Goal: Communication & Community: Answer question/provide support

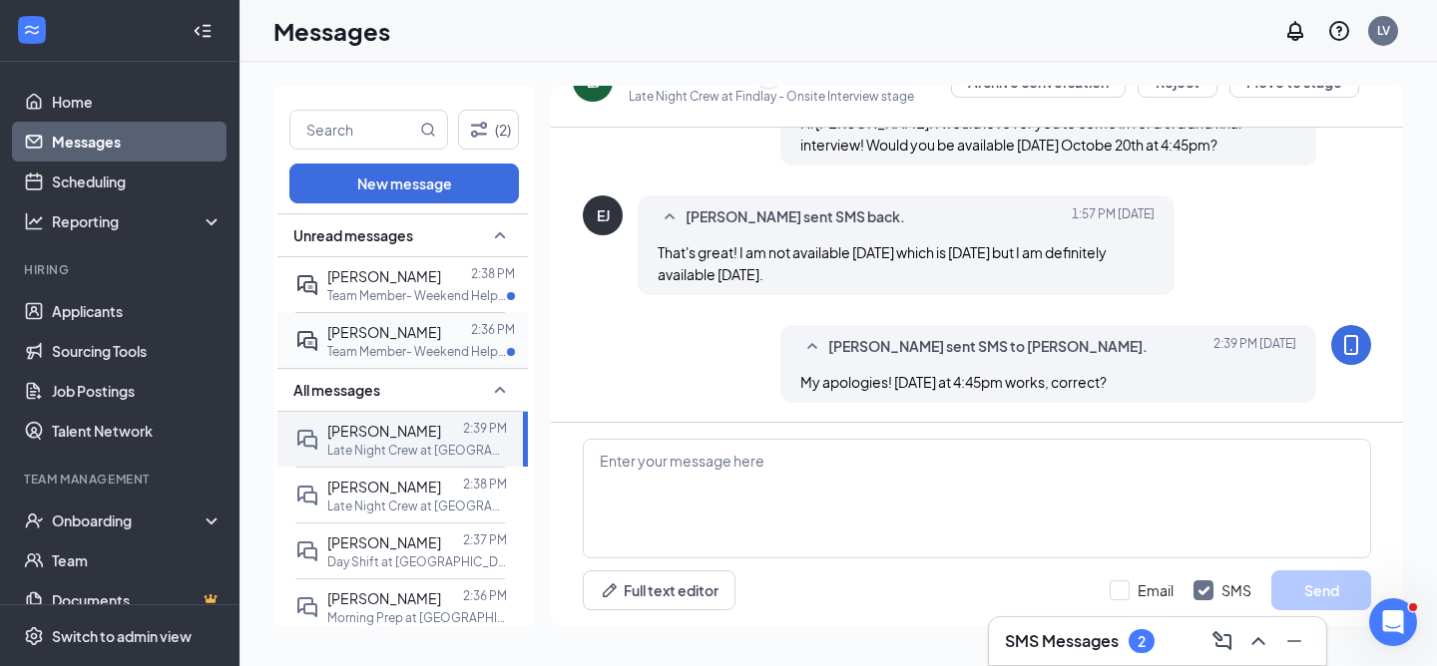
scroll to position [935, 0]
click at [441, 340] on div at bounding box center [456, 332] width 30 height 22
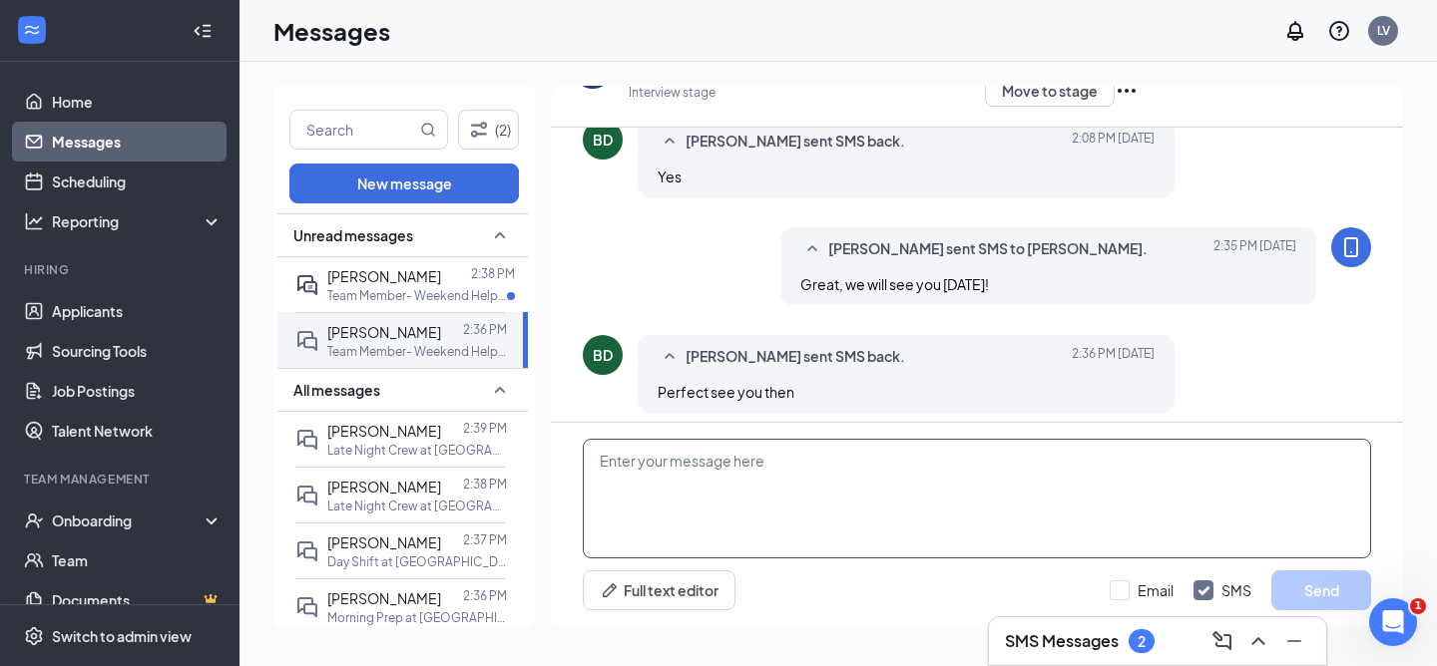
scroll to position [592, 0]
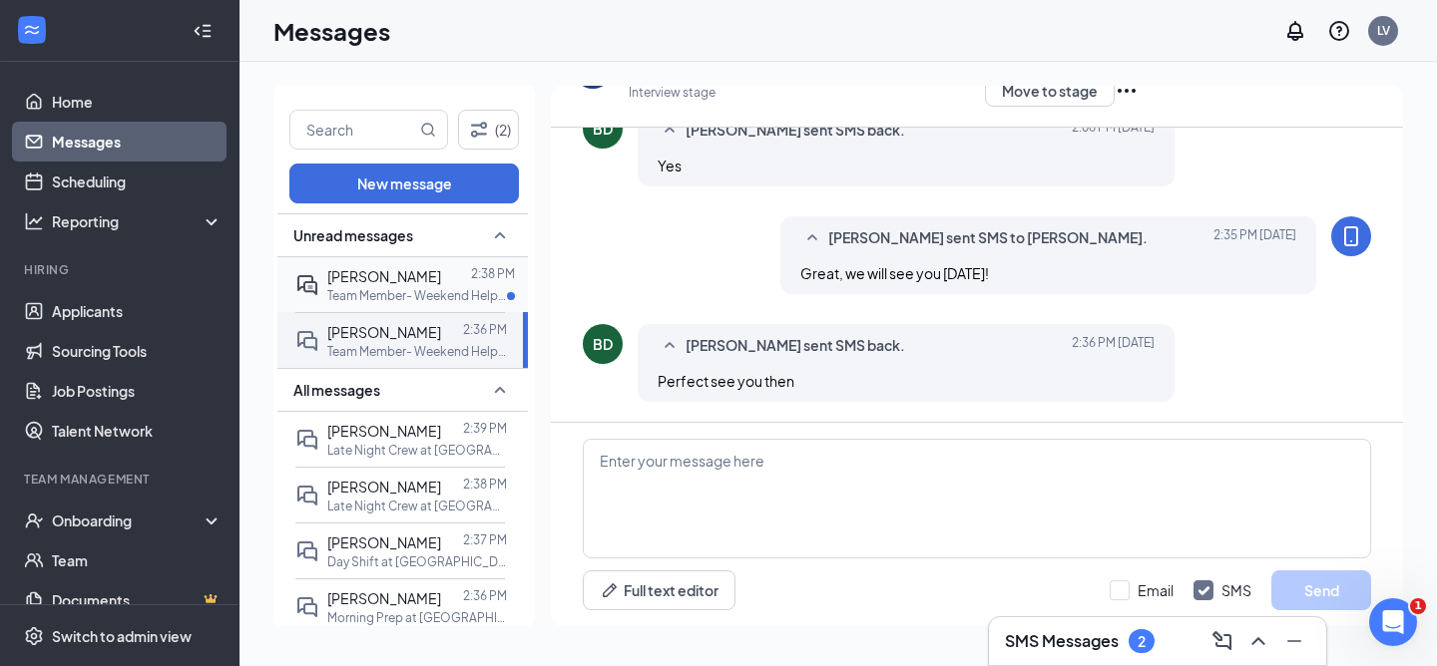
click at [363, 293] on p "Team Member- Weekend Help at [GEOGRAPHIC_DATA]" at bounding box center [417, 295] width 180 height 17
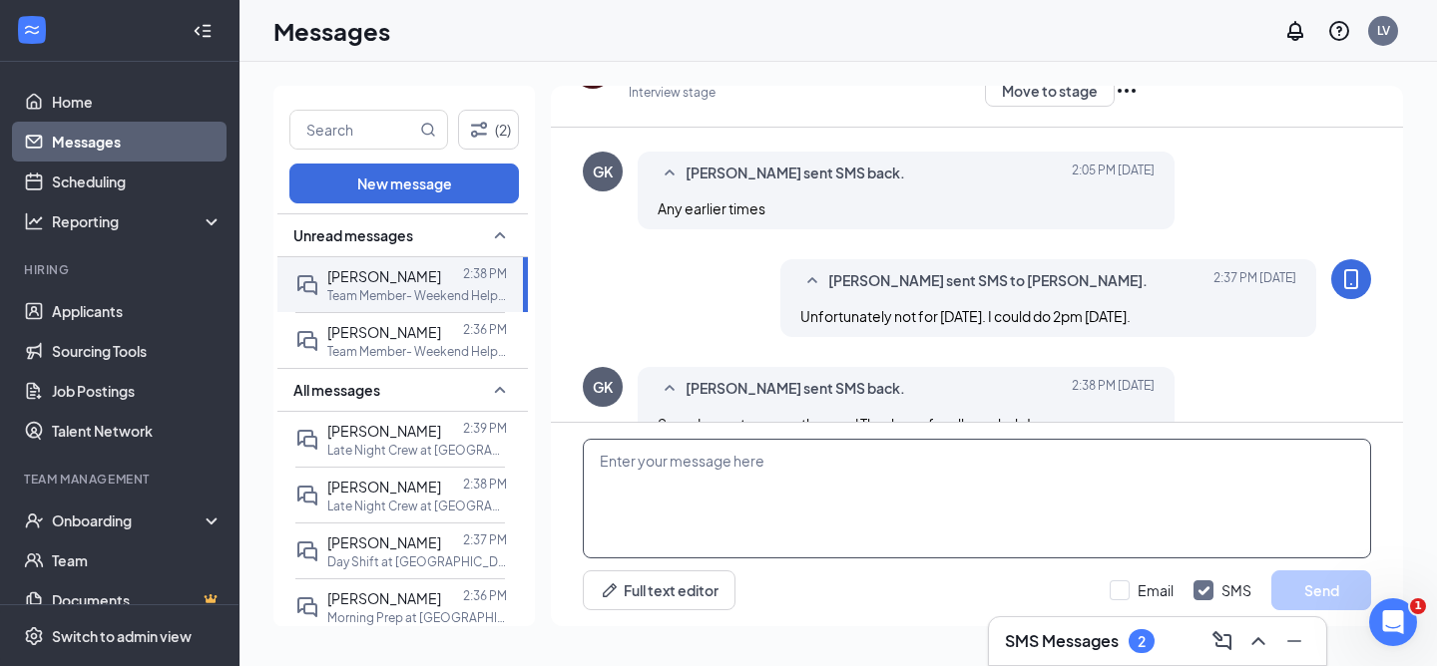
scroll to position [592, 0]
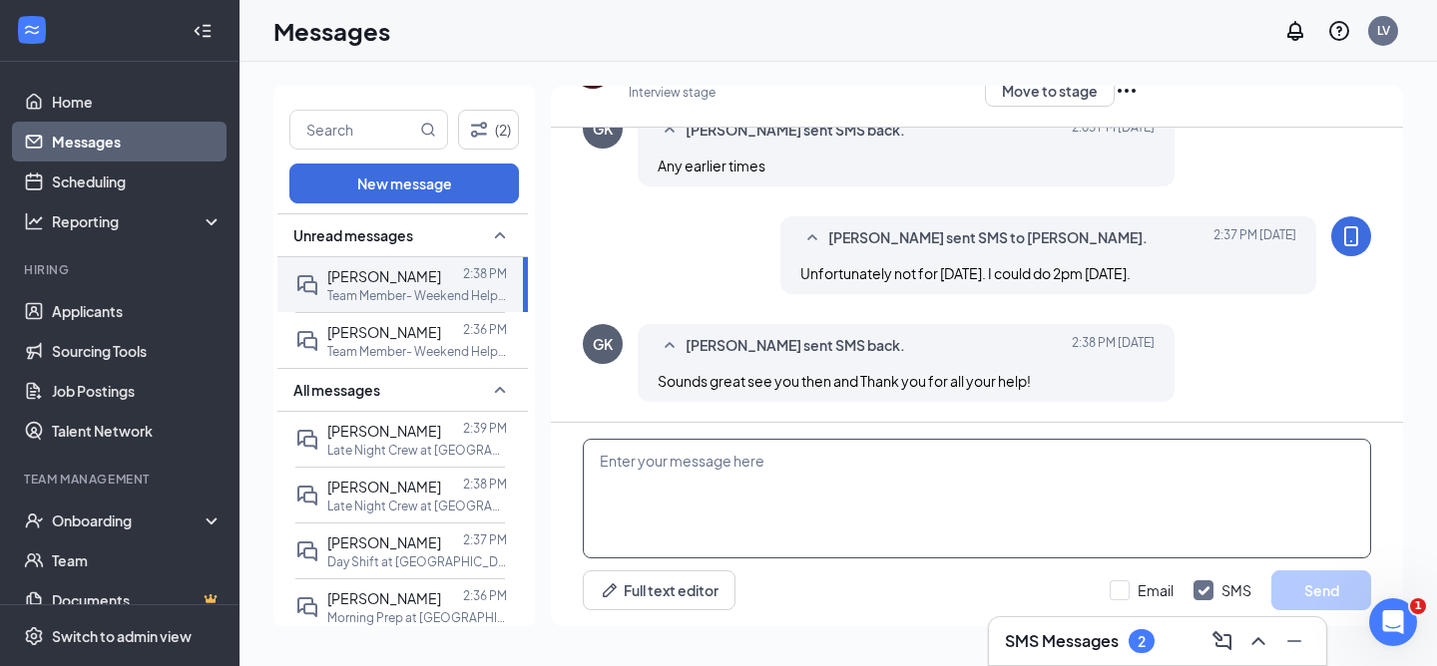
click at [701, 467] on textarea at bounding box center [977, 499] width 788 height 120
type textarea "Great! We will see you Wednesday at 2pm!"
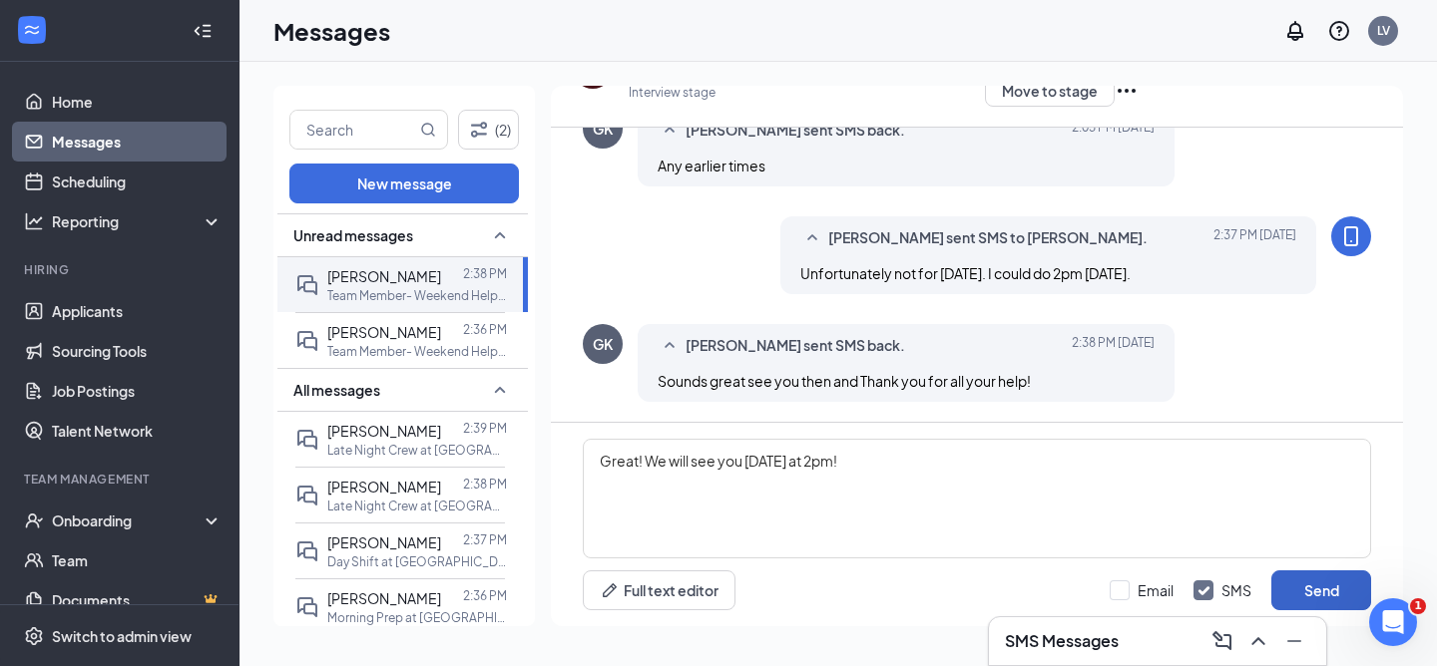
click at [1330, 588] on button "Send" at bounding box center [1321, 591] width 100 height 40
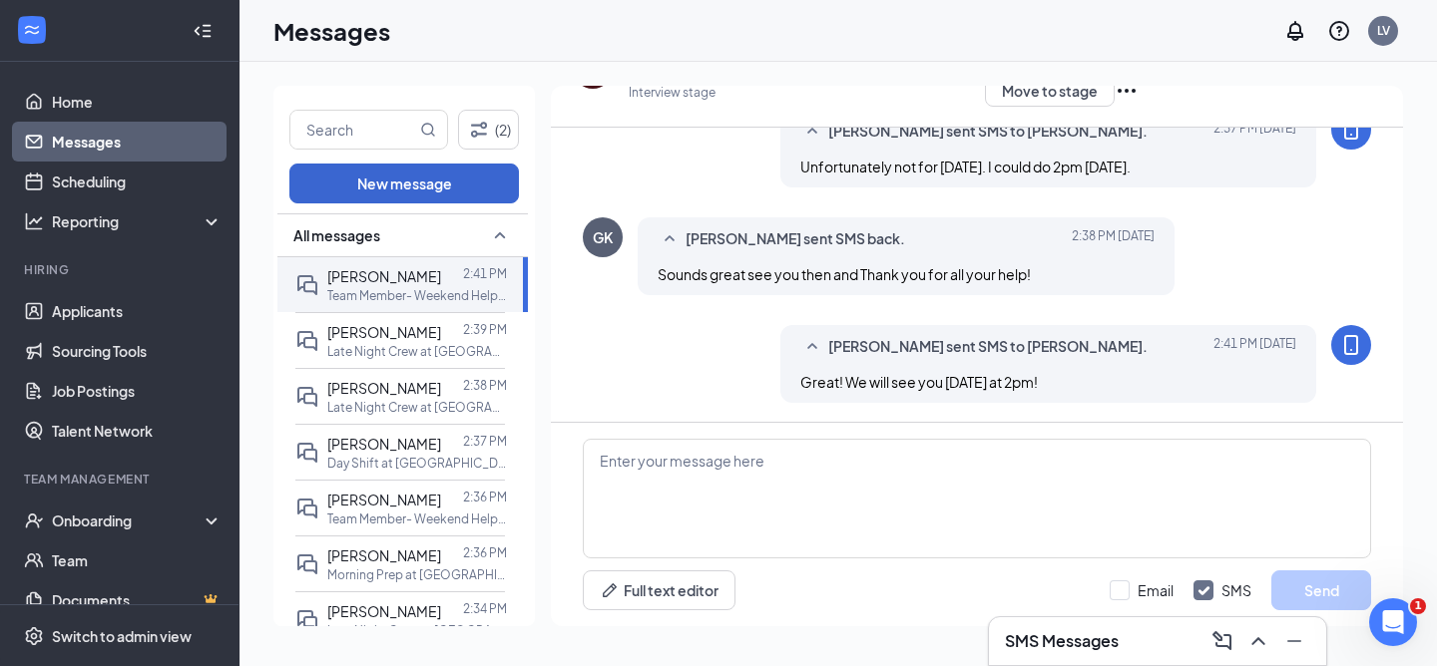
scroll to position [705, 0]
click at [378, 78] on div "(2) New message All messages Grefory Kaufman 2:41 PM Team Member- Weekend Help …" at bounding box center [837, 364] width 1197 height 605
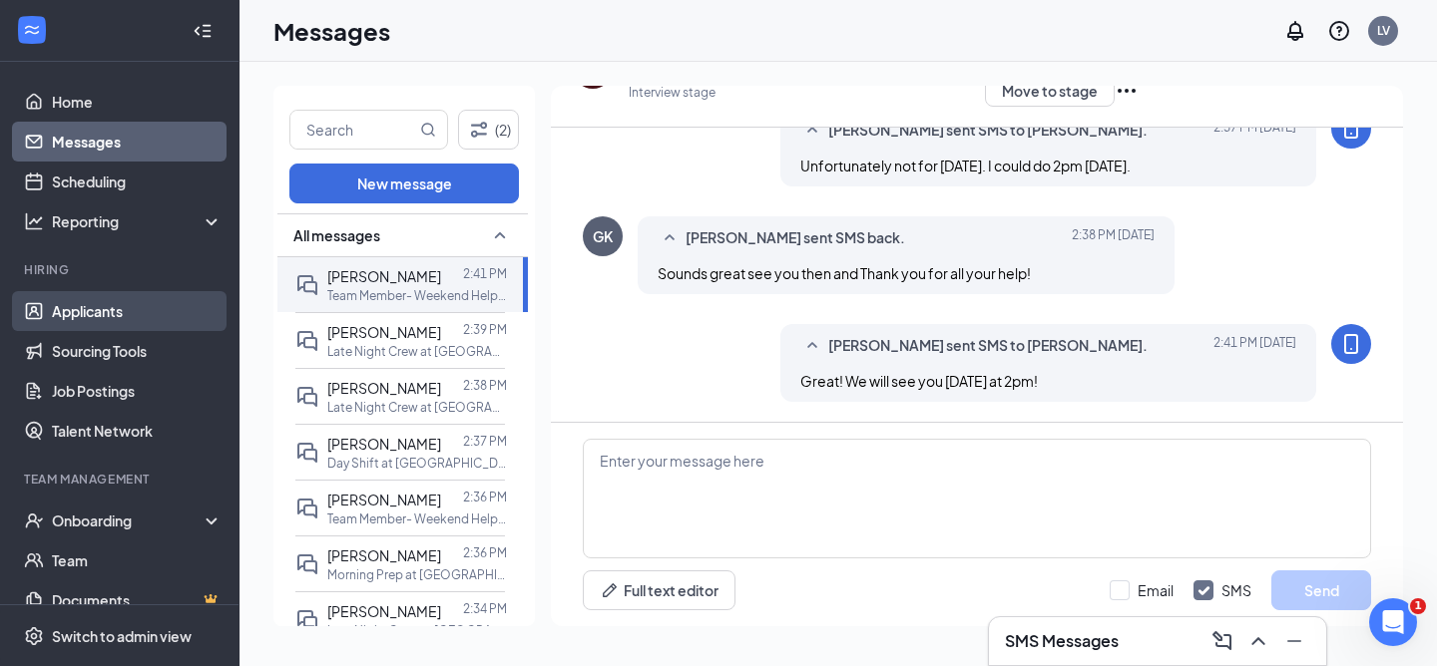
click at [177, 306] on link "Applicants" at bounding box center [137, 311] width 171 height 40
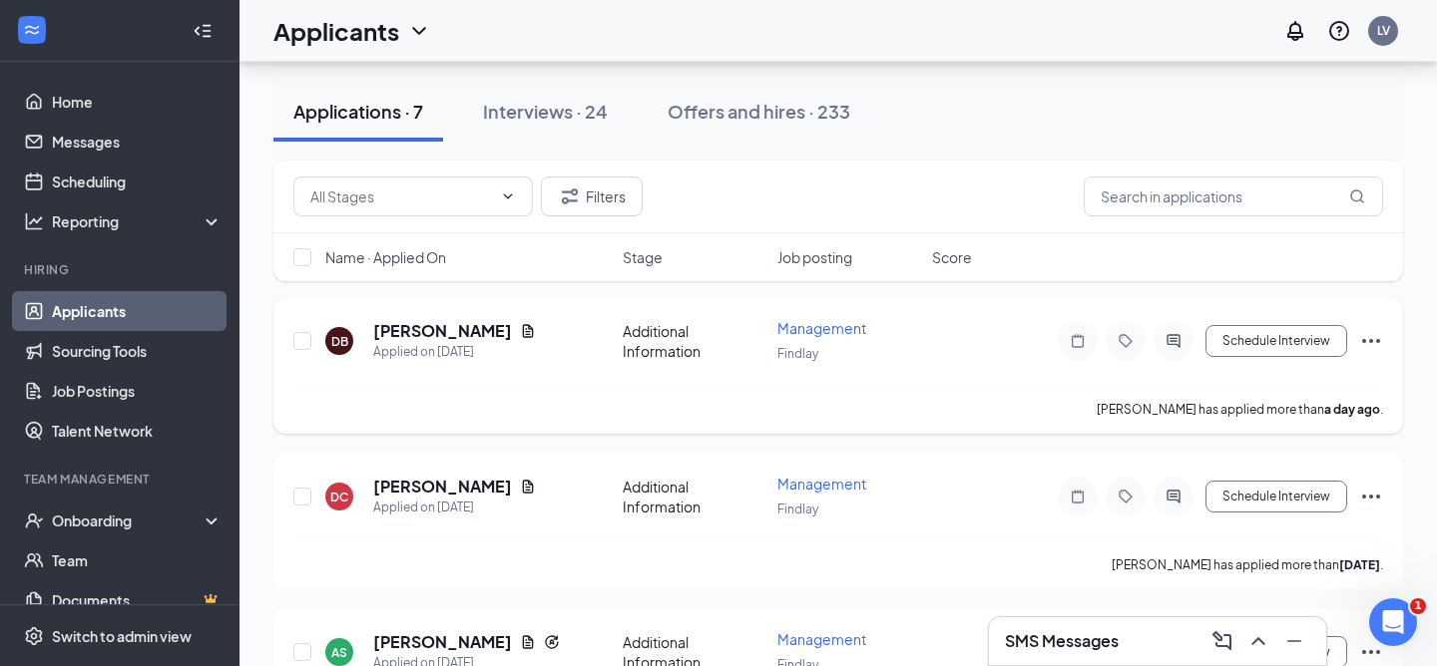
scroll to position [162, 0]
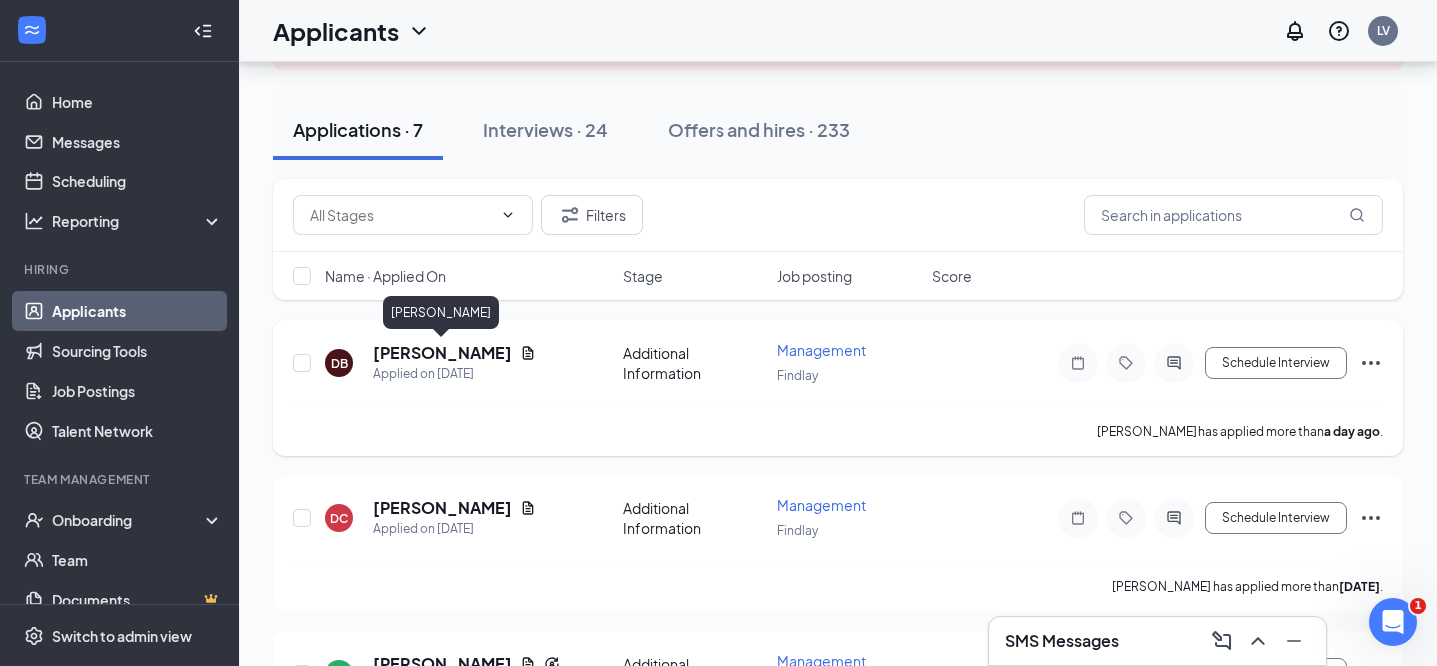
click at [467, 349] on h5 "DEJANAE BROWN" at bounding box center [442, 353] width 139 height 22
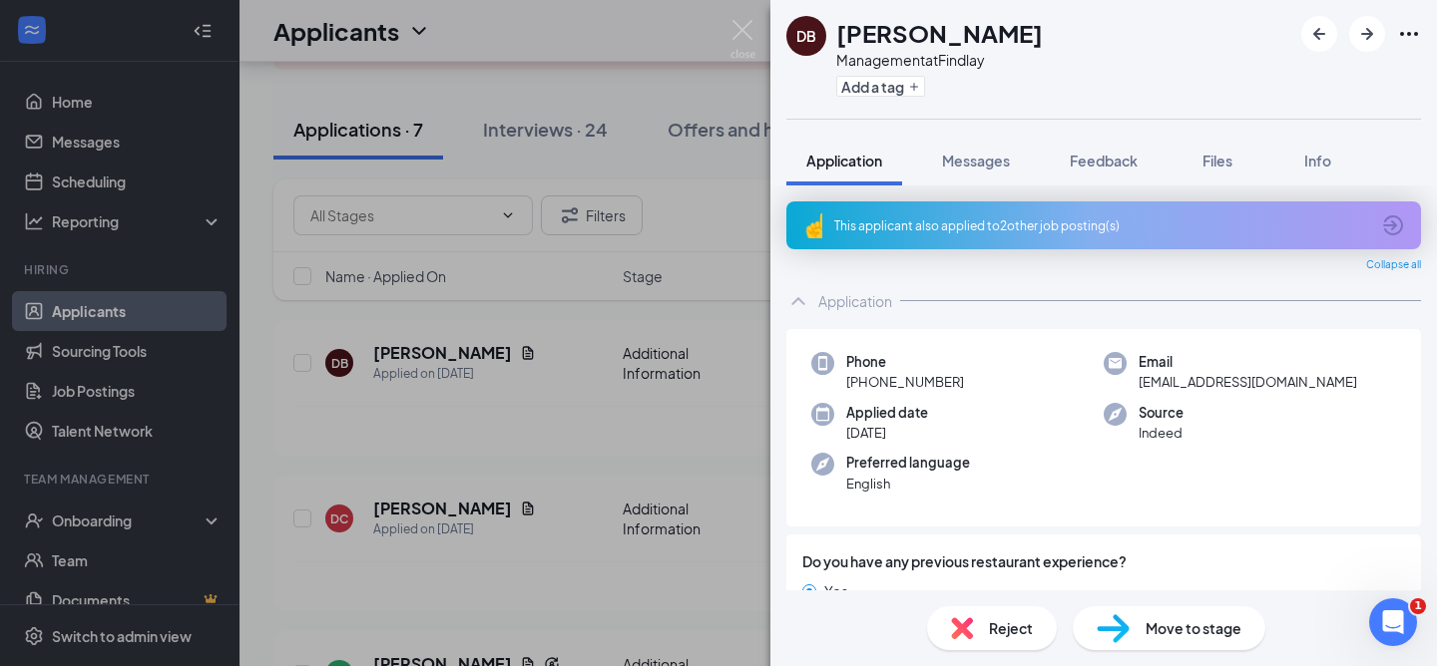
click at [984, 620] on div "Reject" at bounding box center [992, 629] width 130 height 44
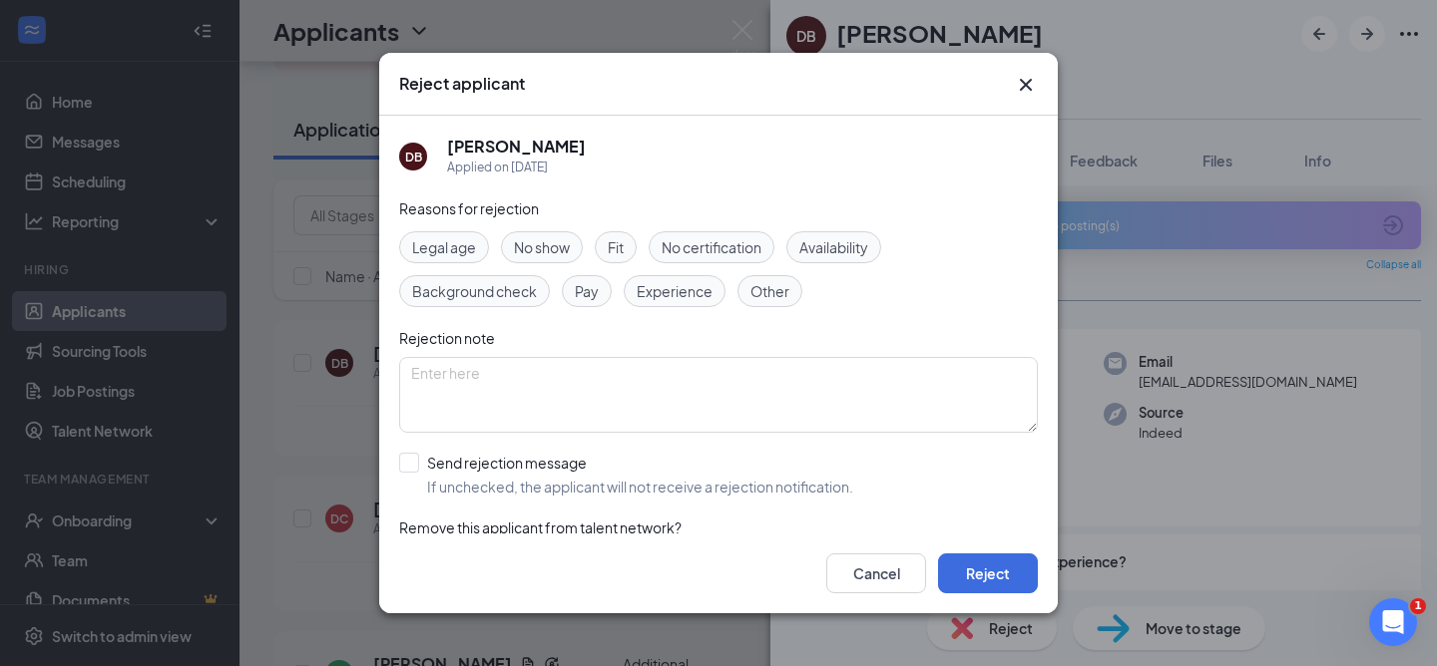
click at [316, 417] on div "Reject applicant DB DEJANAE BROWN Applied on Oct 14 Reasons for rejection Legal…" at bounding box center [718, 333] width 1437 height 666
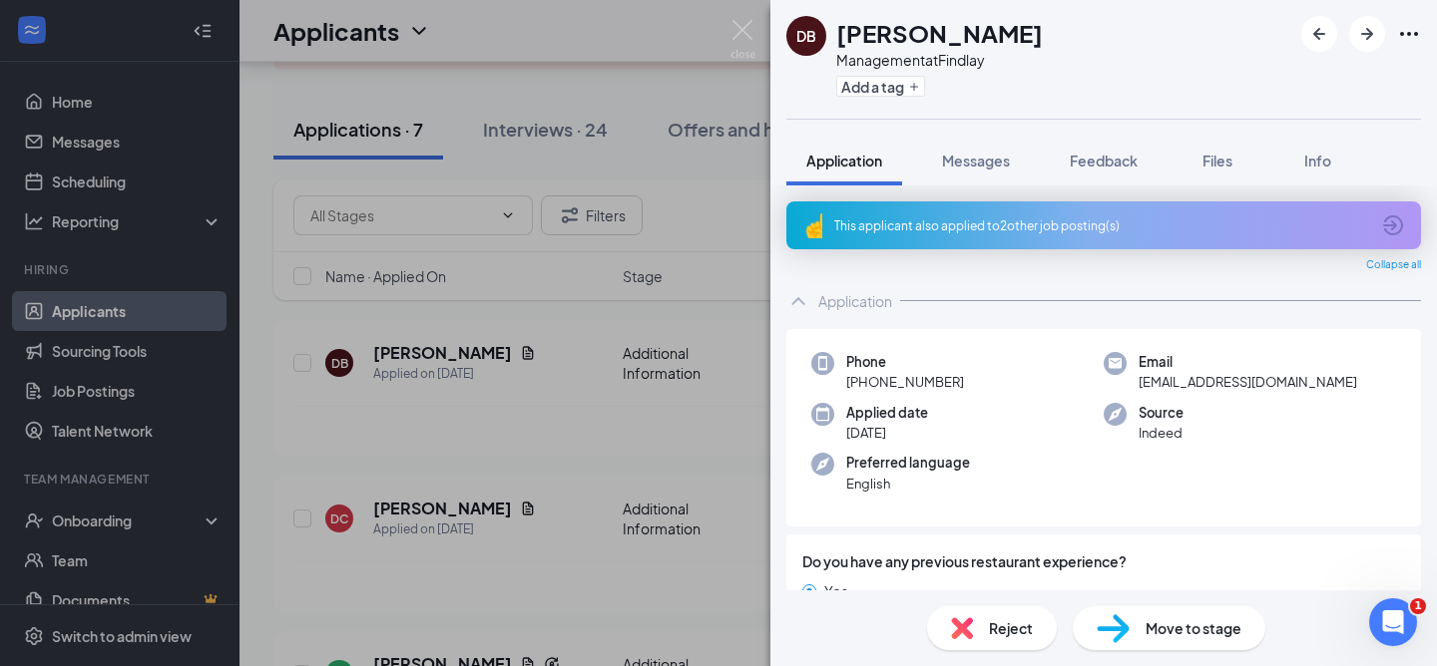
click at [316, 417] on div "DB DEJANAE BROWN Management at Findlay Add a tag Application Messages Feedback …" at bounding box center [718, 333] width 1437 height 666
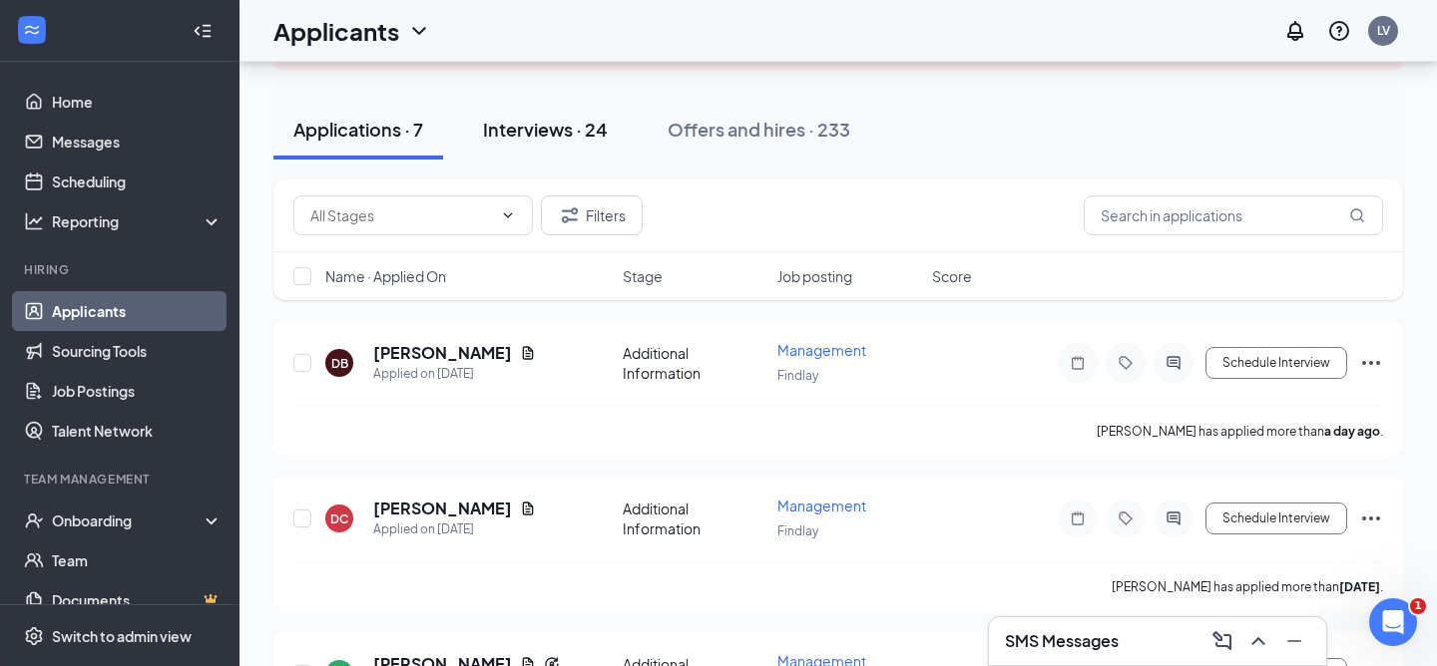
click at [577, 113] on button "Interviews · 24" at bounding box center [545, 130] width 165 height 60
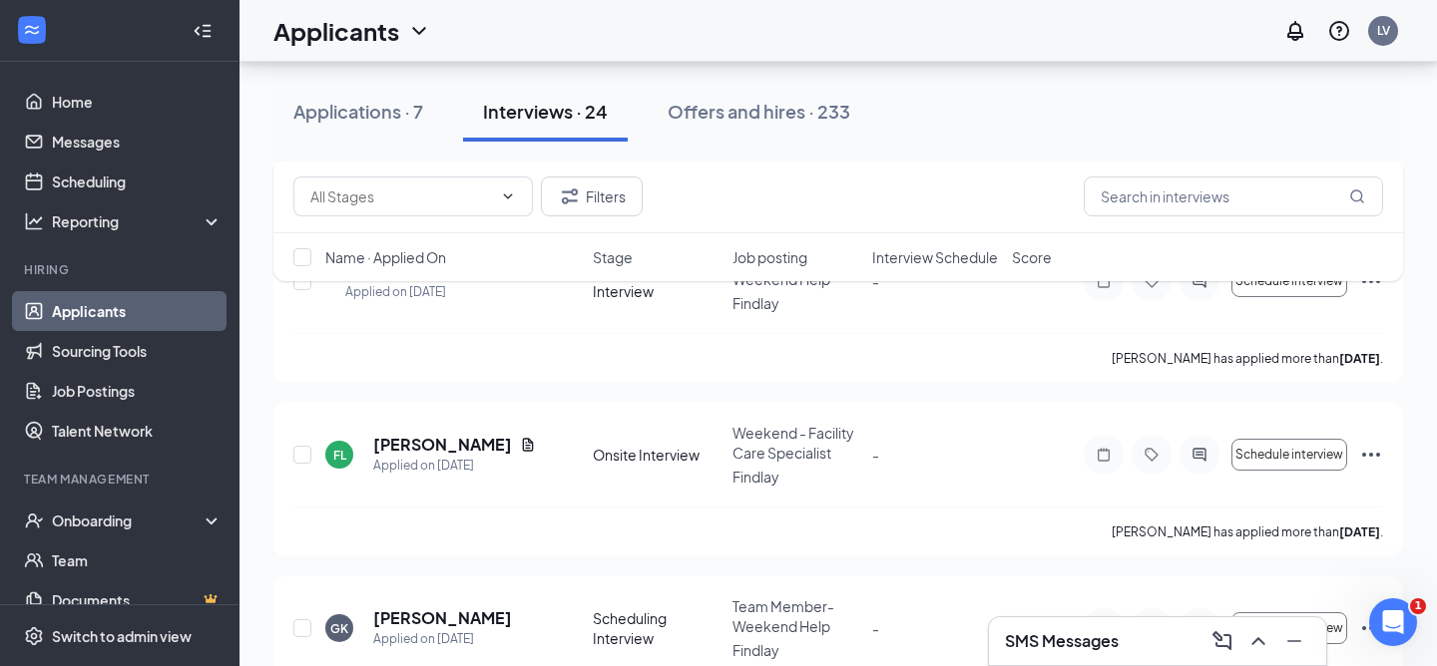
scroll to position [1391, 0]
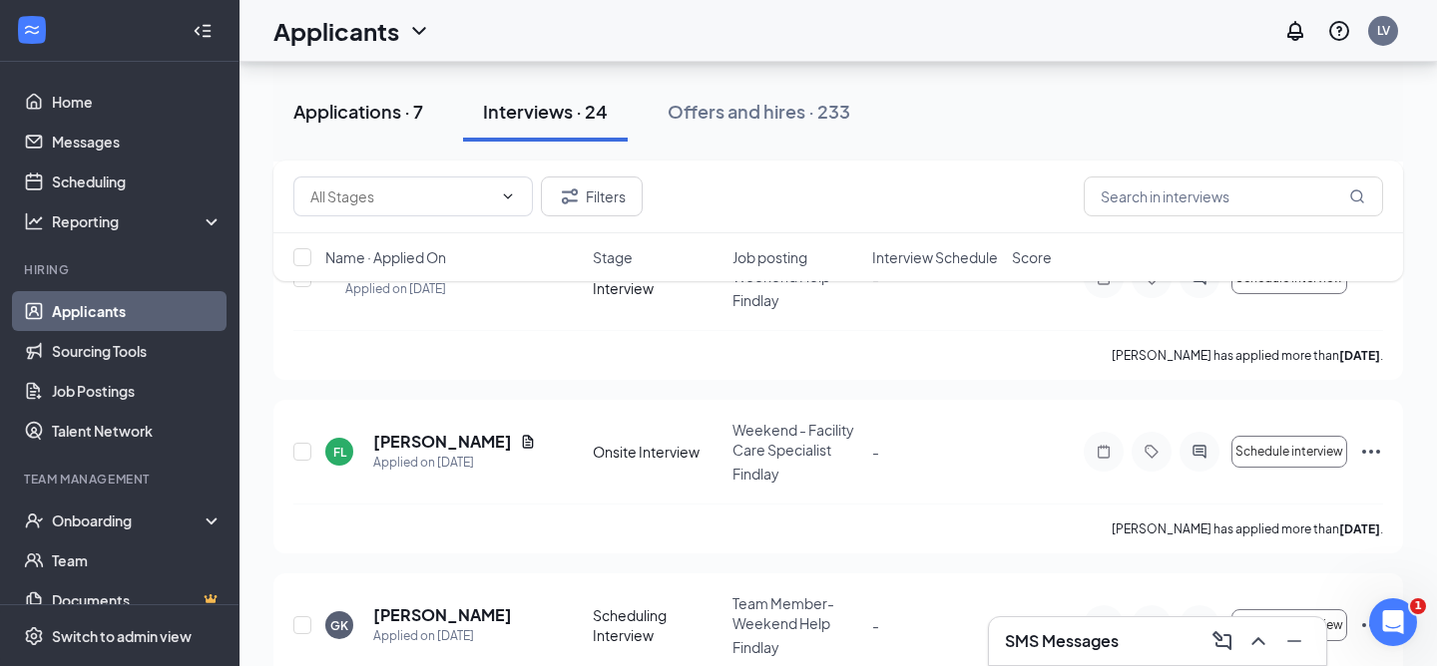
click at [385, 123] on div "Applications · 7" at bounding box center [358, 111] width 130 height 25
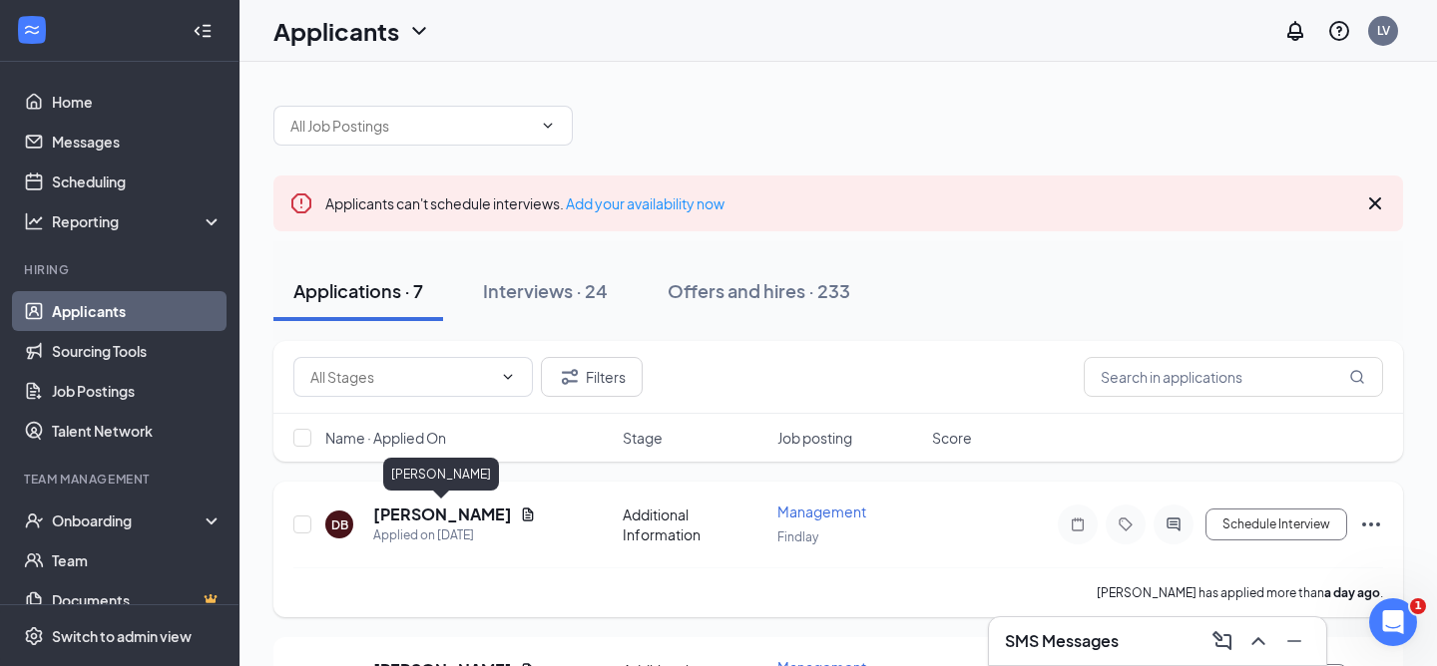
click at [426, 526] on div "Applied on Oct 14" at bounding box center [454, 536] width 163 height 20
click at [475, 516] on h5 "DEJANAE BROWN" at bounding box center [442, 515] width 139 height 22
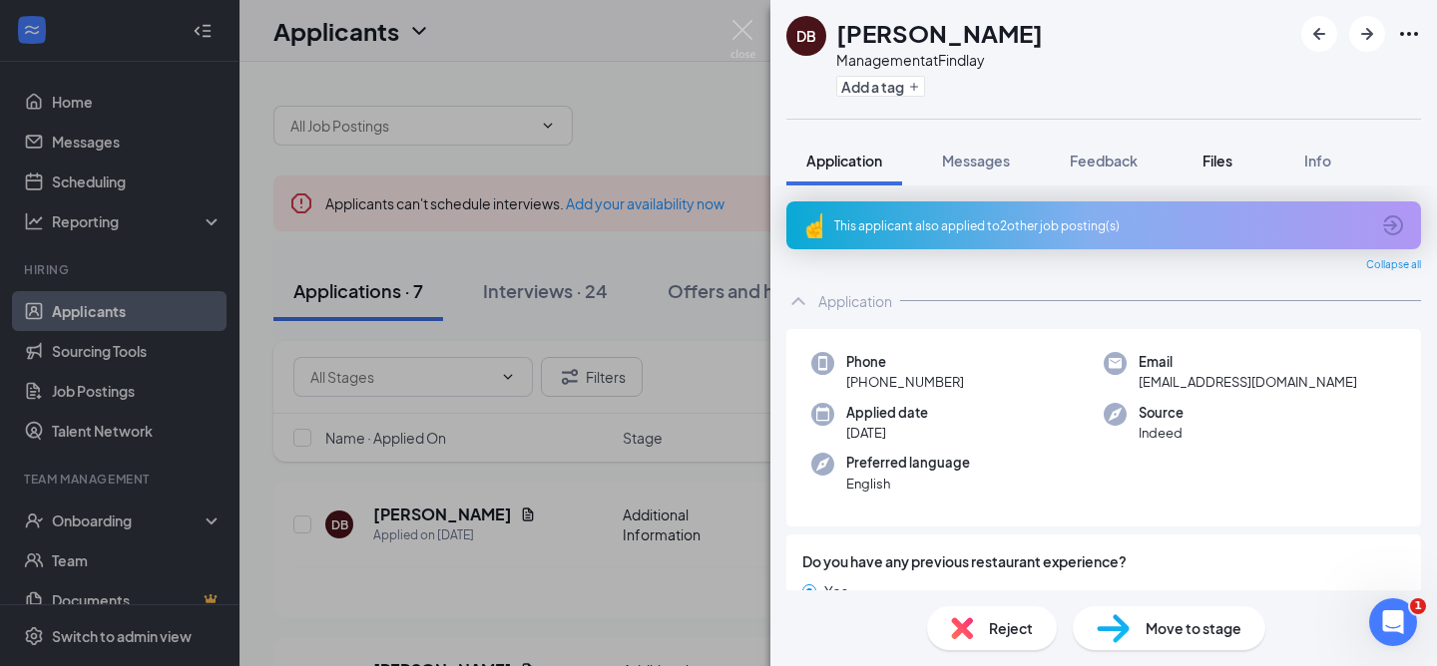
click at [1203, 159] on div "Files" at bounding box center [1217, 161] width 40 height 20
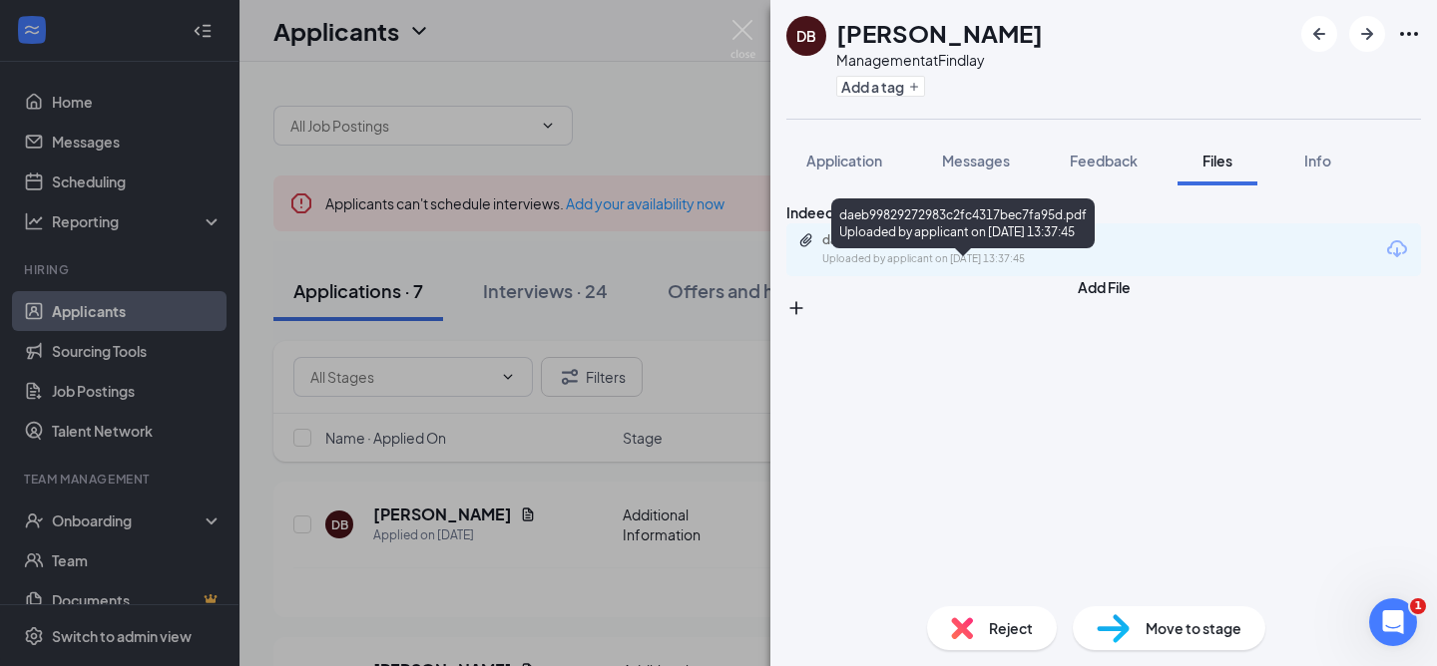
click at [998, 267] on div "Uploaded by applicant on Oct 14, 2025 at 13:37:45" at bounding box center [971, 259] width 299 height 16
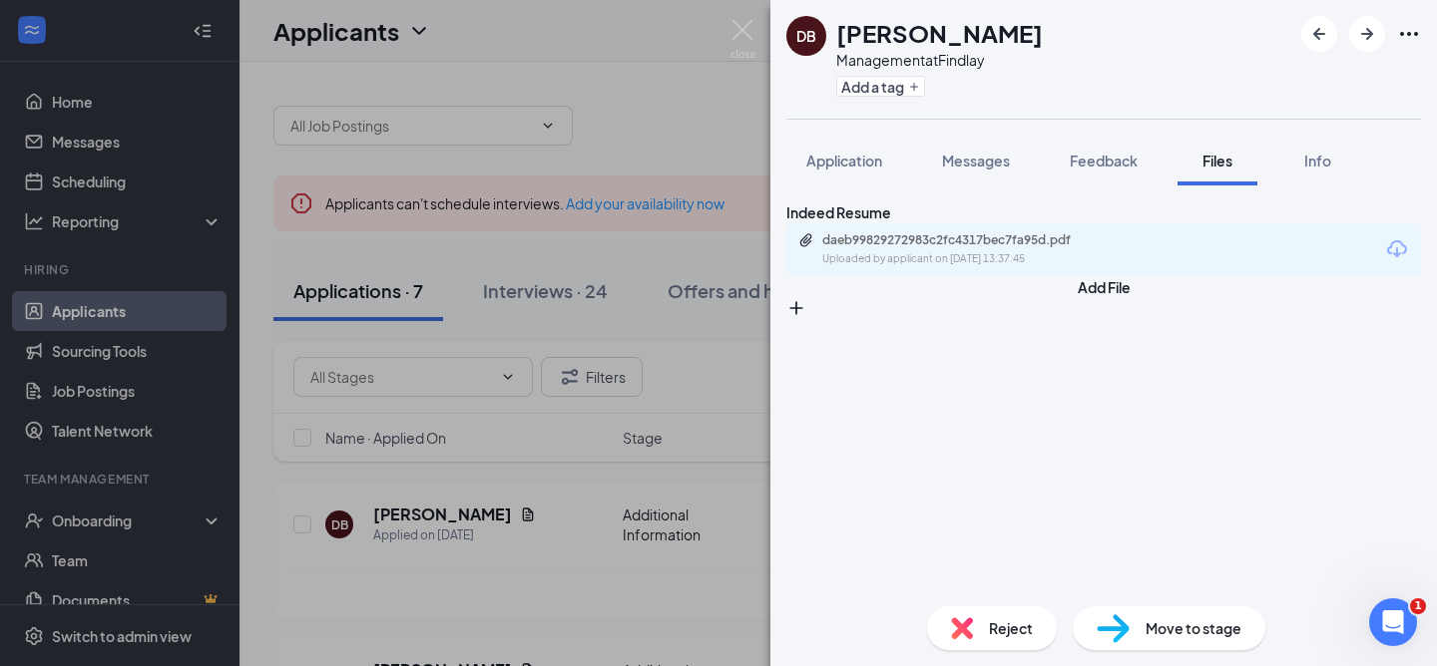
click at [427, 319] on div "DB DEJANAE BROWN Management at Findlay Add a tag Application Messages Feedback …" at bounding box center [718, 333] width 1437 height 666
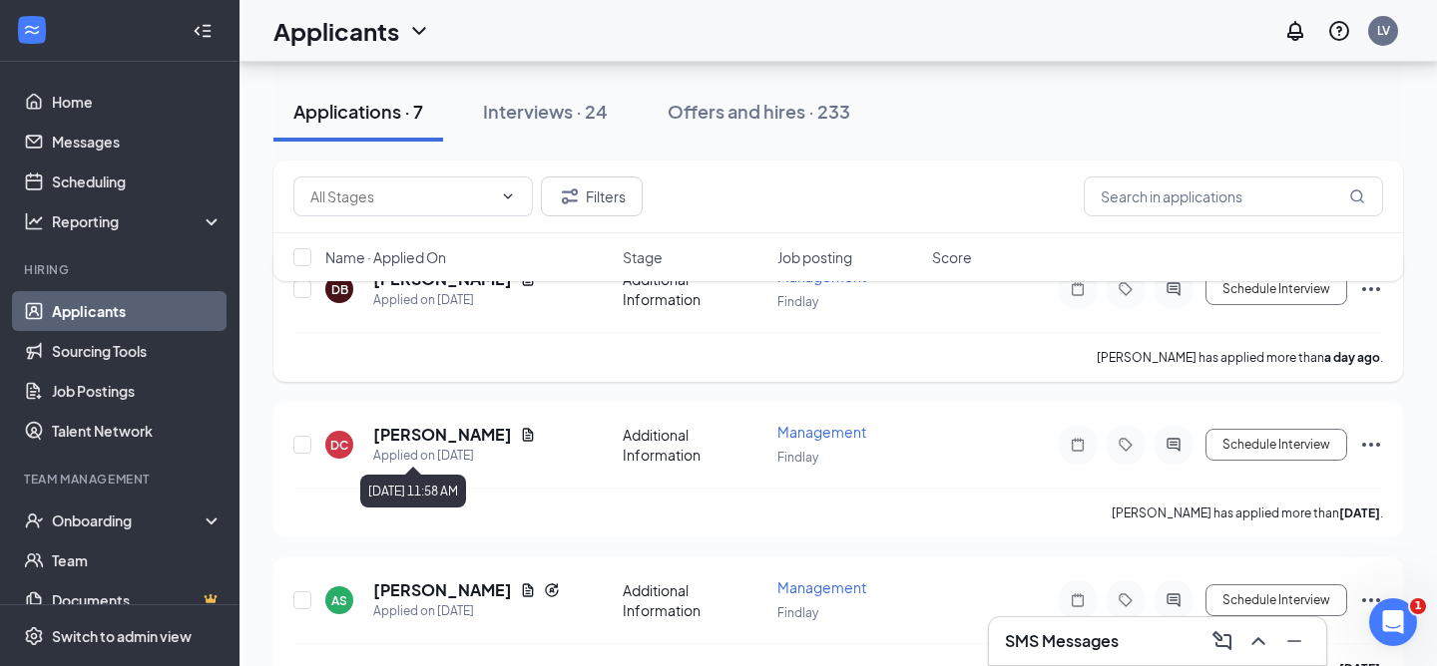
scroll to position [265, 0]
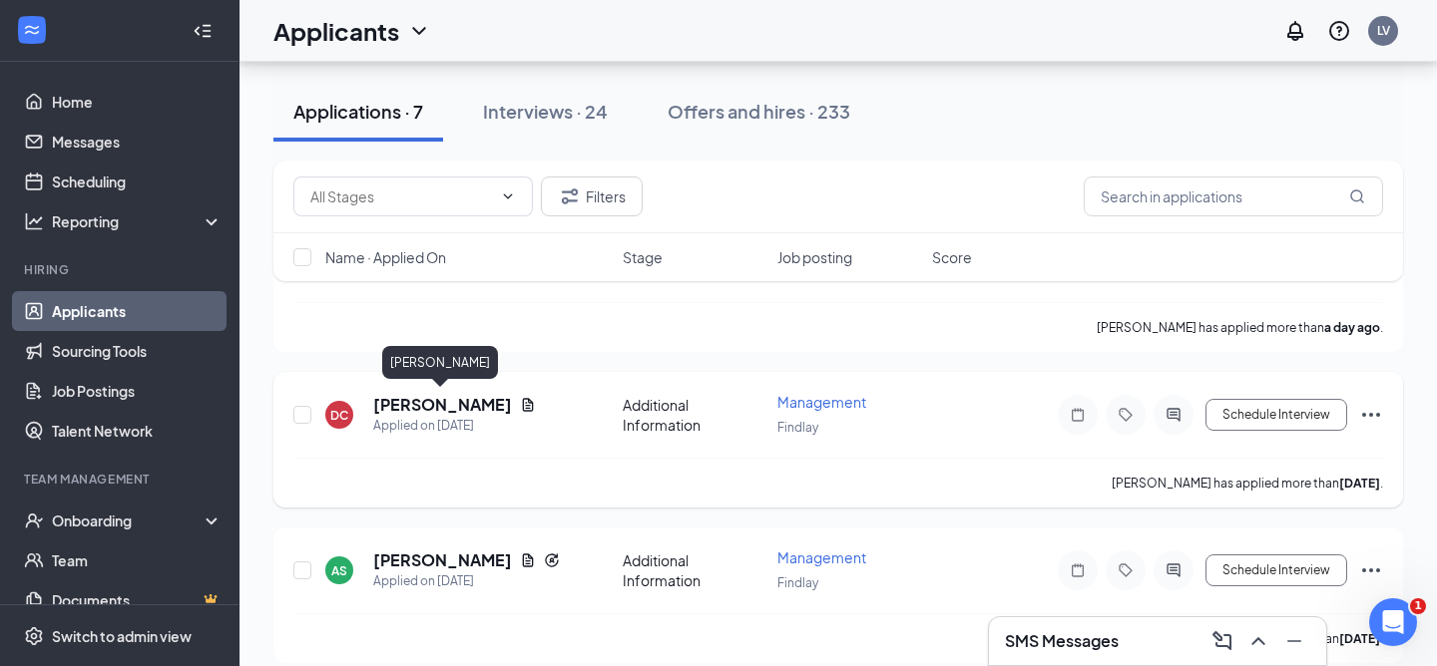
click at [431, 402] on h5 "Daultyn Corwin" at bounding box center [442, 405] width 139 height 22
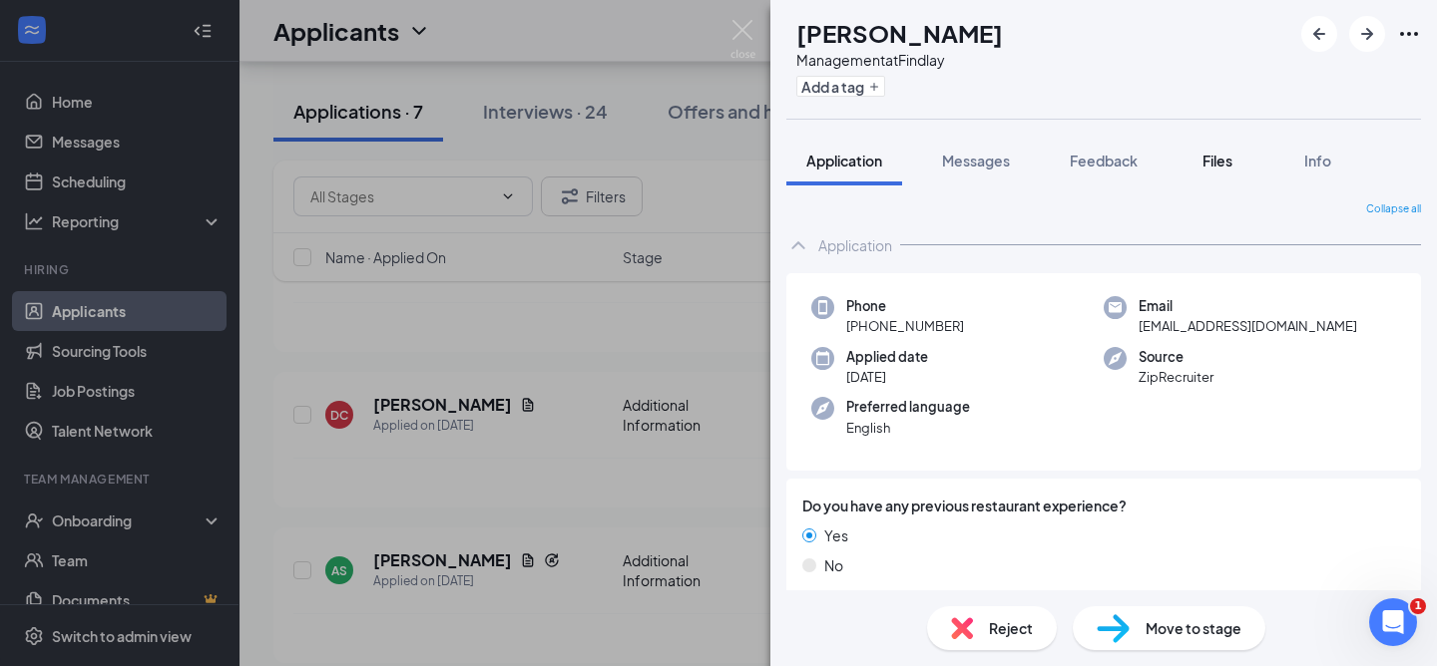
click at [1211, 170] on div "Files" at bounding box center [1217, 161] width 40 height 20
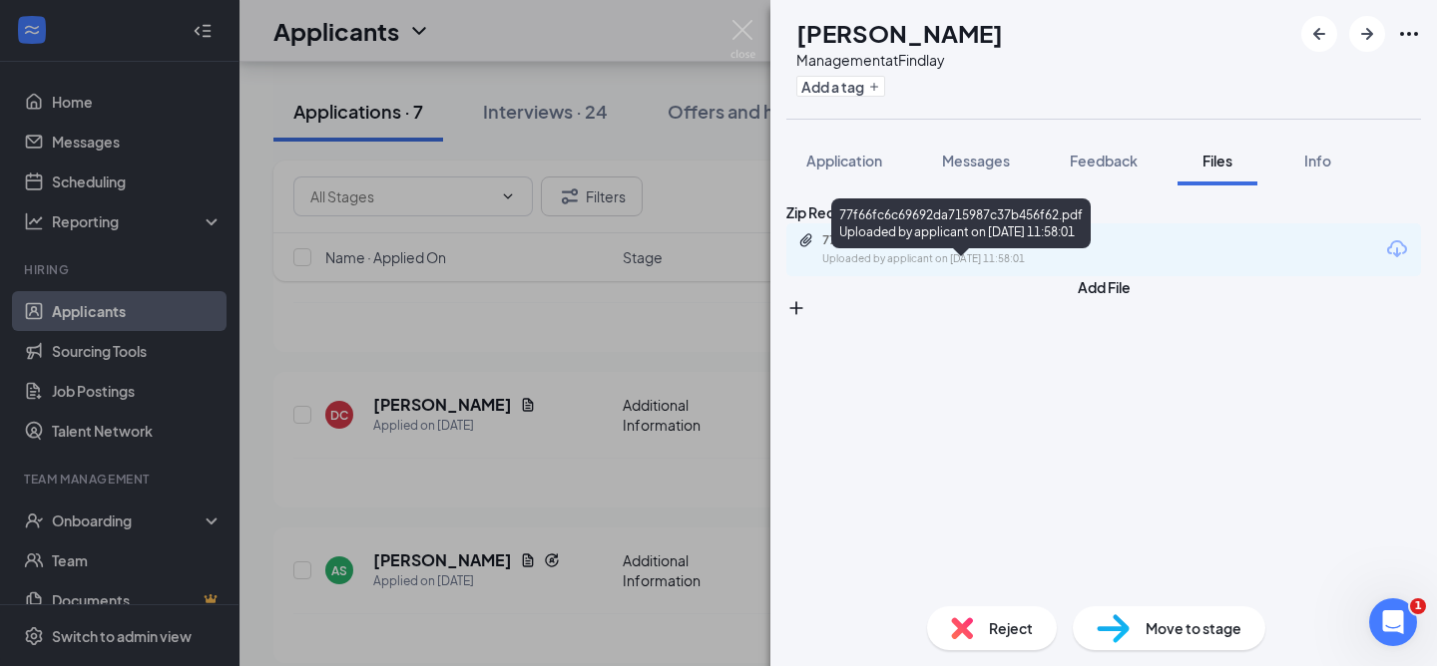
click at [948, 248] on div "77f66fc6c69692da715987c37b456f62.pdf" at bounding box center [961, 240] width 279 height 16
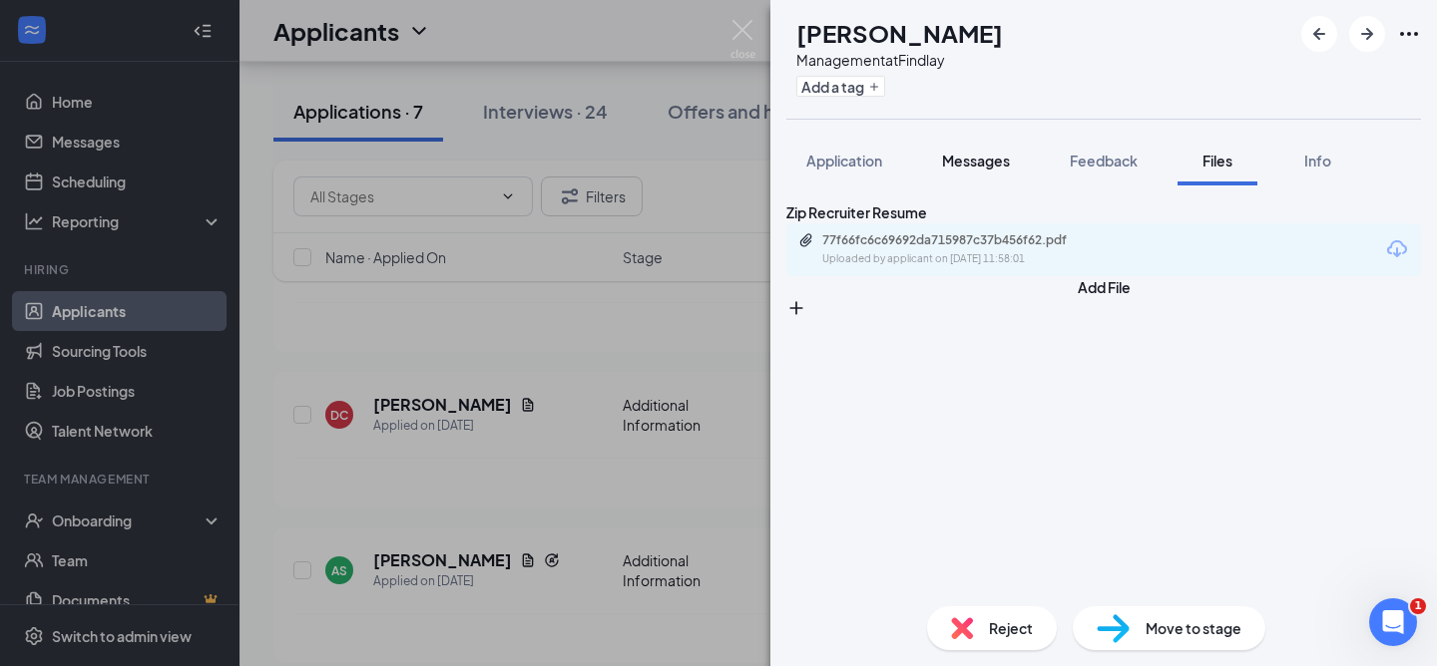
click at [948, 185] on button "Messages" at bounding box center [976, 161] width 108 height 50
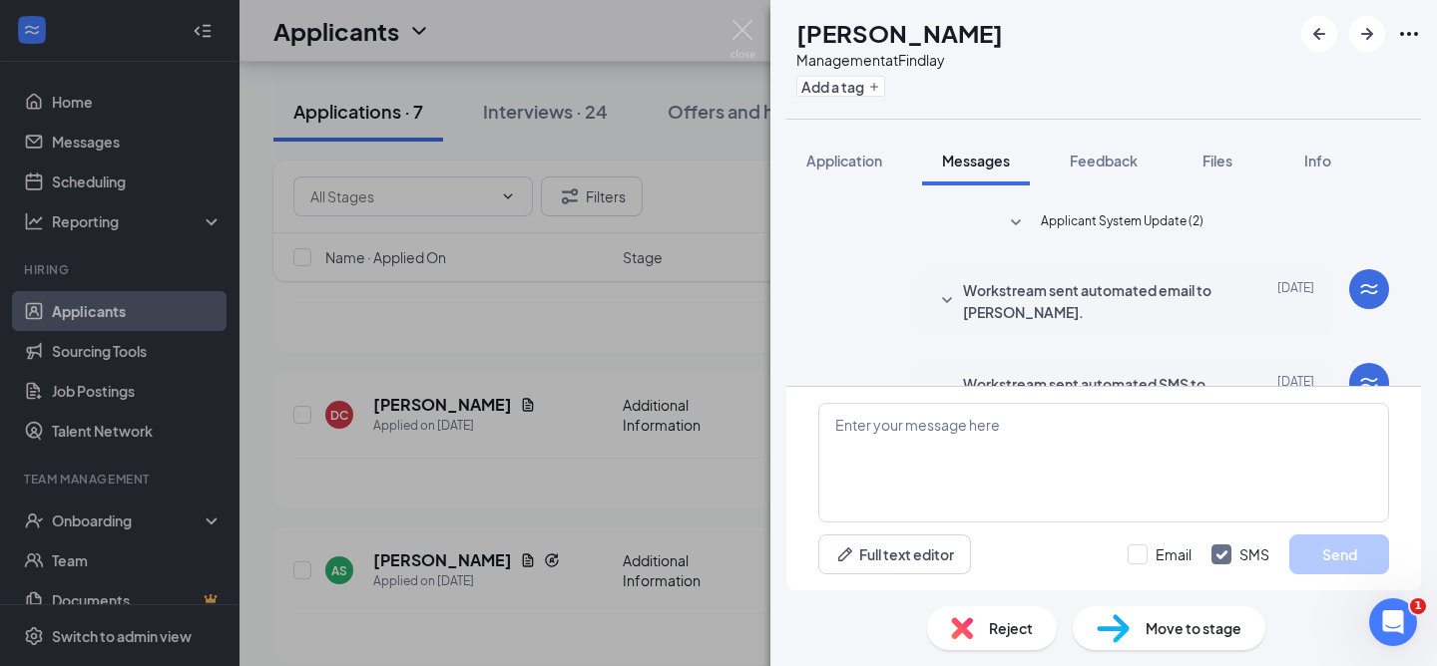
scroll to position [61, 0]
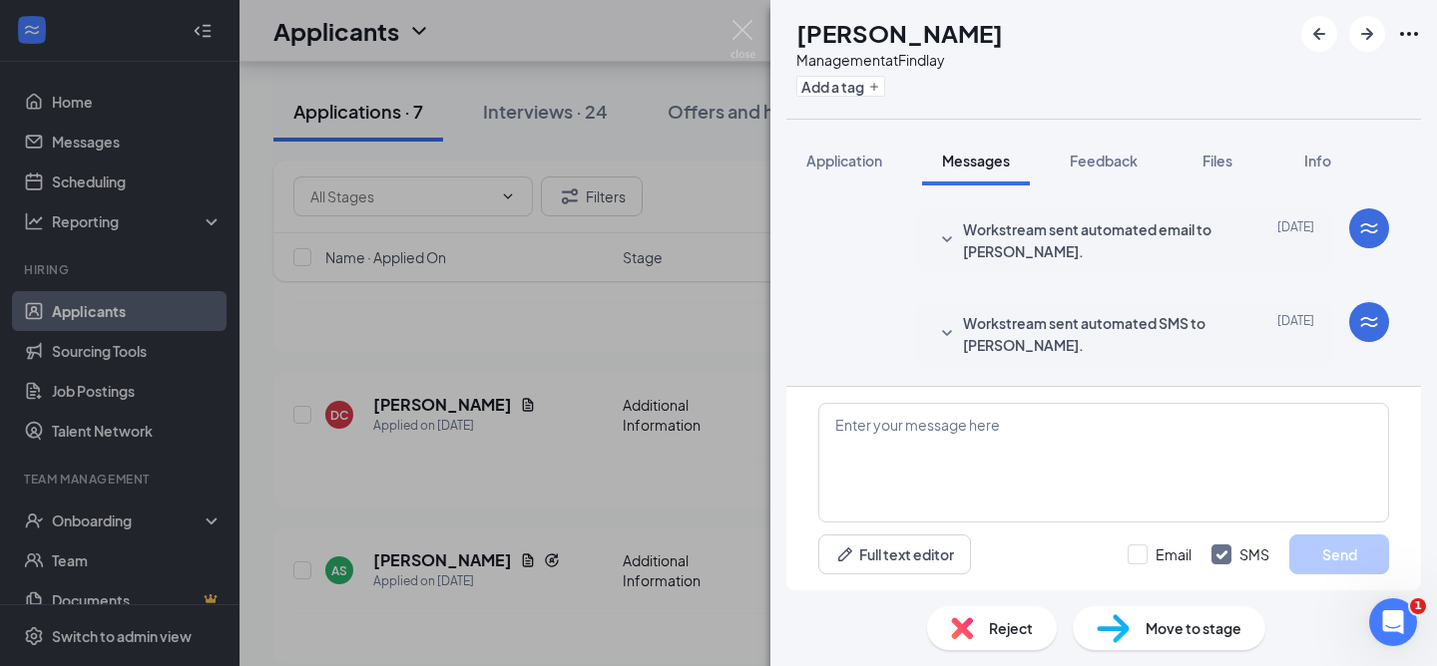
click at [701, 327] on div "DC Daultyn Corwin Management at Findlay Add a tag Application Messages Feedback…" at bounding box center [718, 333] width 1437 height 666
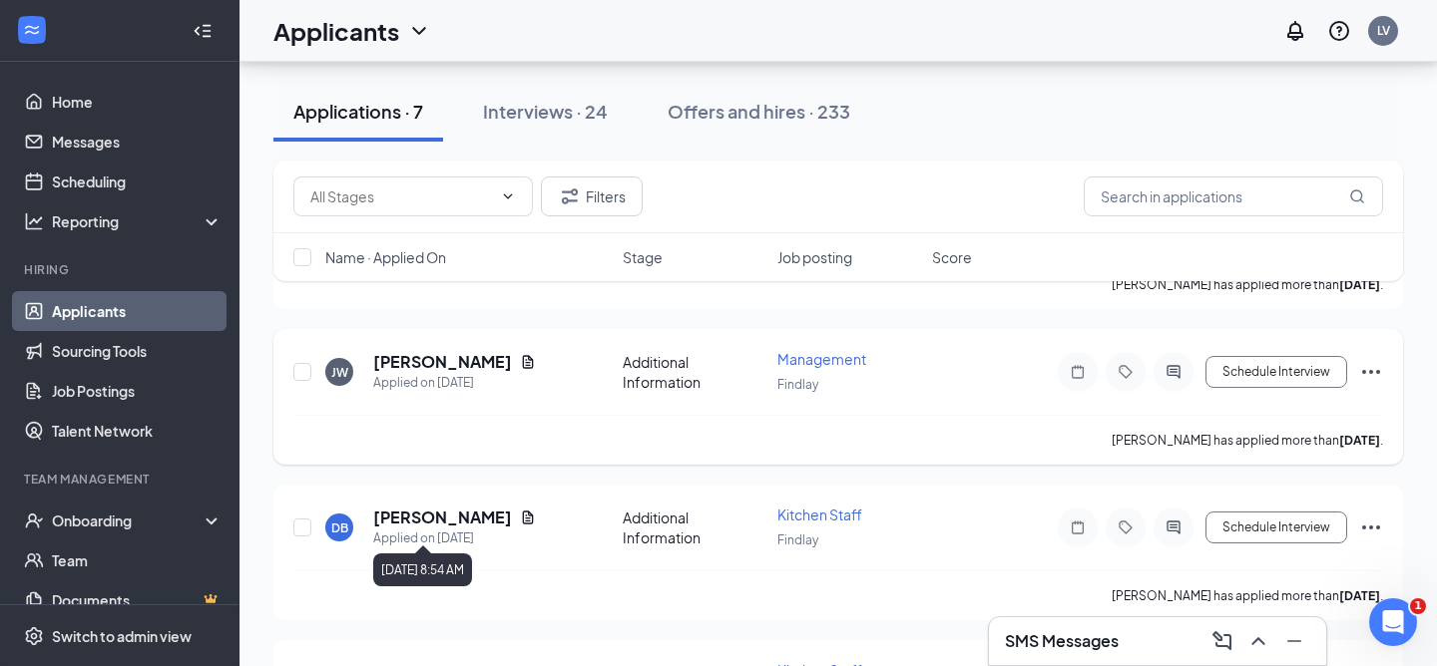
scroll to position [641, 0]
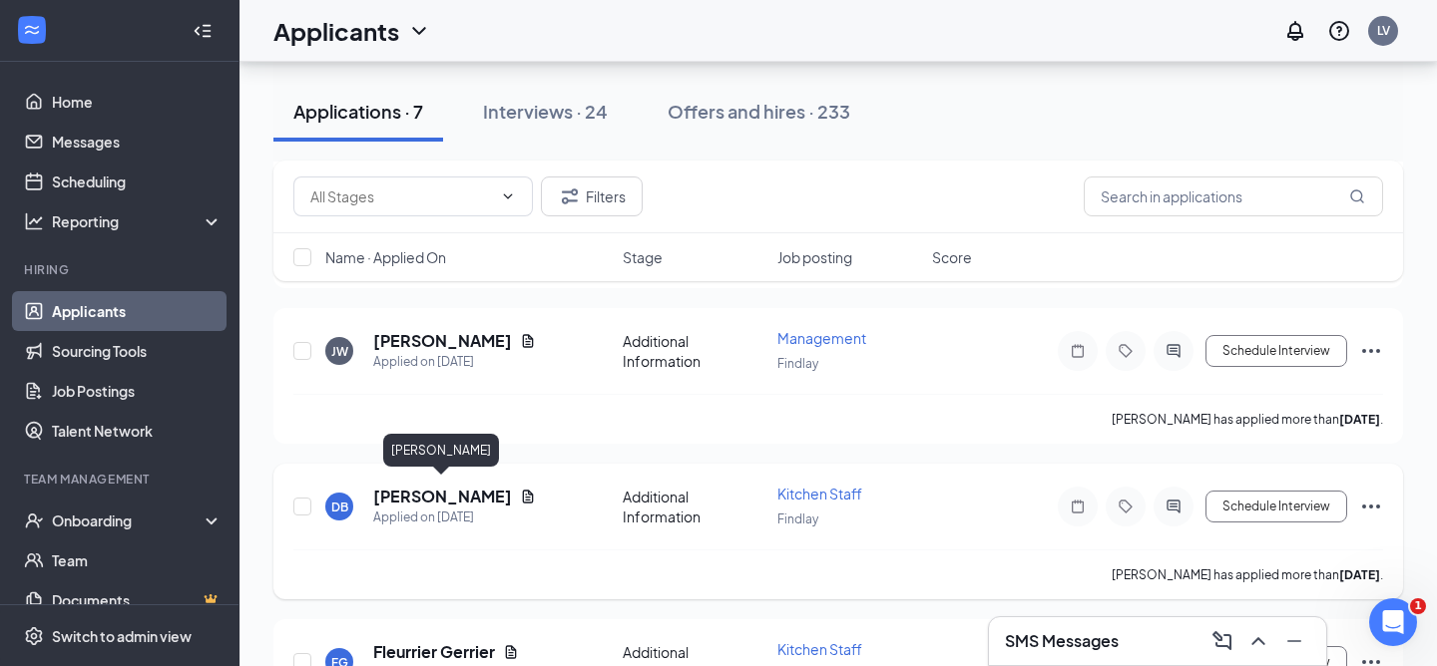
click at [450, 486] on h5 "DEJANAE BROWN" at bounding box center [442, 497] width 139 height 22
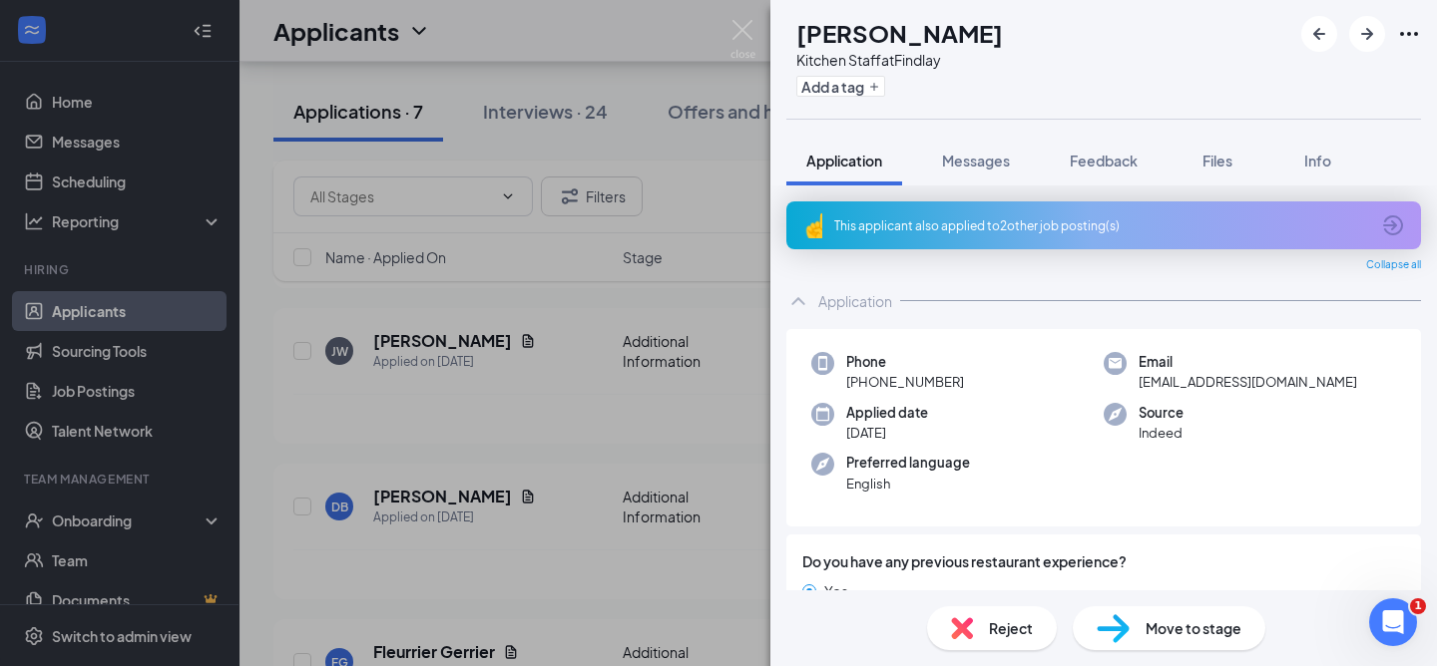
click at [986, 646] on div "Reject" at bounding box center [992, 629] width 130 height 44
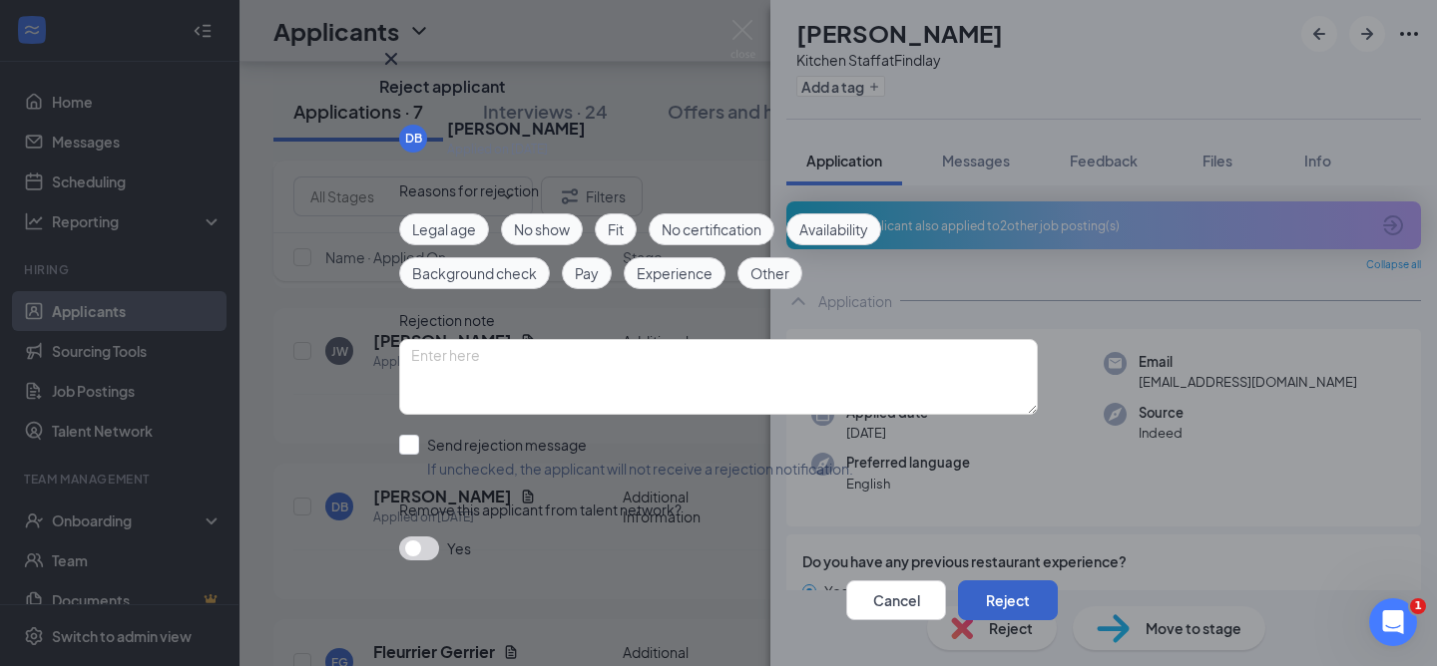
click at [986, 581] on button "Reject" at bounding box center [1008, 601] width 100 height 40
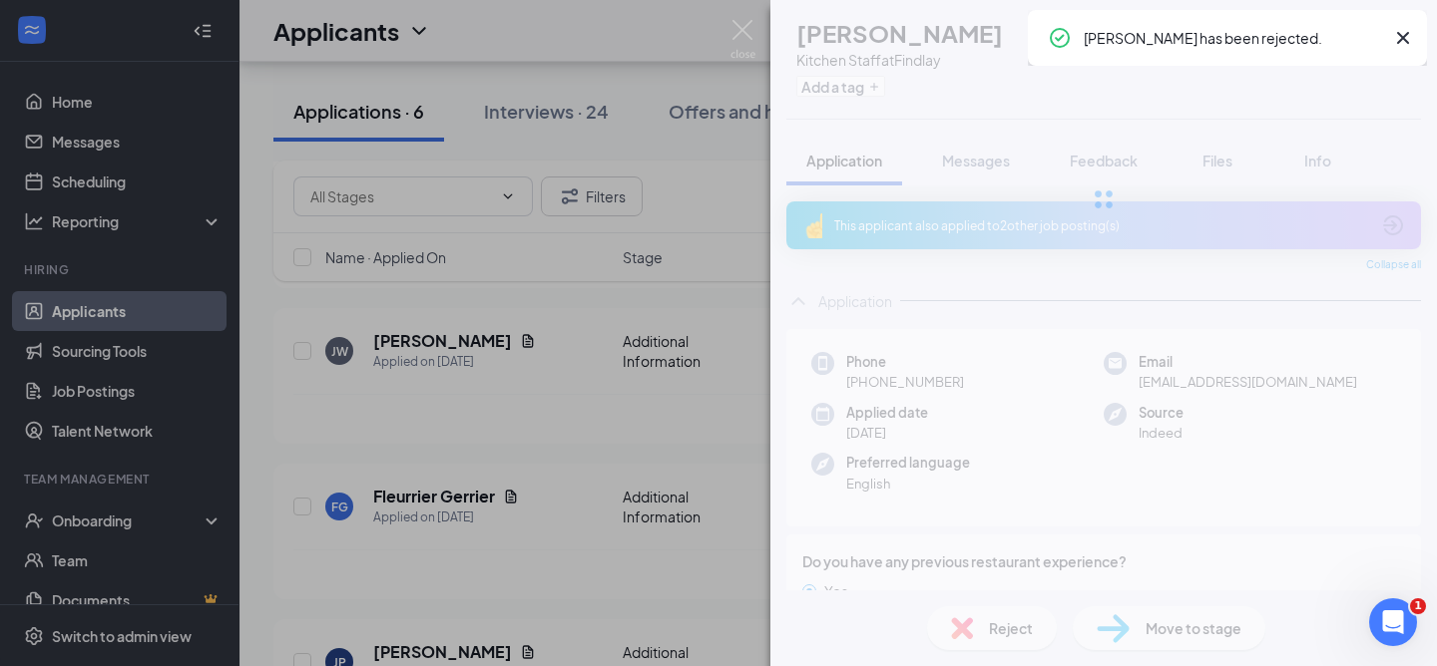
click at [622, 629] on div "DB DEJANAE BROWN Kitchen Staff at Findlay Add a tag Application Messages Feedba…" at bounding box center [718, 333] width 1437 height 666
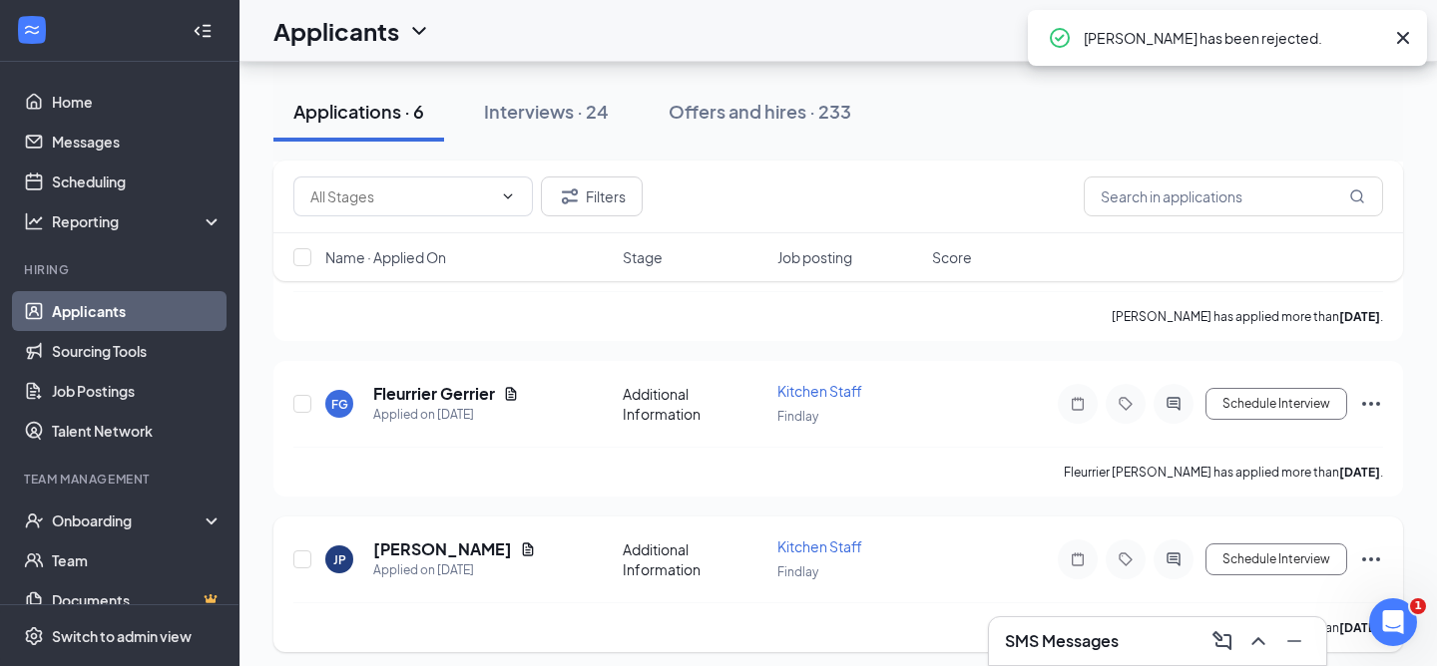
scroll to position [744, 0]
click at [419, 541] on h5 "[PERSON_NAME]" at bounding box center [442, 549] width 139 height 22
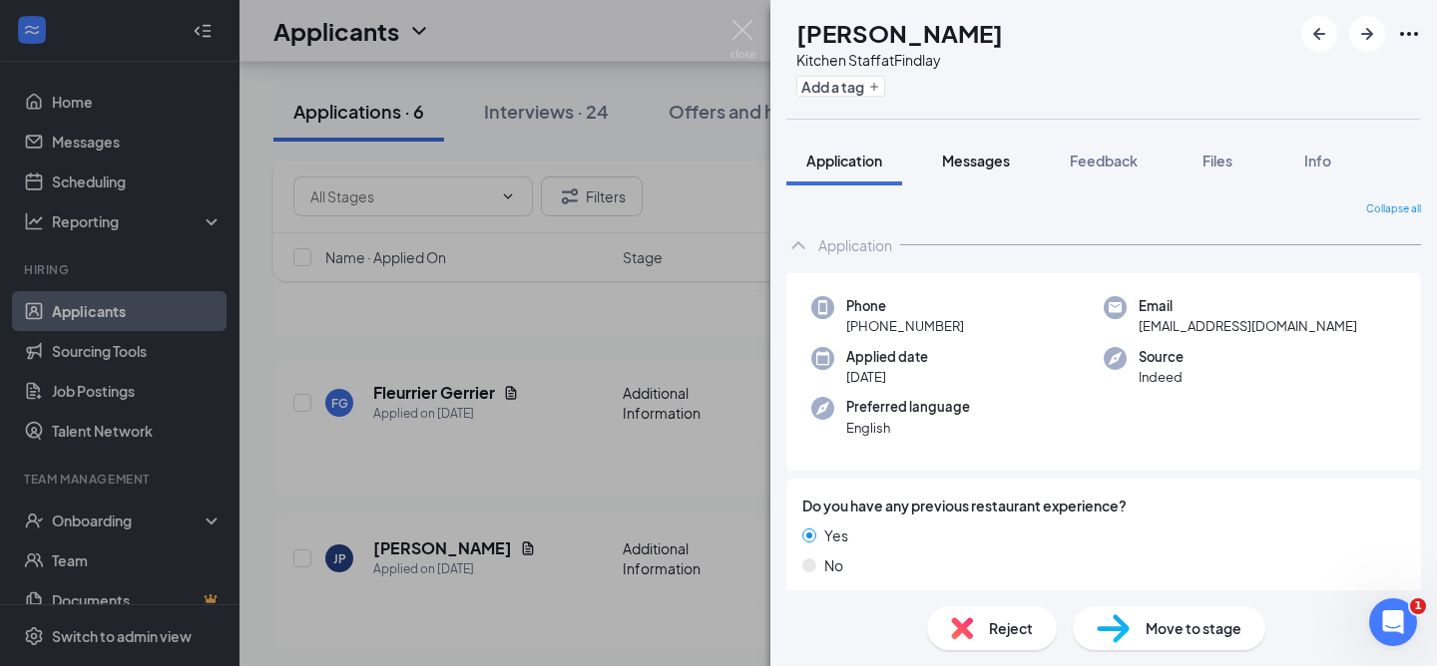
click at [1004, 172] on button "Messages" at bounding box center [976, 161] width 108 height 50
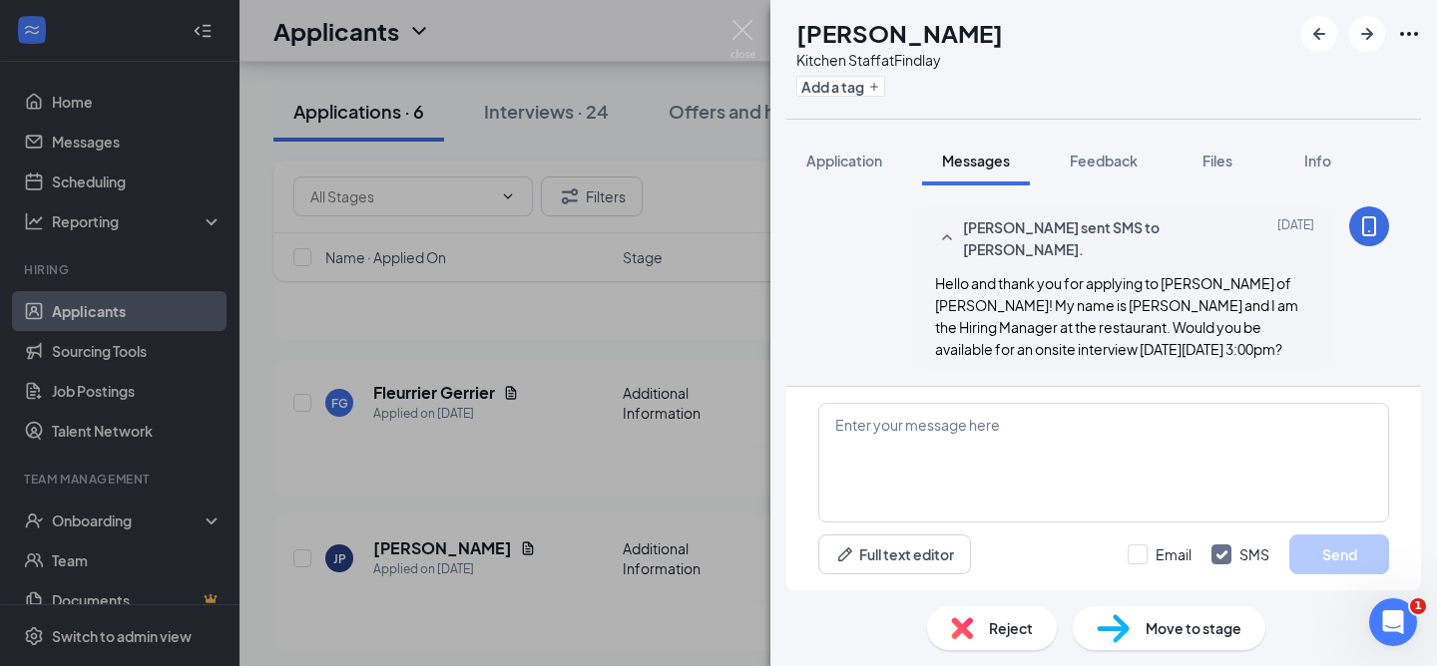
scroll to position [254, 0]
click at [994, 640] on div "Reject" at bounding box center [992, 629] width 130 height 44
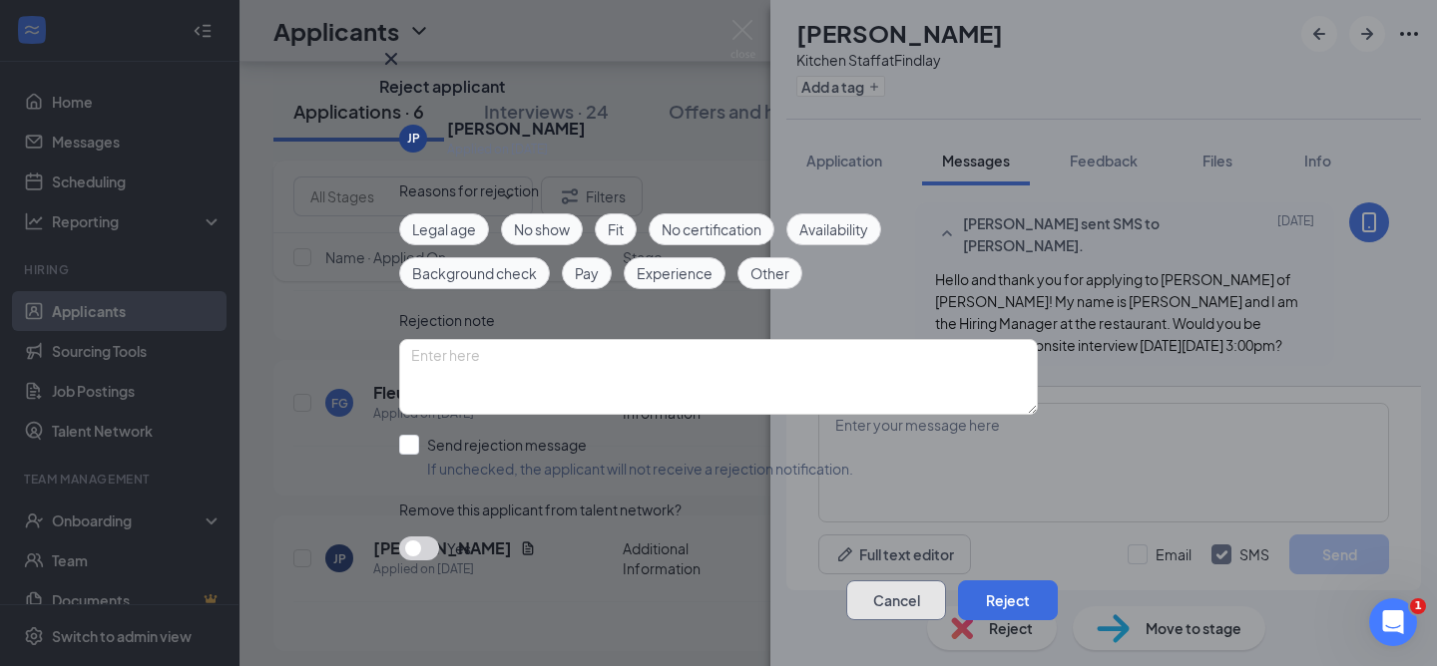
click at [890, 583] on button "Cancel" at bounding box center [896, 601] width 100 height 40
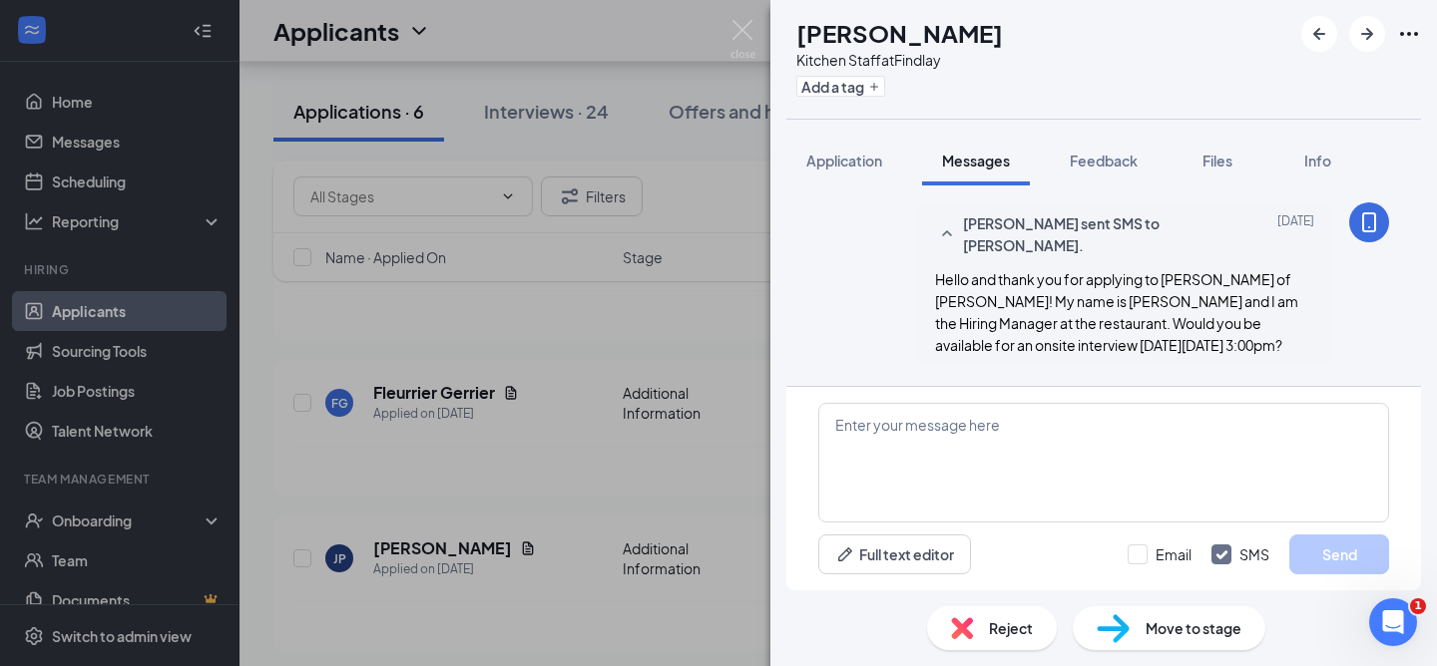
click at [961, 634] on img at bounding box center [962, 629] width 22 height 22
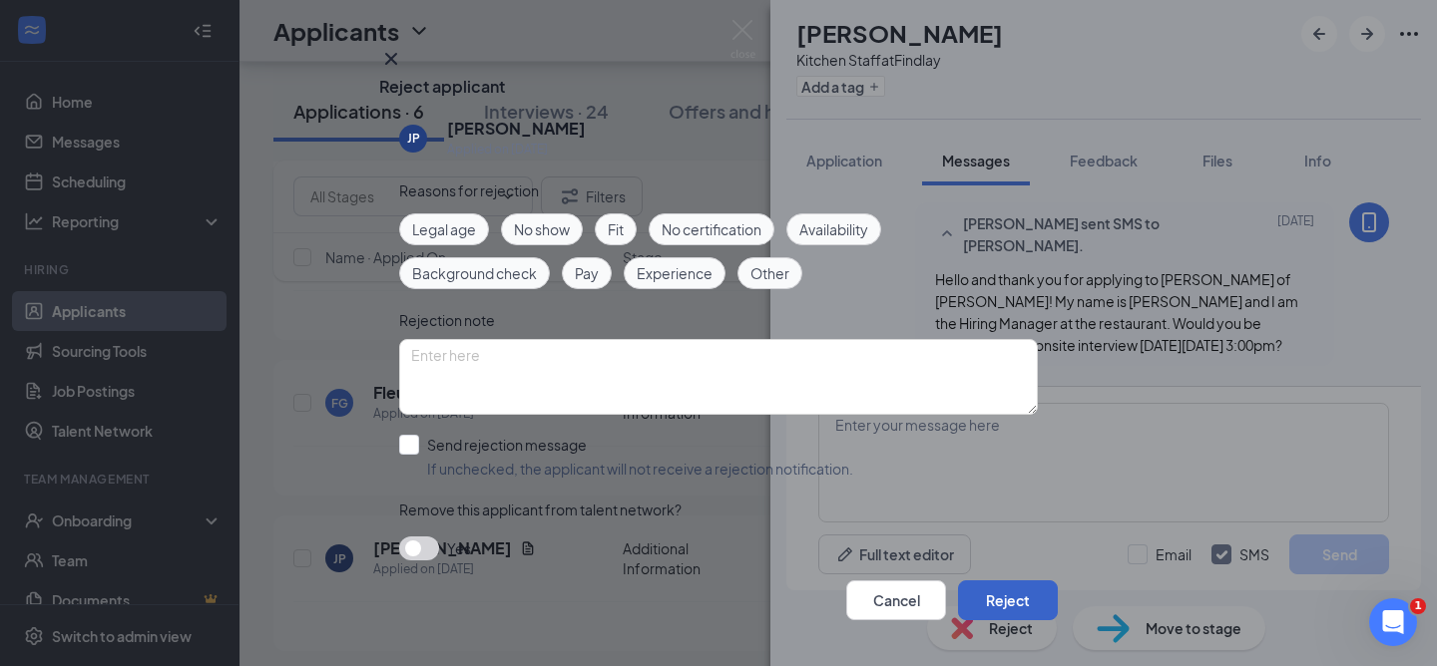
click at [971, 581] on button "Reject" at bounding box center [1008, 601] width 100 height 40
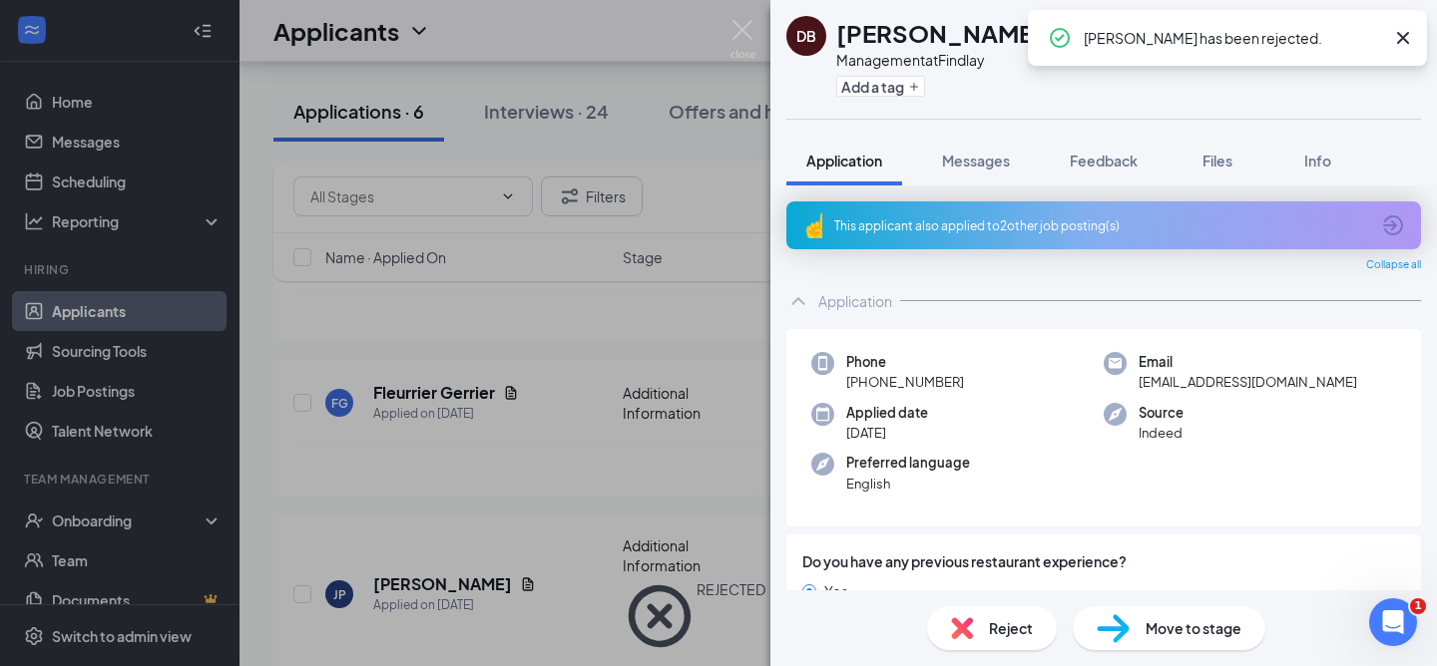
click at [466, 515] on div "DB DEJANAE BROWN Management at Findlay Add a tag Application Messages Feedback …" at bounding box center [718, 333] width 1437 height 666
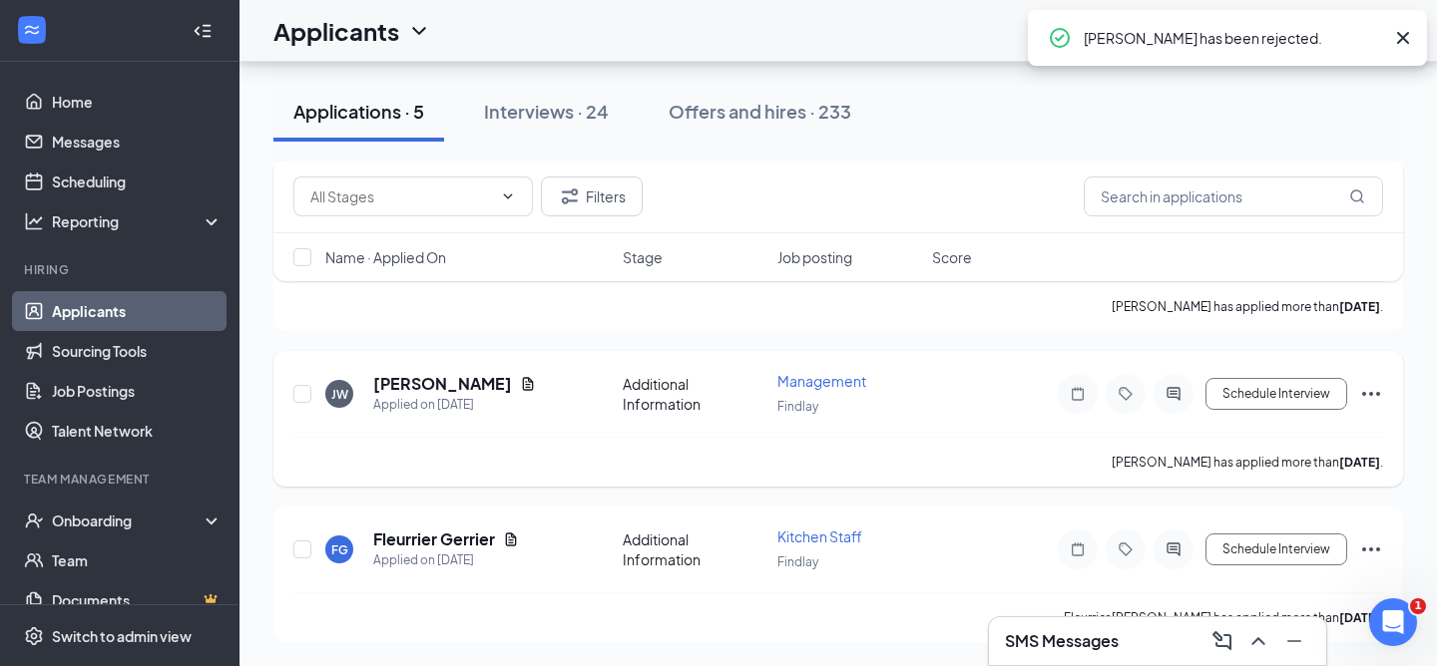
scroll to position [590, 0]
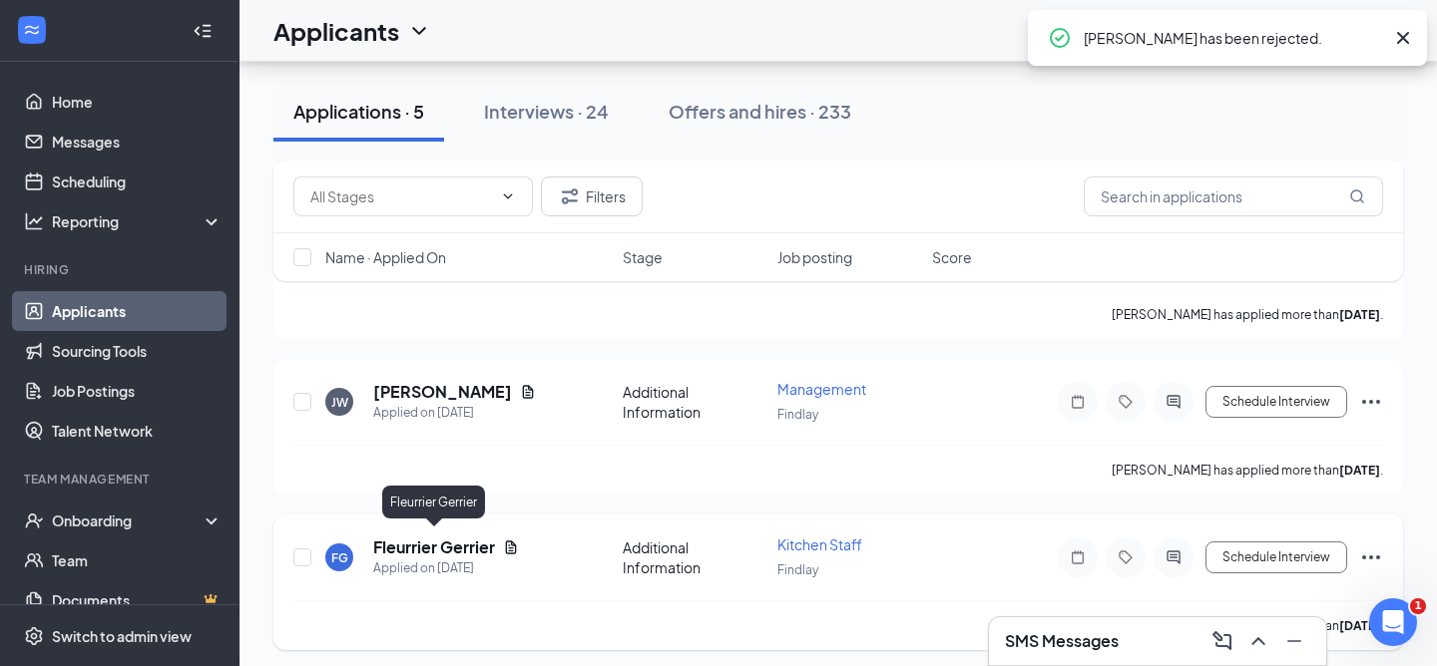
click at [426, 559] on div "Applied on Oct 5" at bounding box center [446, 569] width 146 height 20
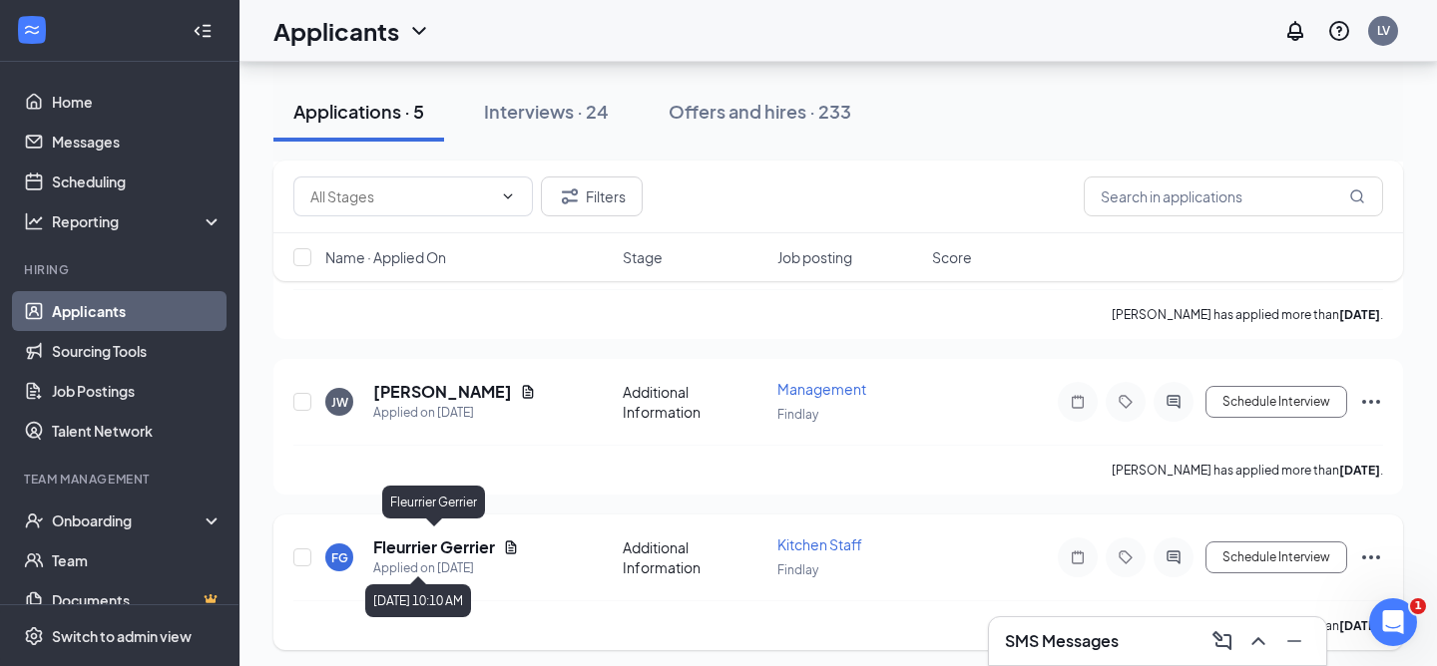
click at [430, 537] on h5 "Fleurrier Gerrier" at bounding box center [434, 548] width 122 height 22
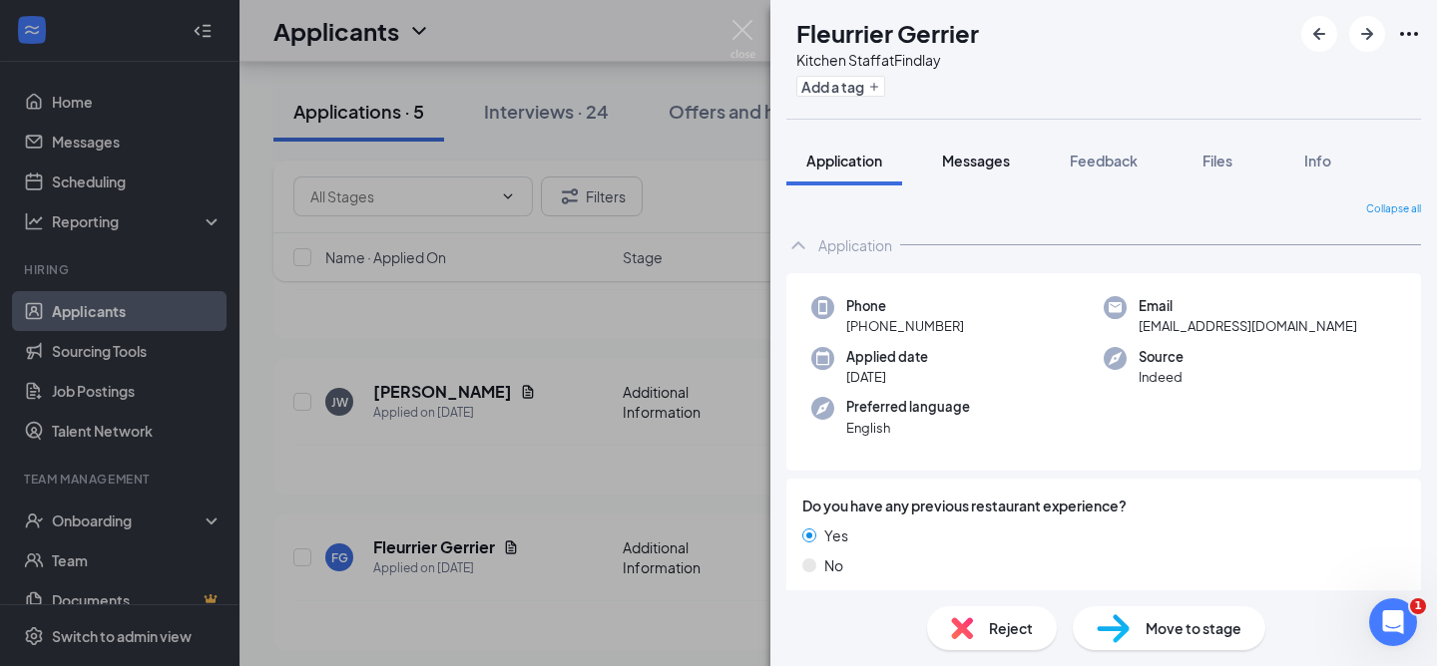
click at [1004, 171] on button "Messages" at bounding box center [976, 161] width 108 height 50
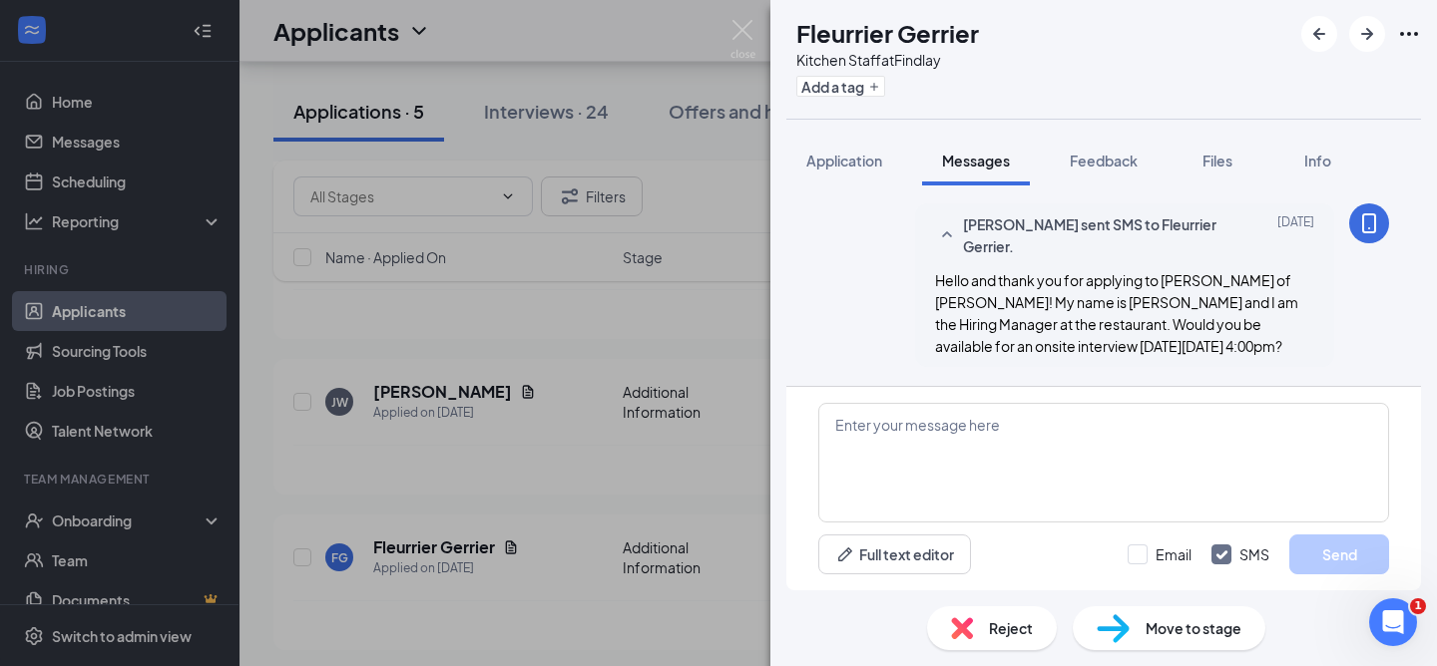
scroll to position [254, 0]
click at [997, 619] on span "Reject" at bounding box center [1011, 629] width 44 height 22
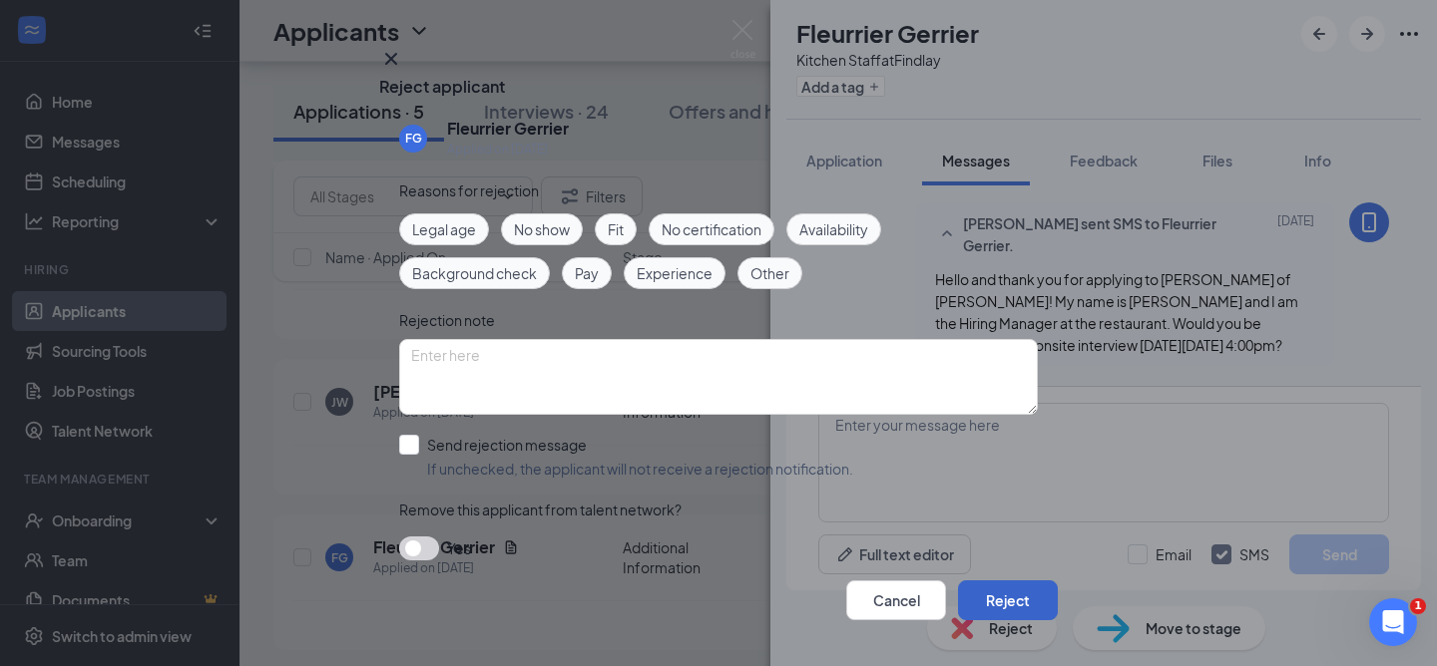
click at [961, 581] on button "Reject" at bounding box center [1008, 601] width 100 height 40
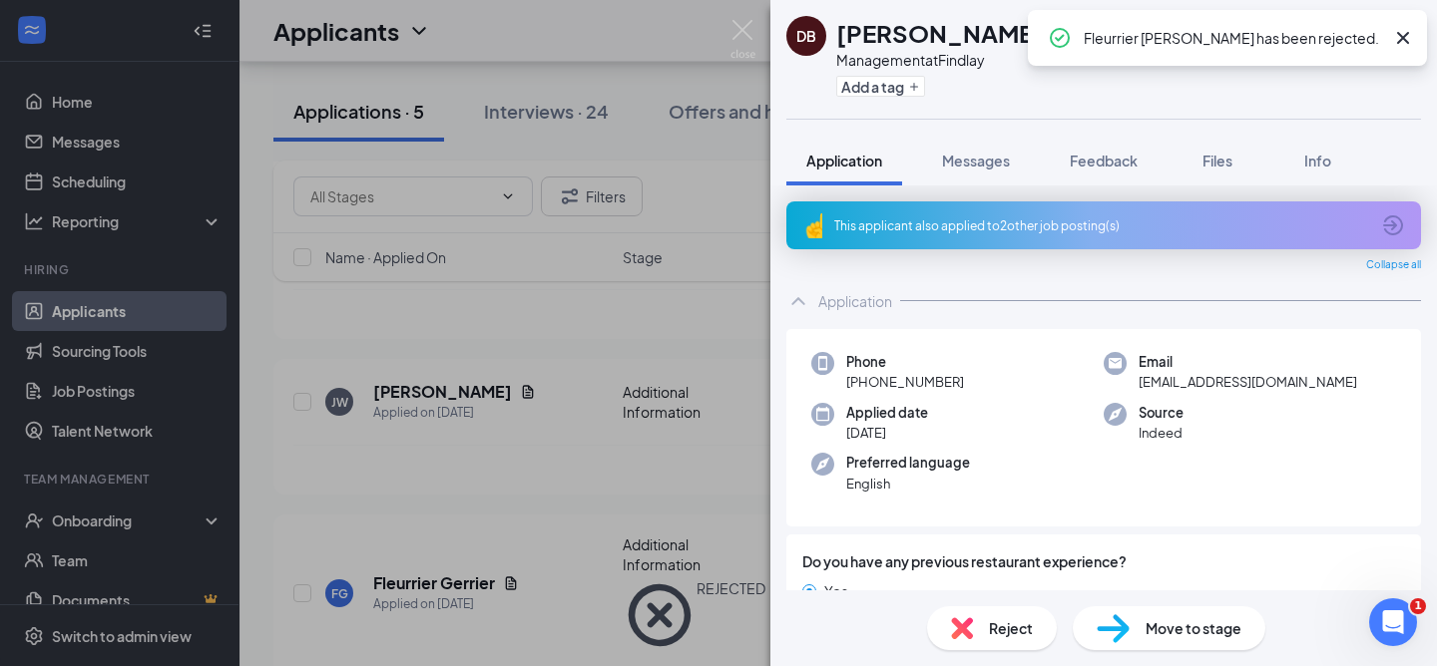
click at [402, 445] on div "DB DEJANAE BROWN Management at Findlay Add a tag Application Messages Feedback …" at bounding box center [718, 333] width 1437 height 666
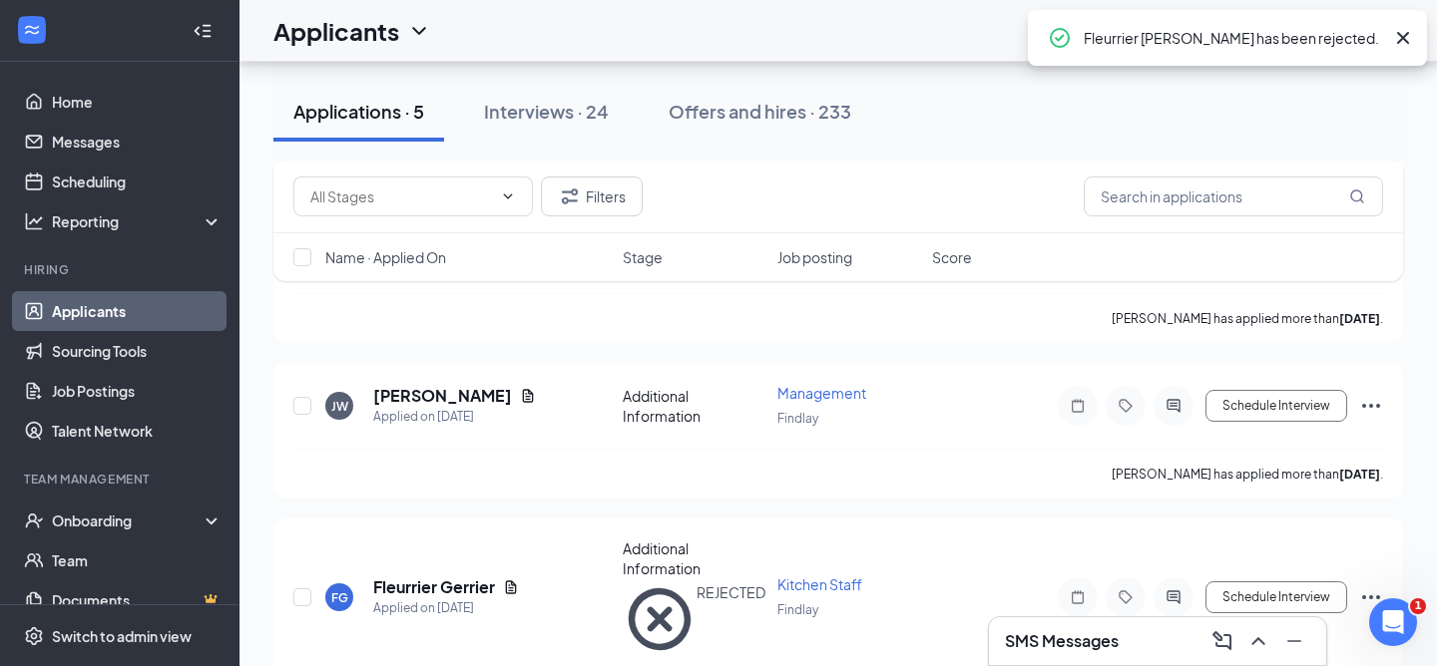
scroll to position [607, 0]
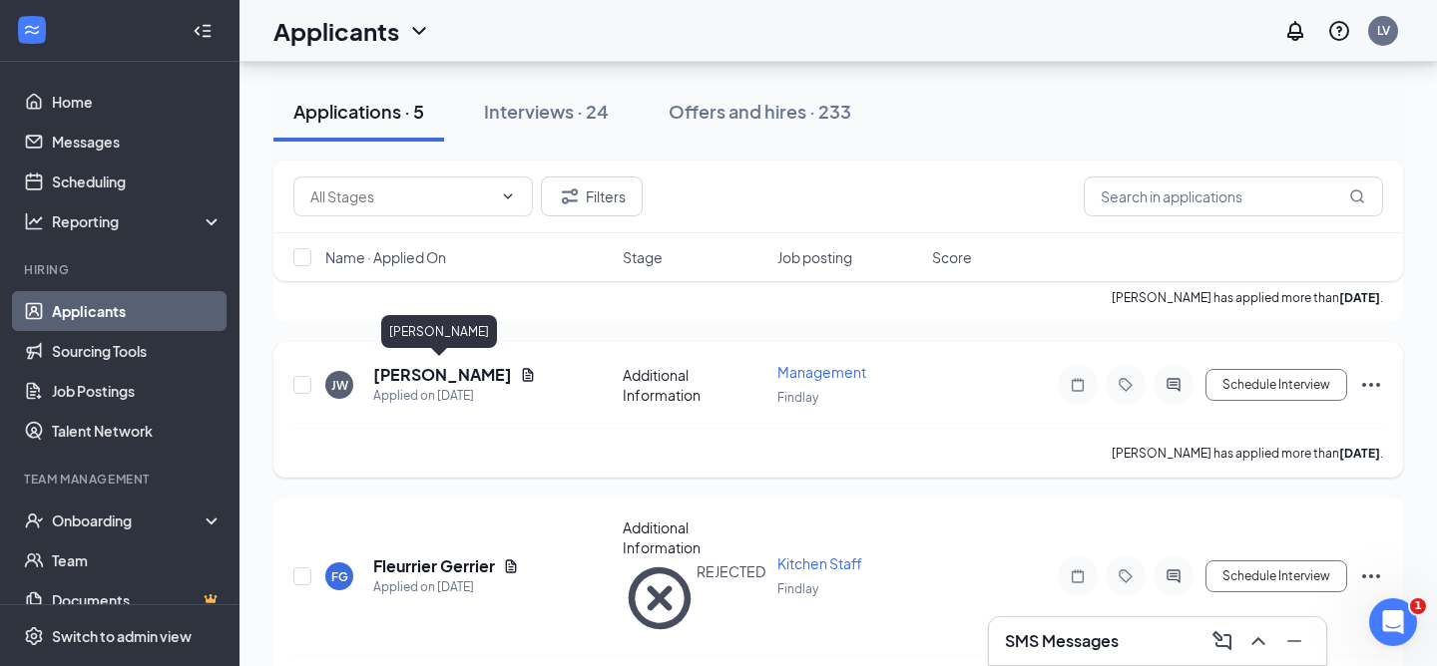
click at [458, 365] on h5 "Jazmine Windle" at bounding box center [442, 375] width 139 height 22
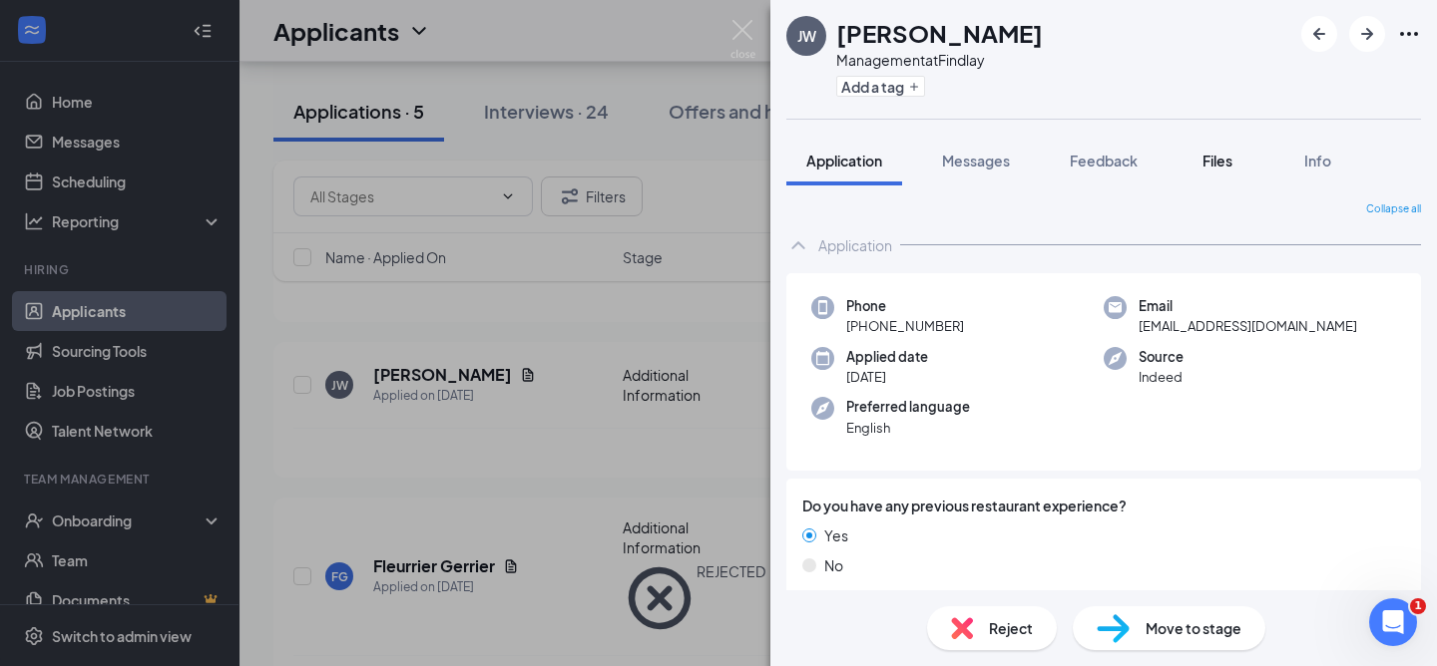
click at [1228, 160] on span "Files" at bounding box center [1217, 161] width 30 height 18
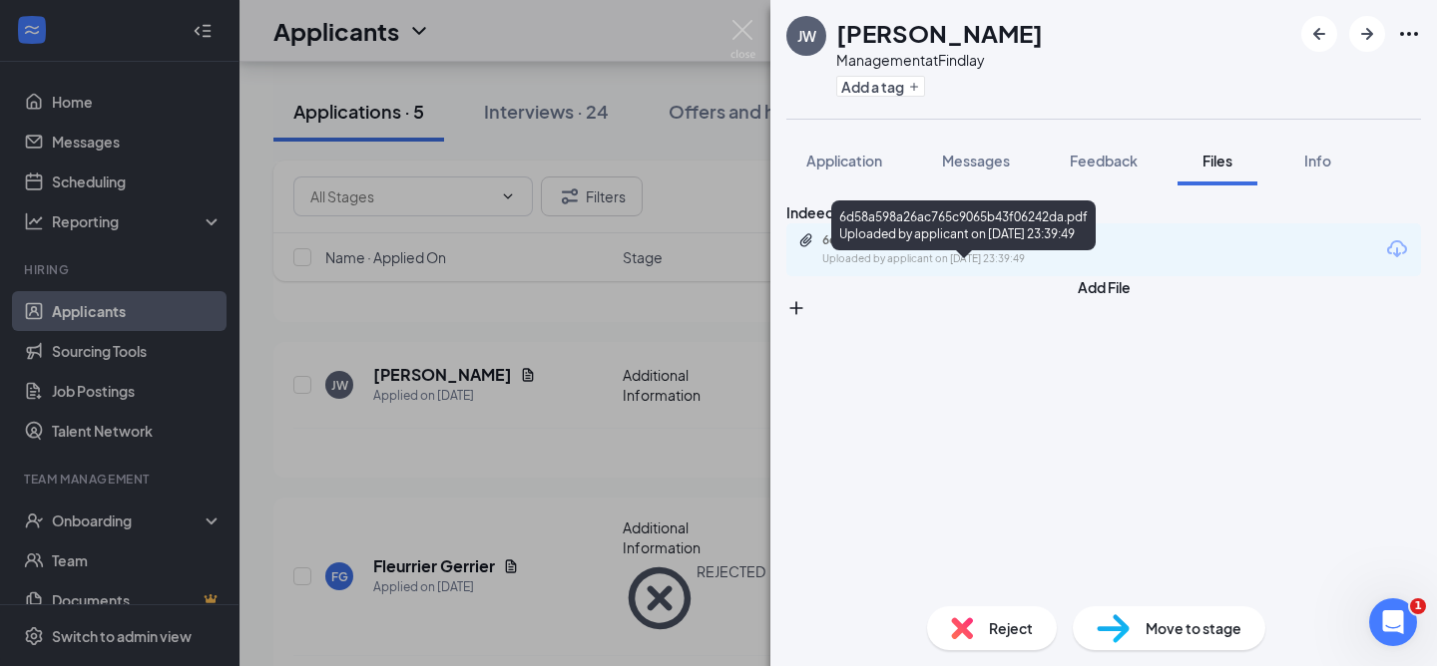
click at [950, 248] on div "6d58a598a26ac765c9065b43f06242da.pdf" at bounding box center [961, 240] width 279 height 16
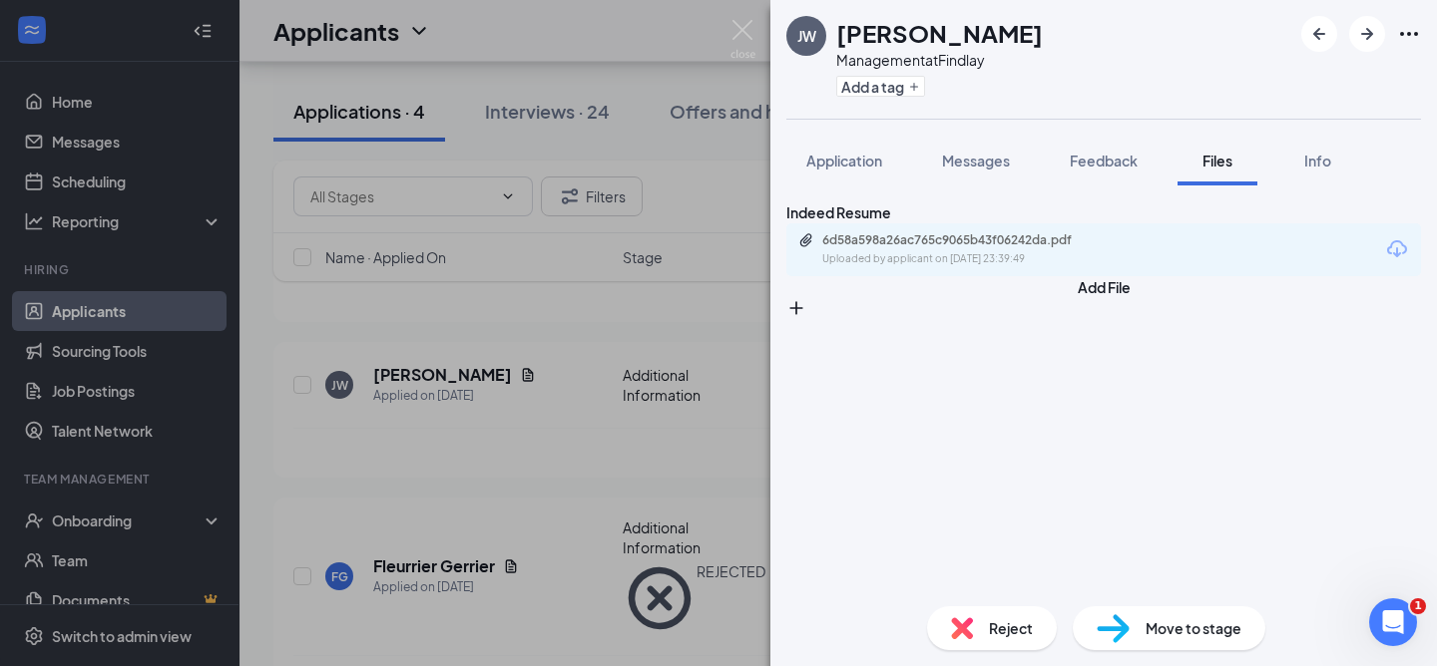
click at [992, 627] on span "Reject" at bounding box center [1011, 629] width 44 height 22
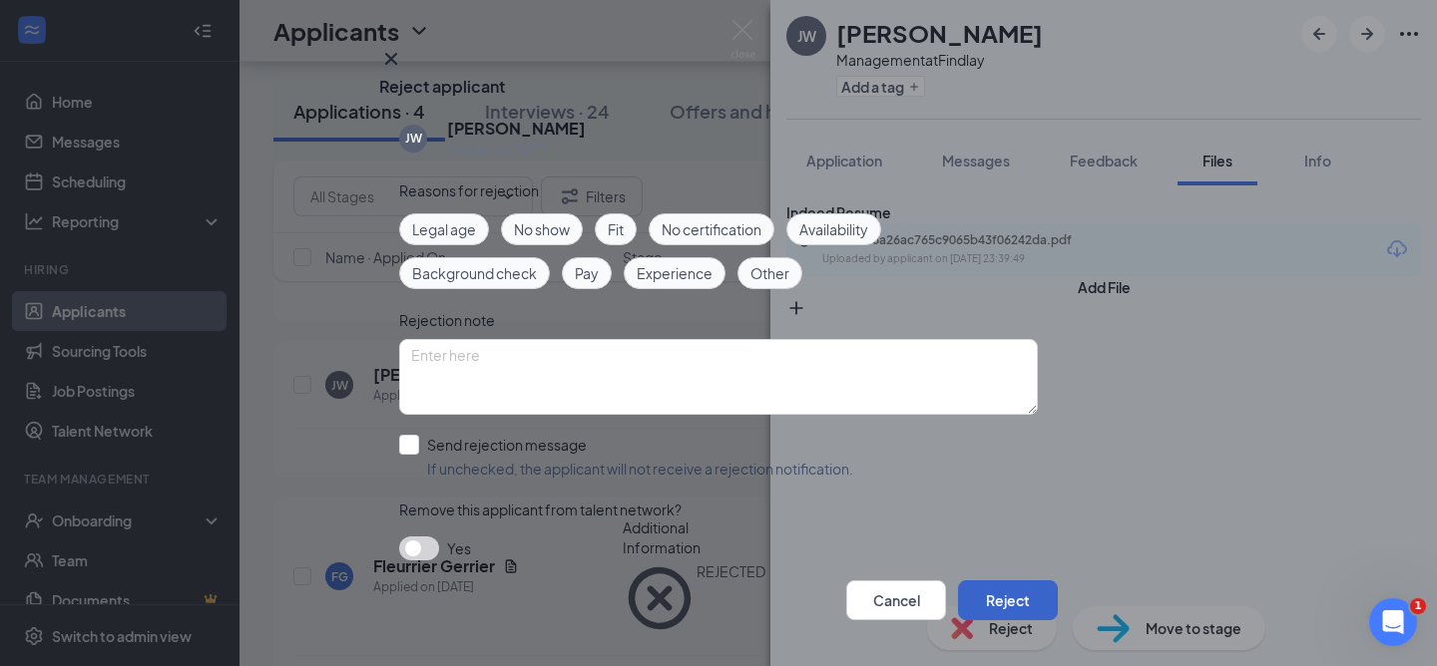
click at [971, 589] on button "Reject" at bounding box center [1008, 601] width 100 height 40
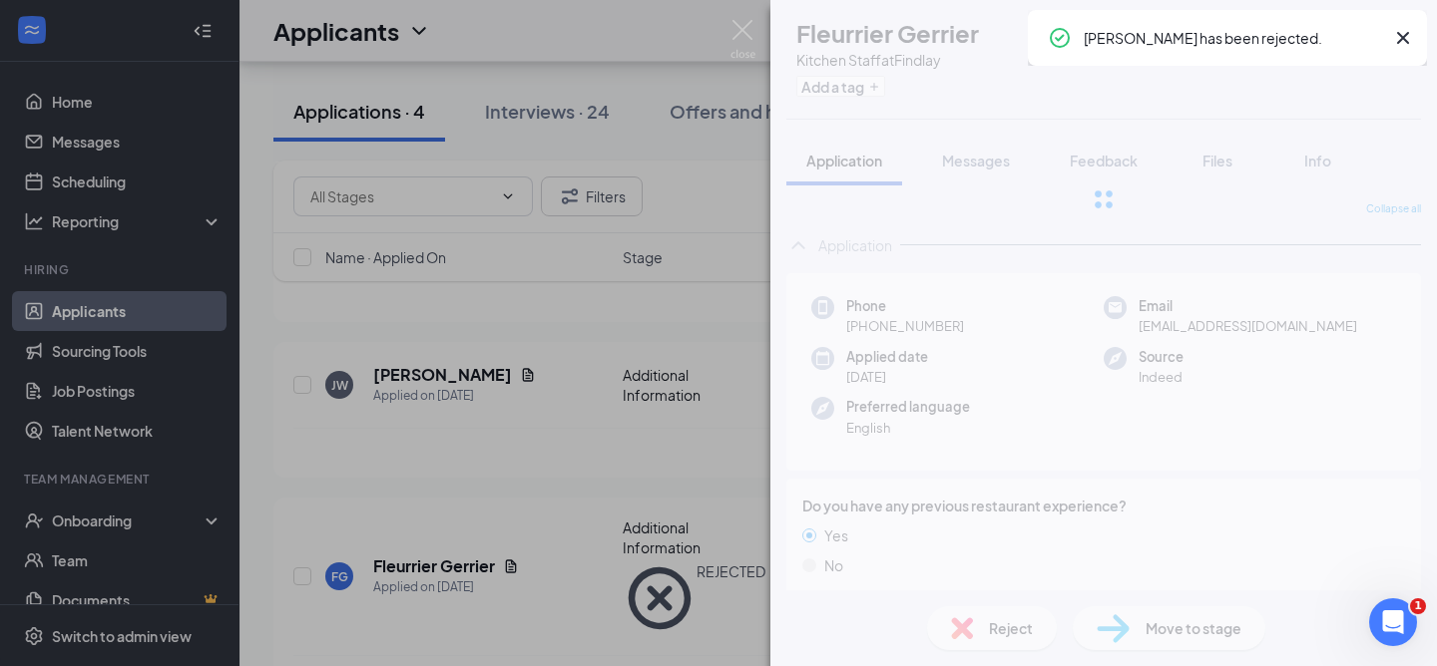
scroll to position [455, 0]
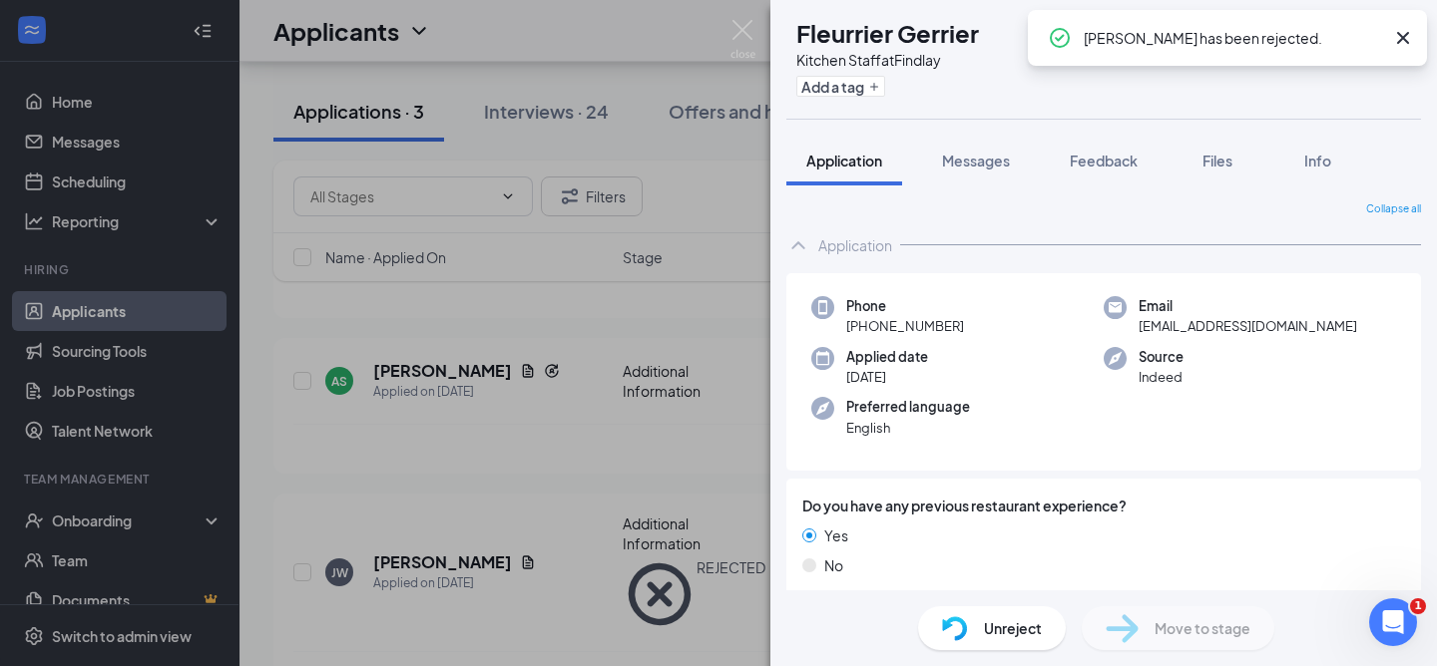
click at [411, 311] on div "FG Fleurrier Gerrier Kitchen Staff at Findlay Add a tag Application Messages Fe…" at bounding box center [718, 333] width 1437 height 666
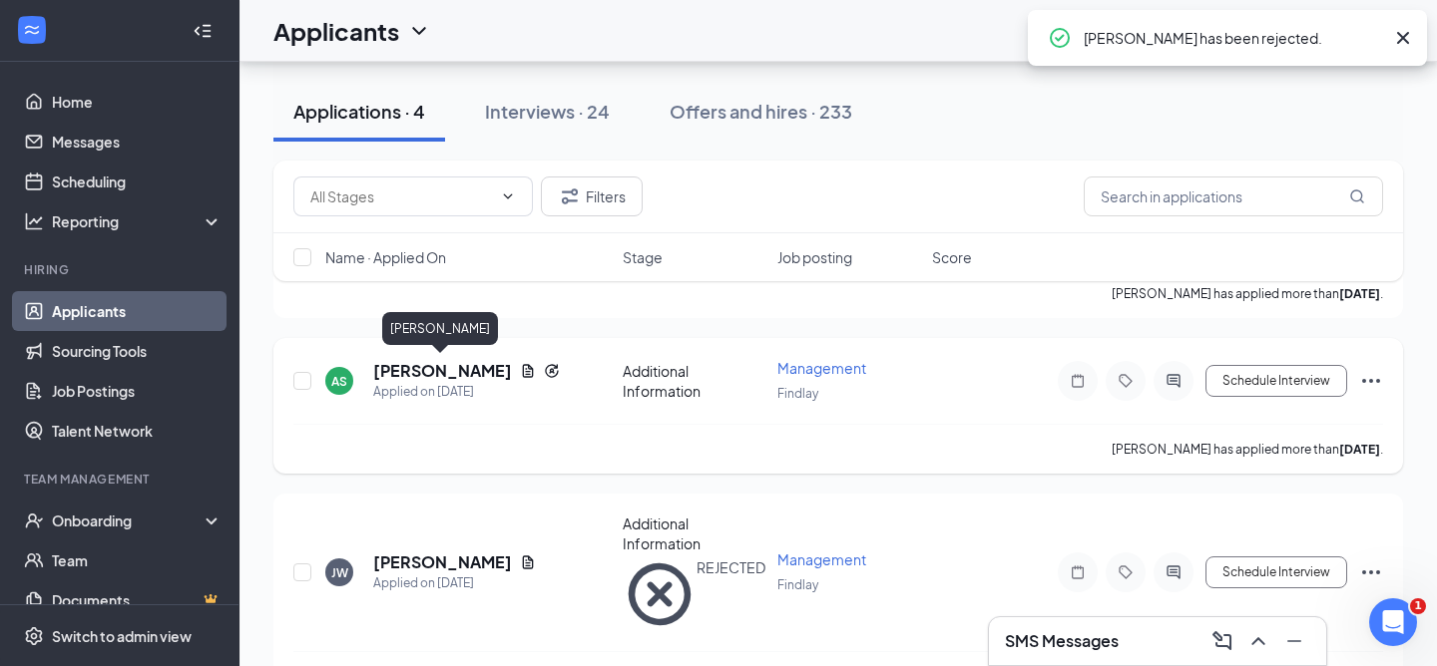
click at [428, 360] on h5 "Andres Sanchez" at bounding box center [442, 371] width 139 height 22
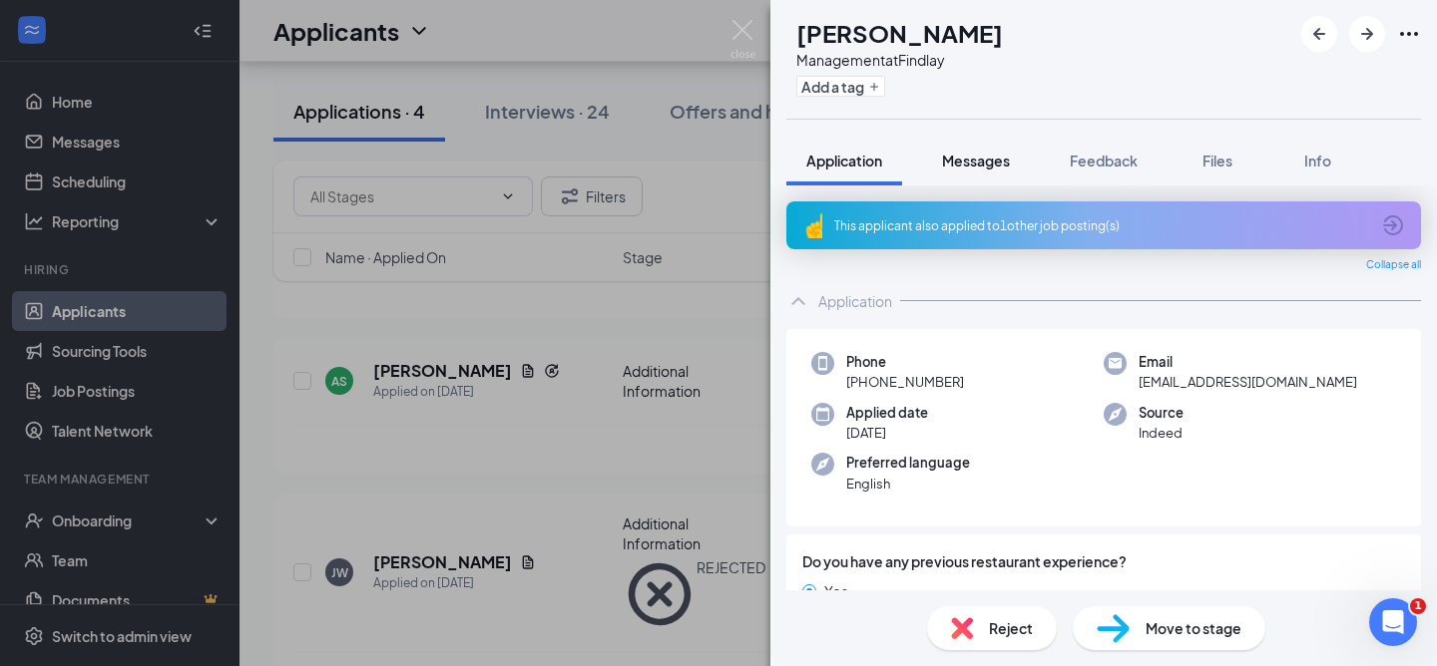
click at [962, 158] on span "Messages" at bounding box center [976, 161] width 68 height 18
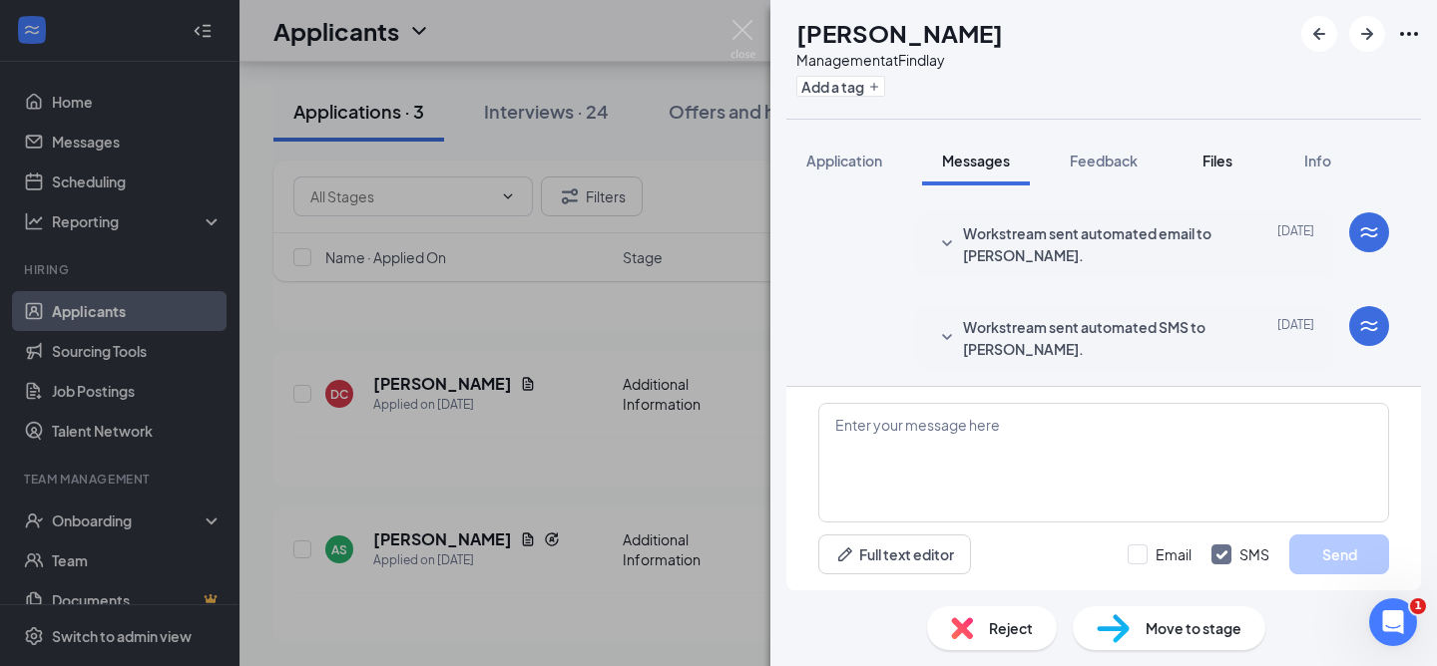
scroll to position [281, 0]
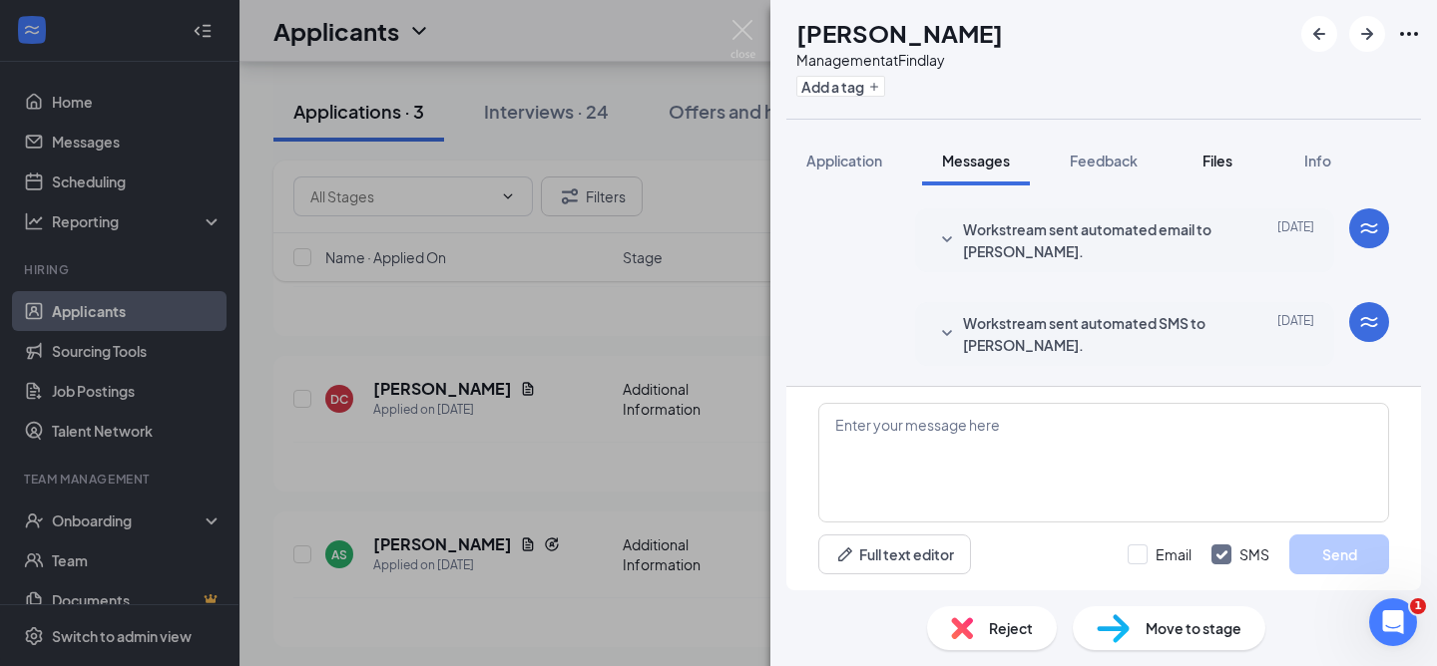
click at [1225, 173] on button "Files" at bounding box center [1217, 161] width 80 height 50
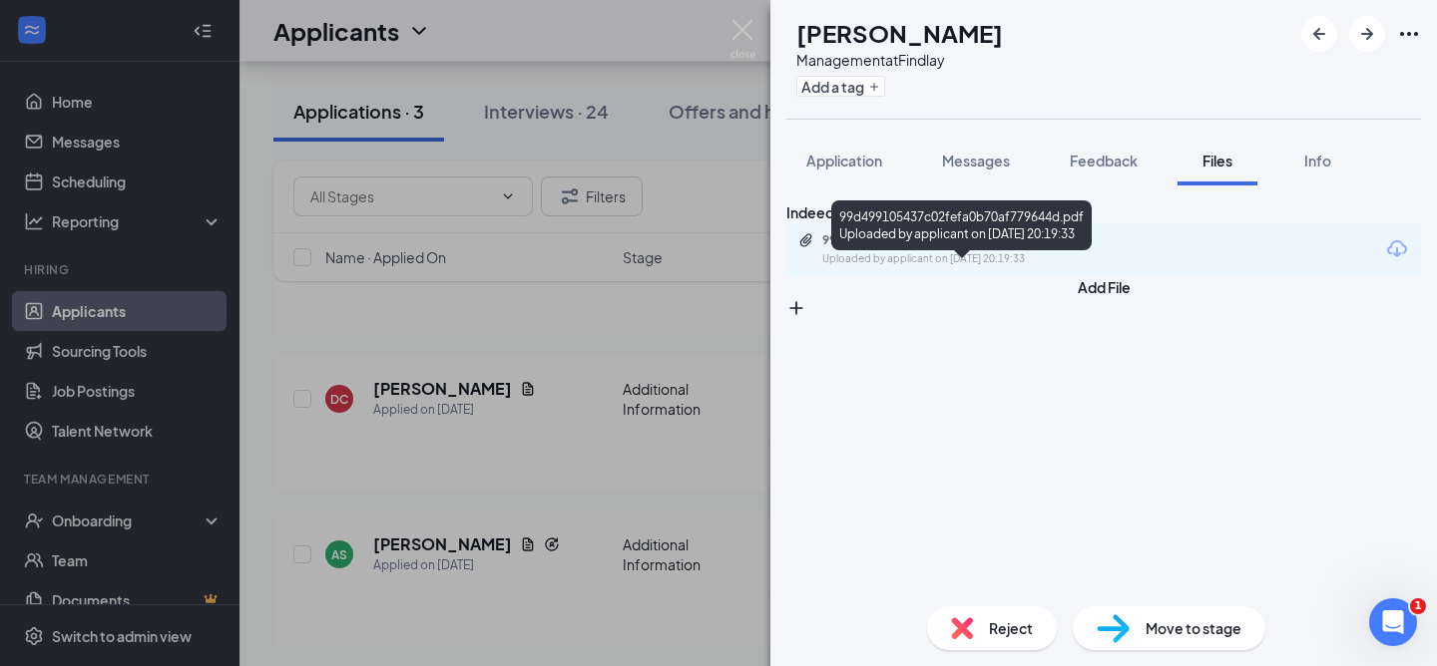
click at [932, 267] on div "Uploaded by applicant on Oct 12, 2025 at 20:19:33" at bounding box center [971, 259] width 299 height 16
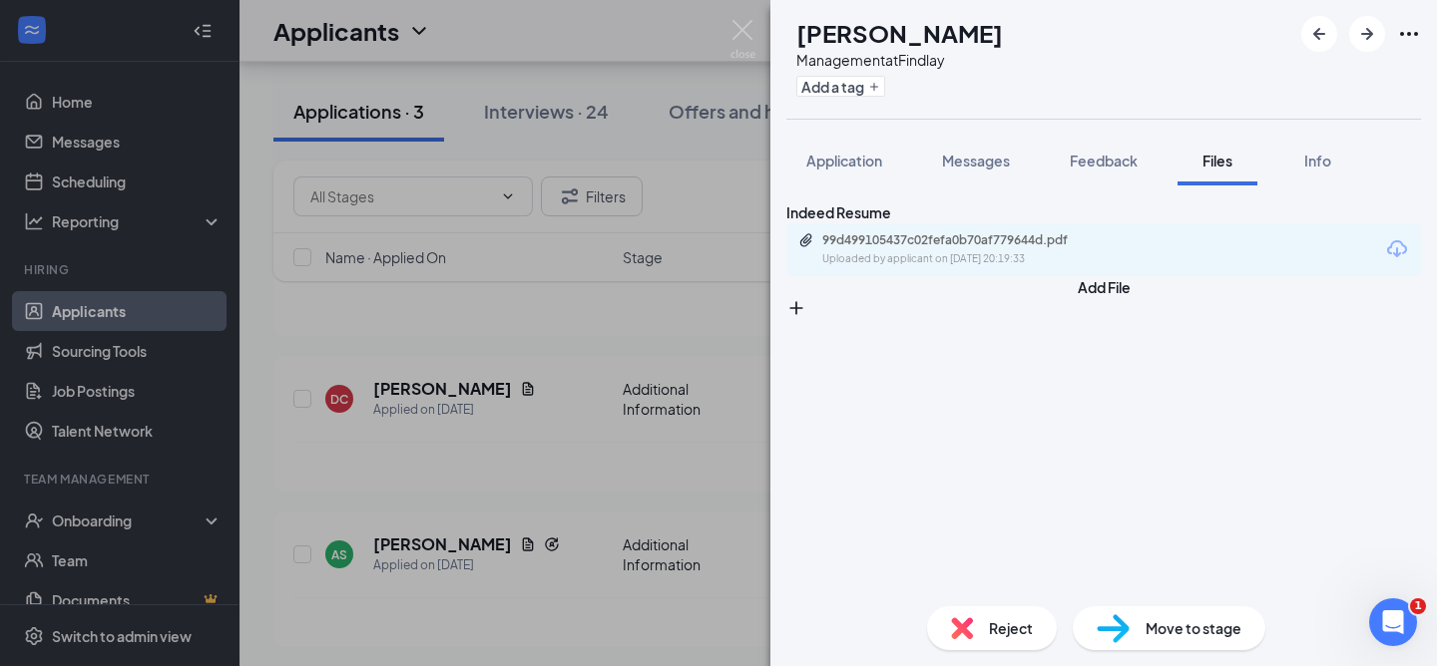
click at [958, 611] on div "Reject" at bounding box center [992, 629] width 130 height 44
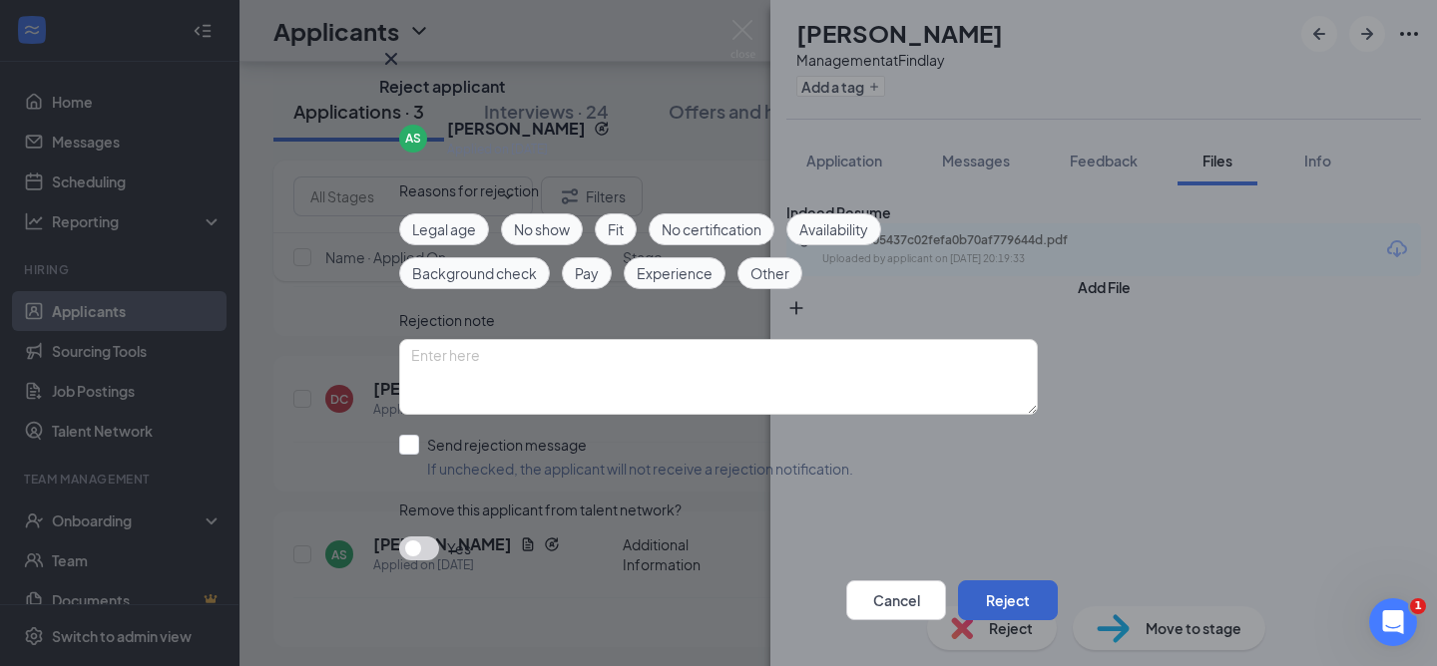
click at [975, 581] on button "Reject" at bounding box center [1008, 601] width 100 height 40
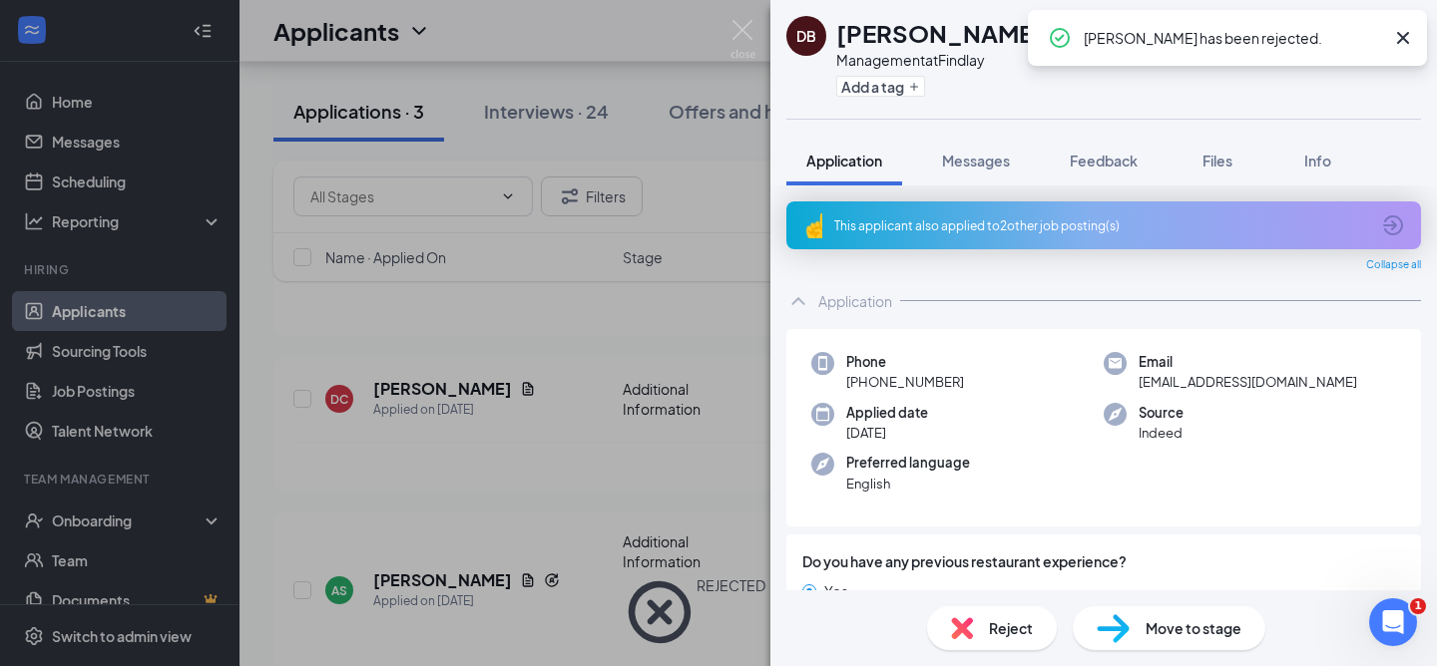
click at [309, 397] on div "DB DEJANAE BROWN Management at Findlay Add a tag Application Messages Feedback …" at bounding box center [718, 333] width 1437 height 666
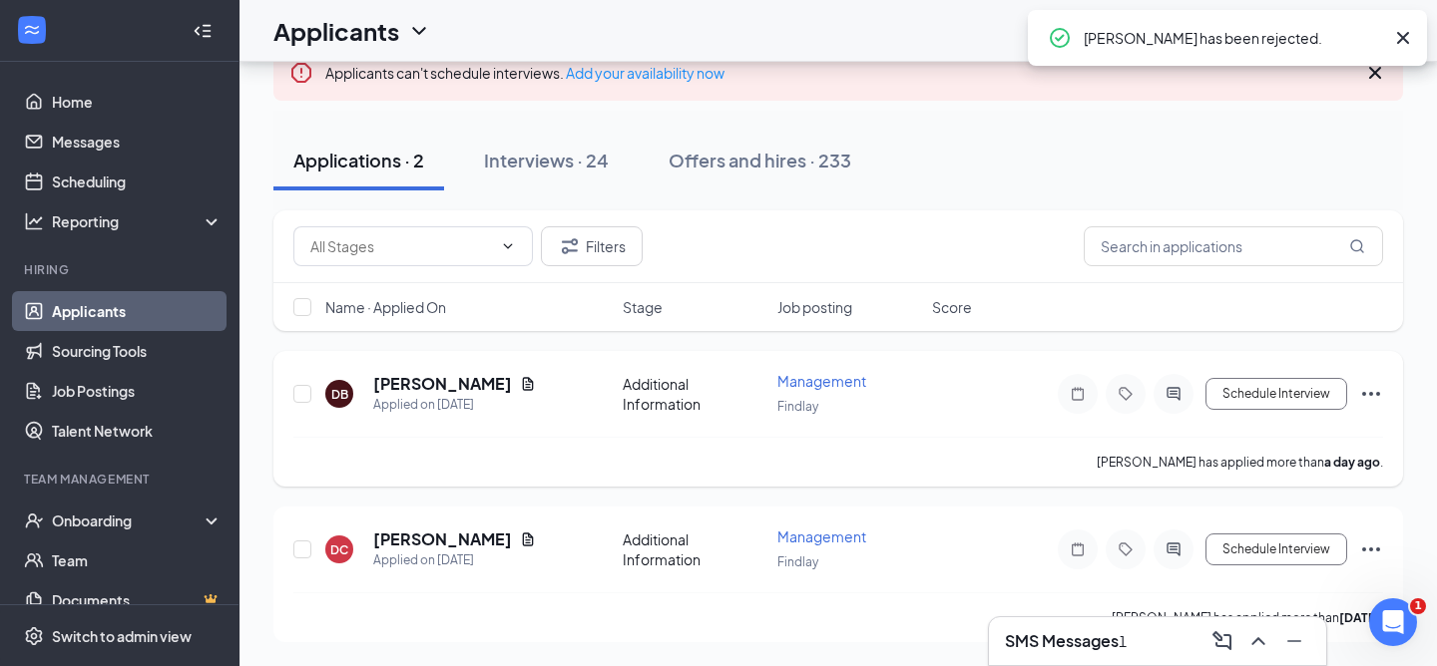
scroll to position [128, 0]
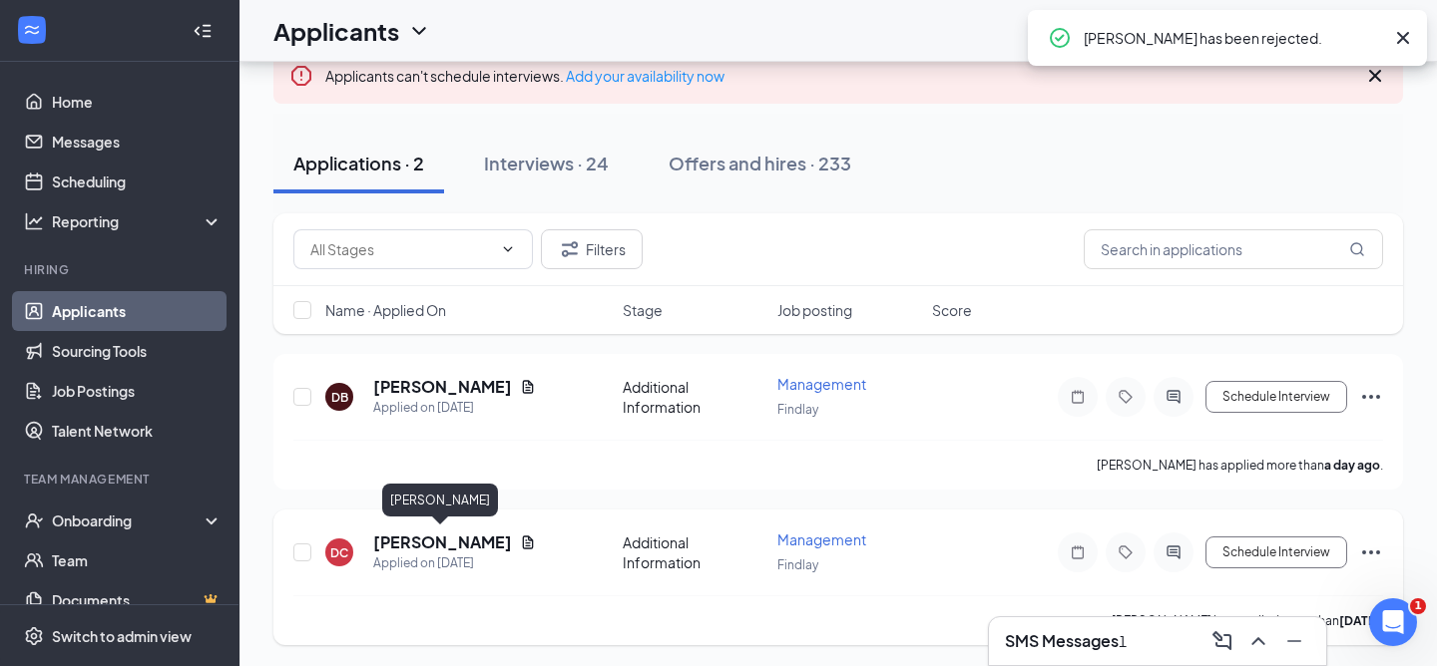
click at [418, 542] on h5 "Daultyn Corwin" at bounding box center [442, 543] width 139 height 22
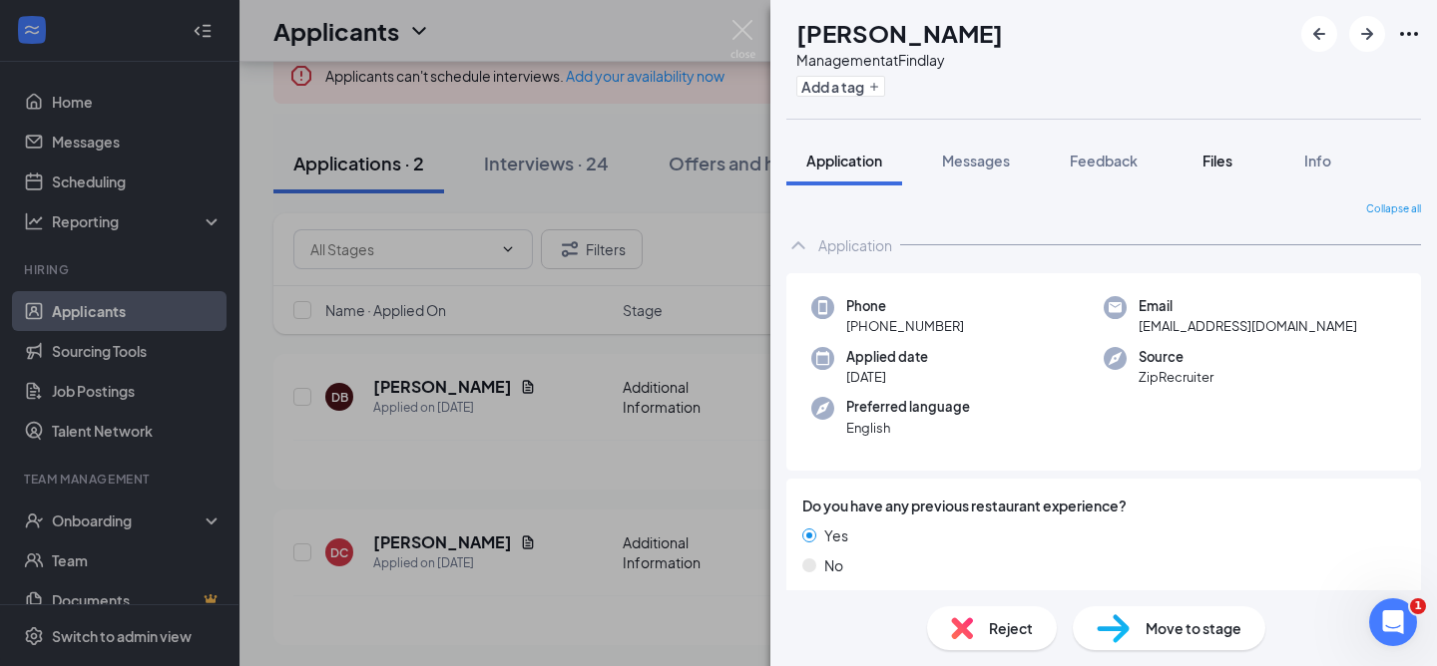
click at [1190, 151] on button "Files" at bounding box center [1217, 161] width 80 height 50
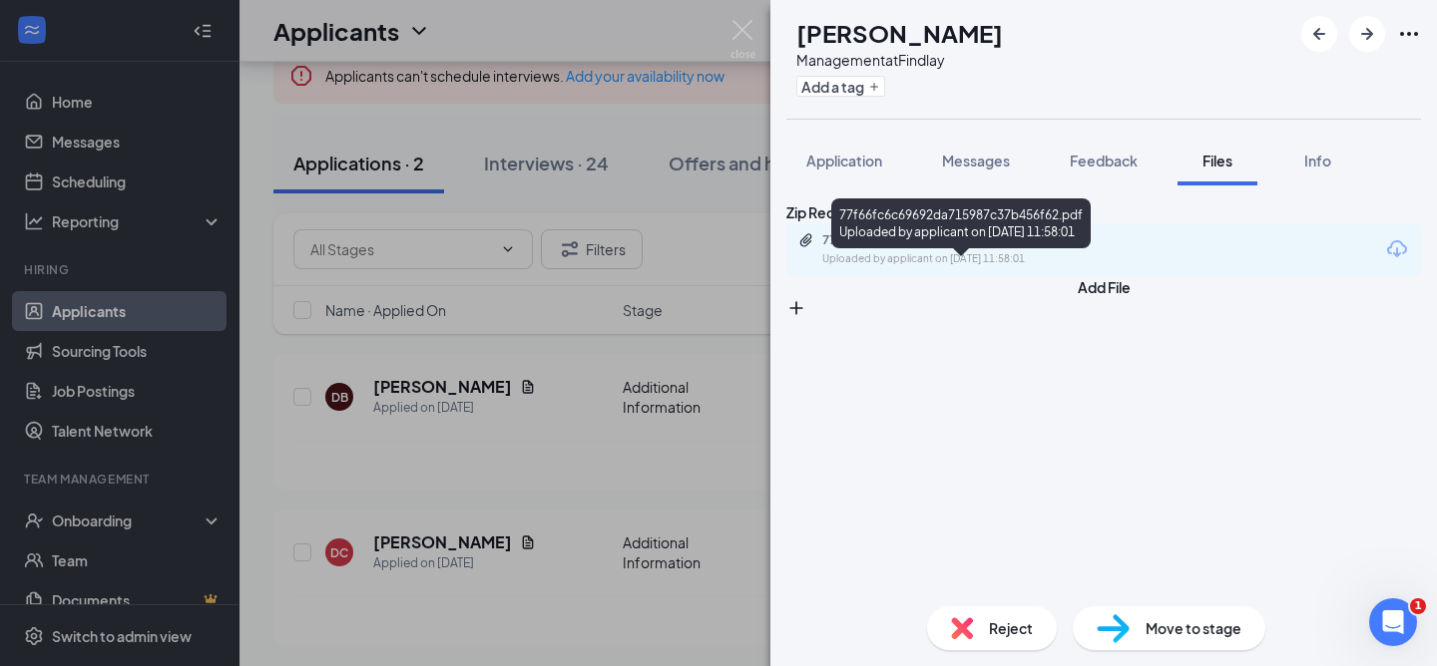
click at [992, 248] on div "77f66fc6c69692da715987c37b456f62.pdf" at bounding box center [961, 240] width 279 height 16
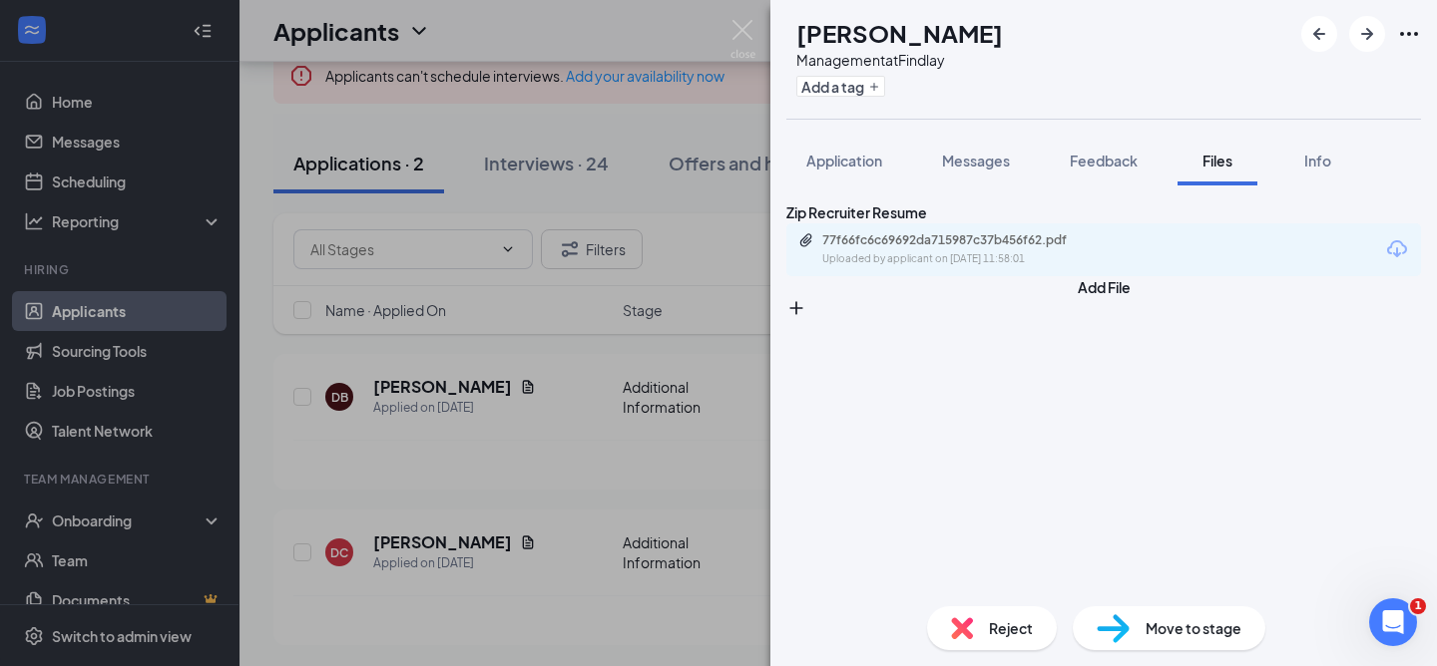
click at [450, 355] on div "DC Daultyn Corwin Management at Findlay Add a tag Application Messages Feedback…" at bounding box center [718, 333] width 1437 height 666
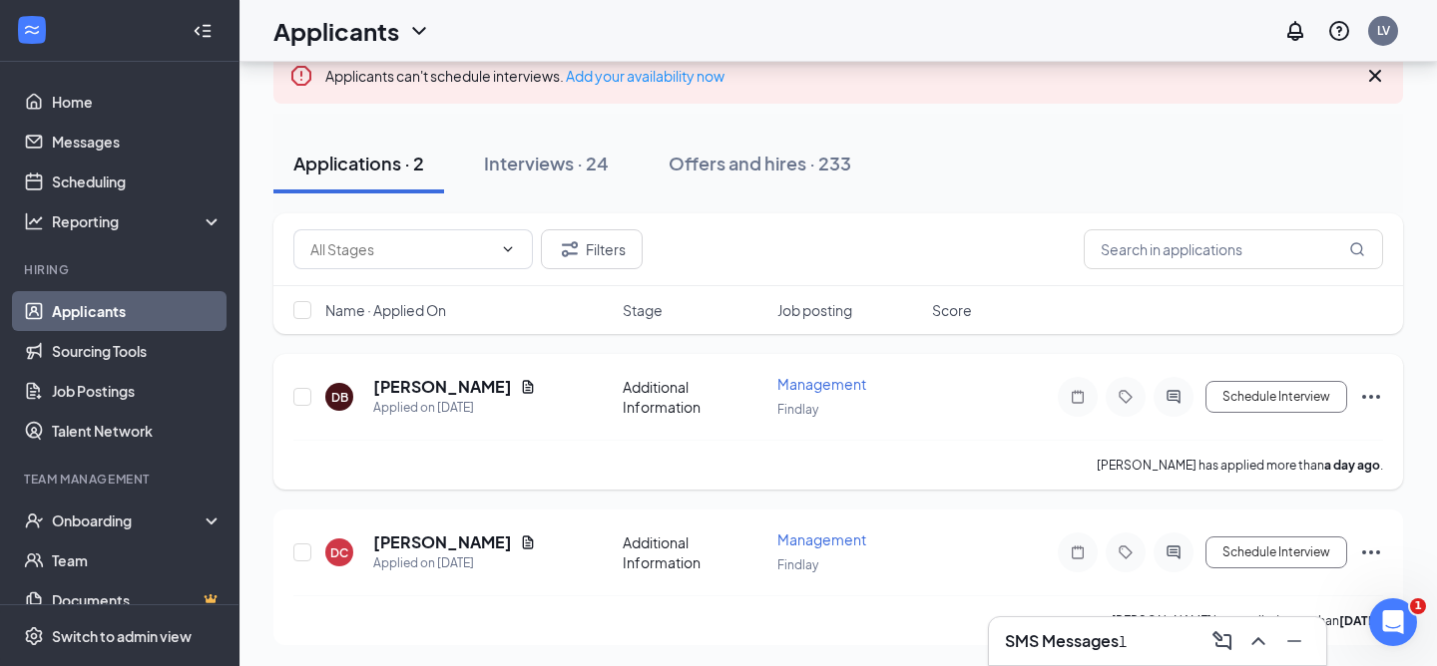
click at [450, 391] on h5 "DEJANAE BROWN" at bounding box center [442, 387] width 139 height 22
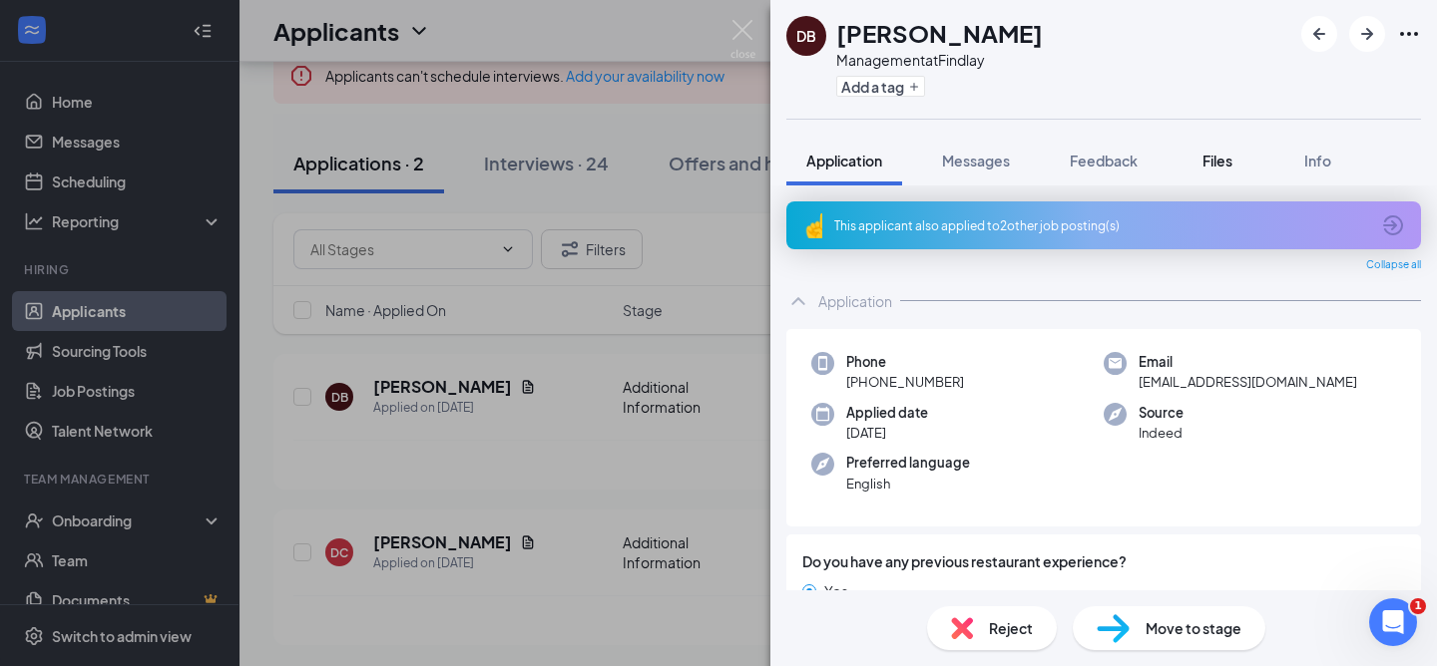
click at [1187, 163] on button "Files" at bounding box center [1217, 161] width 80 height 50
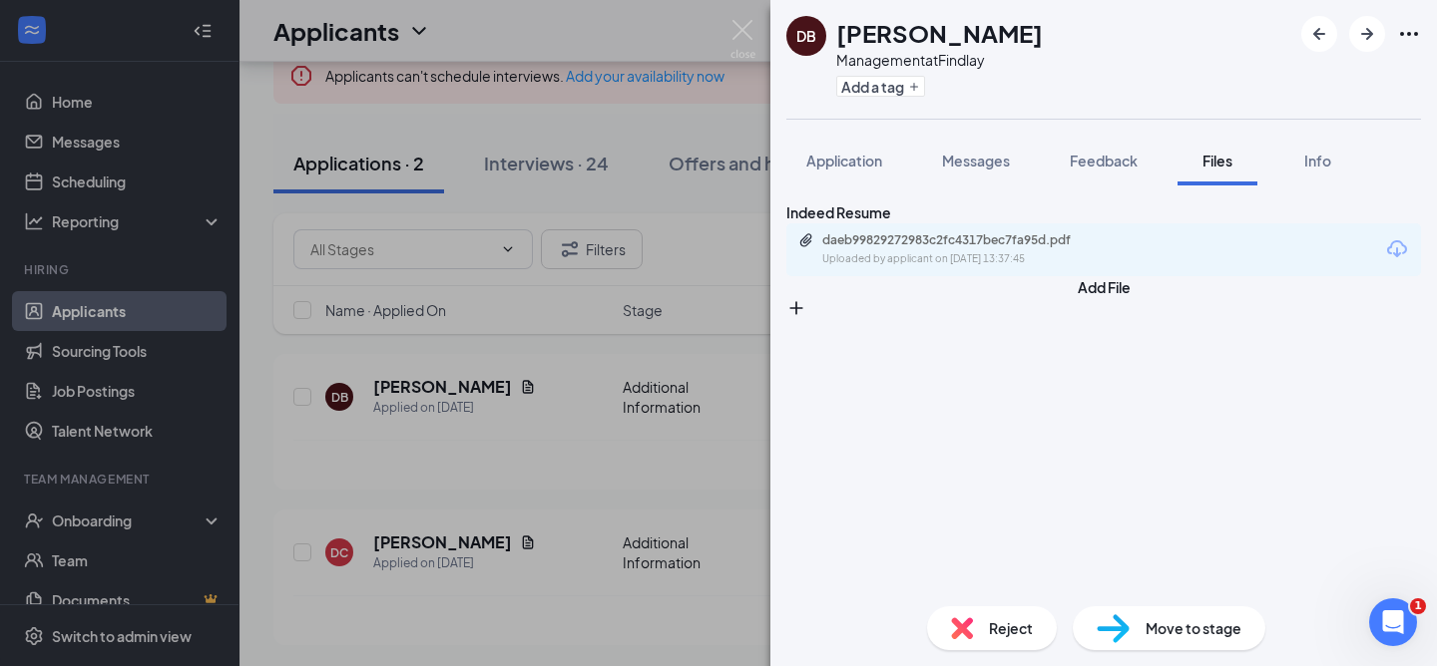
click at [1066, 259] on div "daeb99829272983c2fc4317bec7fa95d.pdf Uploaded by applicant on Oct 14, 2025 at 1…" at bounding box center [1103, 249] width 635 height 53
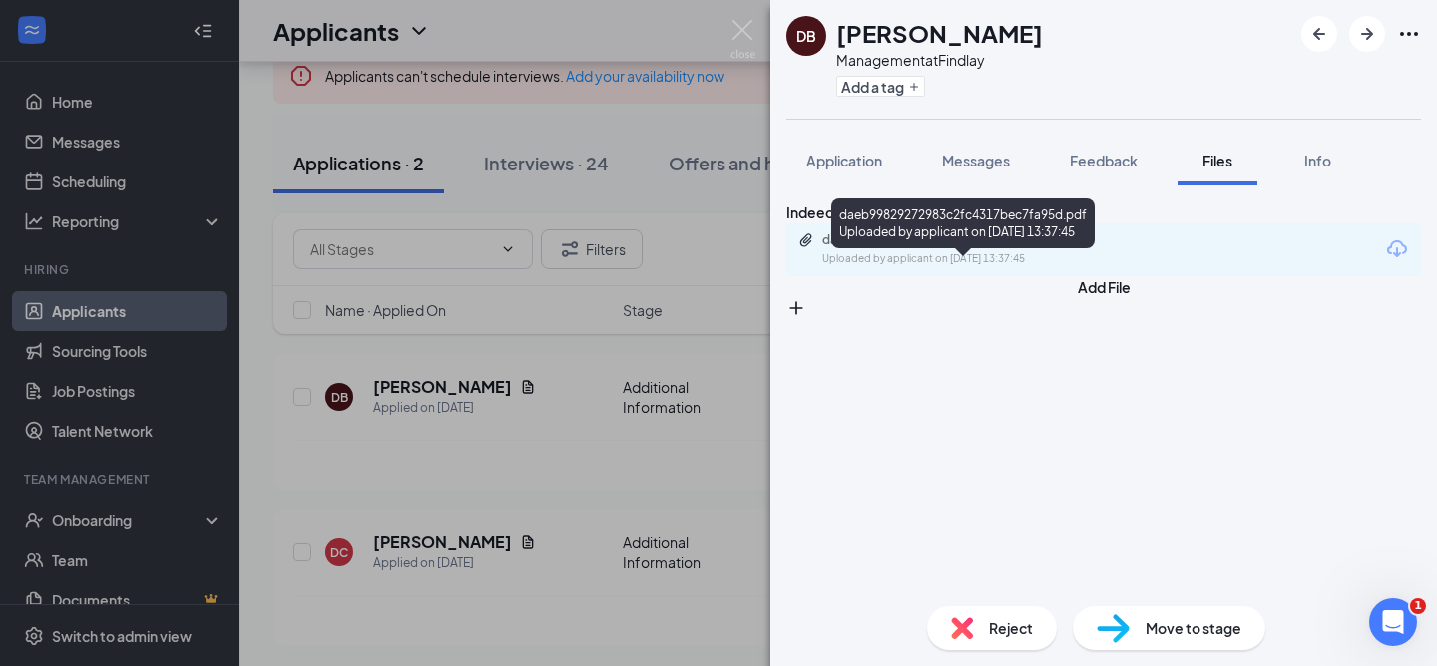
click at [1057, 248] on div "daeb99829272983c2fc4317bec7fa95d.pdf" at bounding box center [961, 240] width 279 height 16
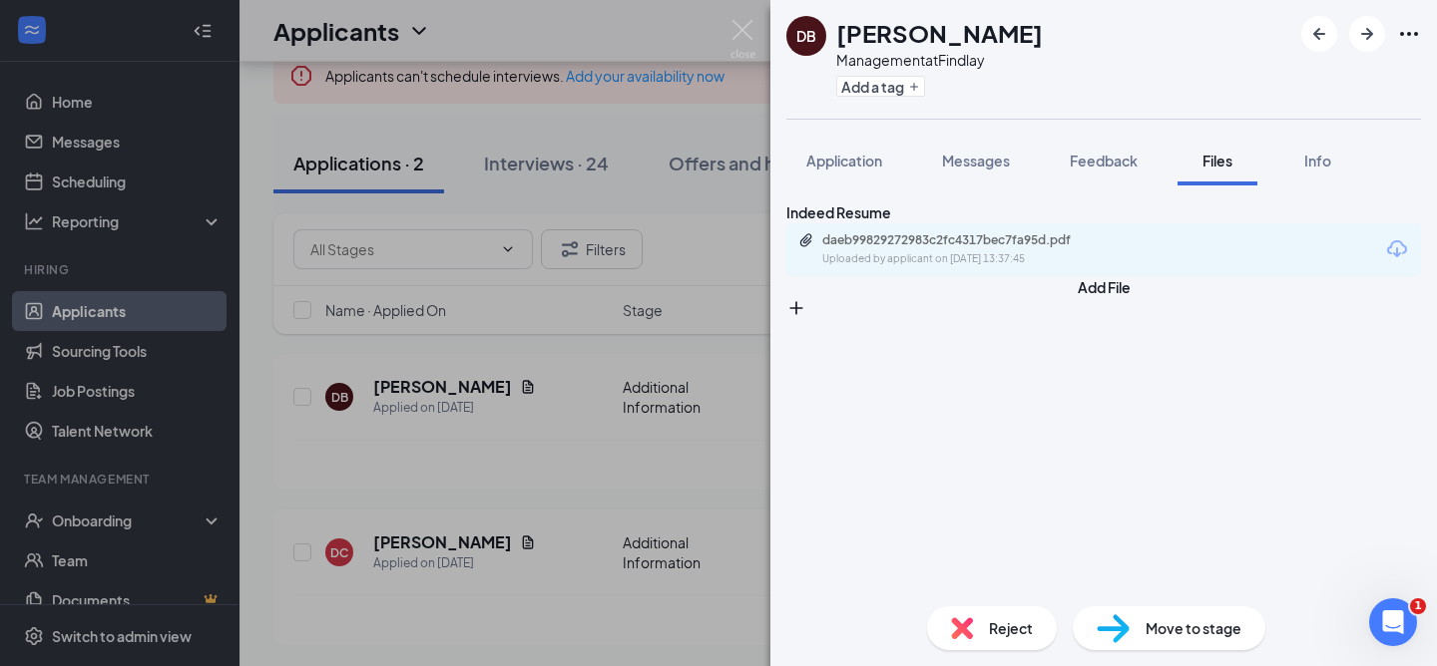
click at [451, 126] on div "DB DEJANAE BROWN Management at Findlay Add a tag Application Messages Feedback …" at bounding box center [718, 333] width 1437 height 666
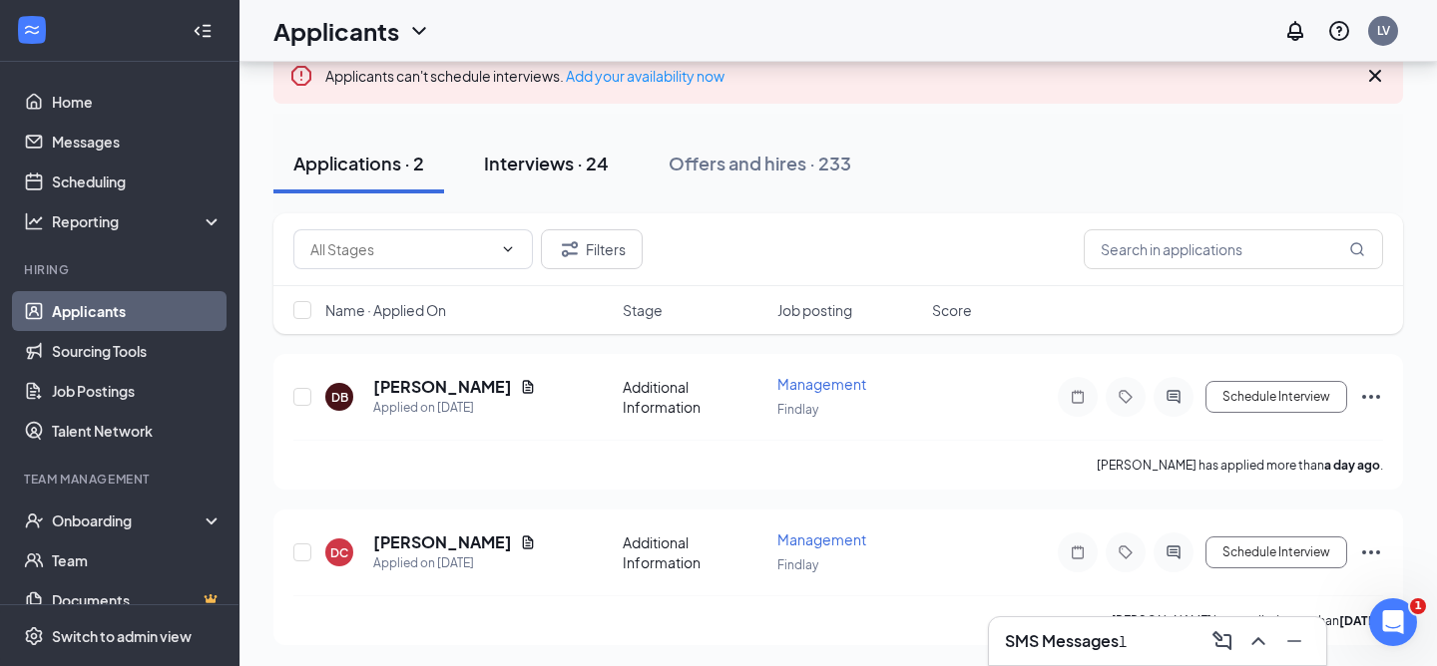
click at [499, 165] on div "Interviews · 24" at bounding box center [546, 163] width 125 height 25
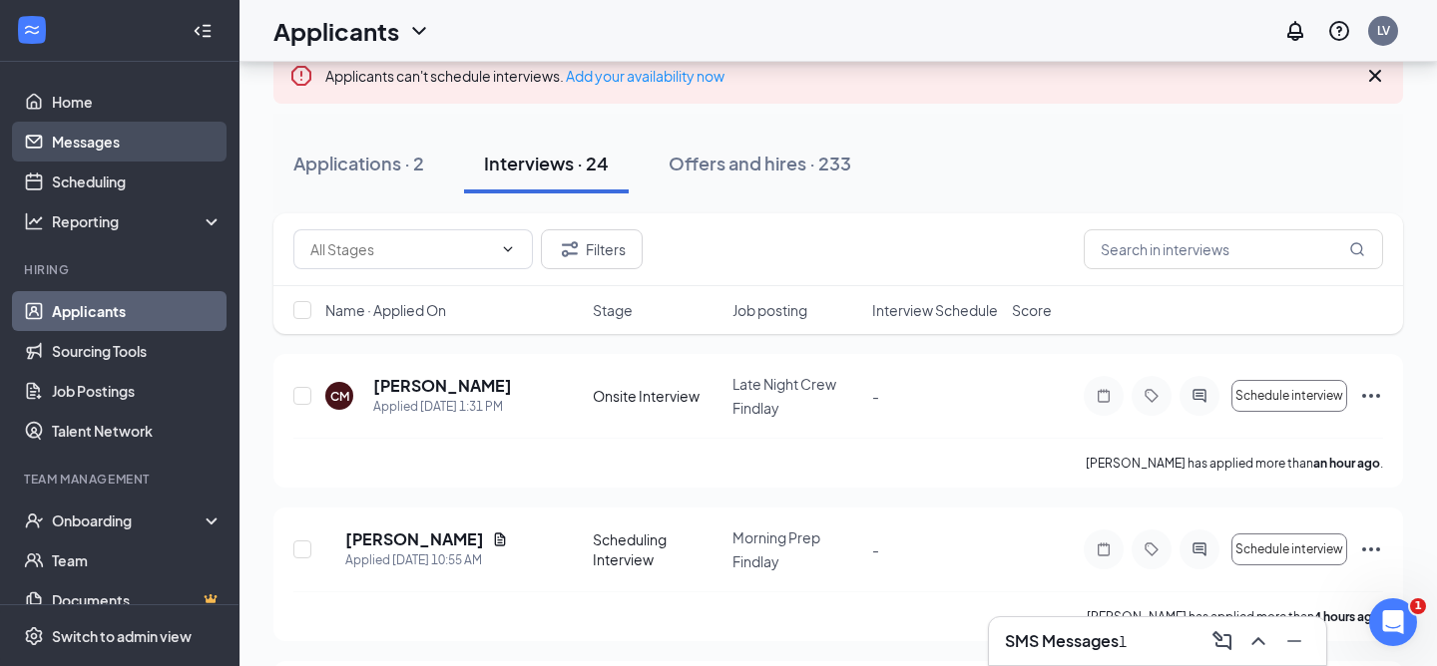
click at [163, 142] on link "Messages" at bounding box center [137, 142] width 171 height 40
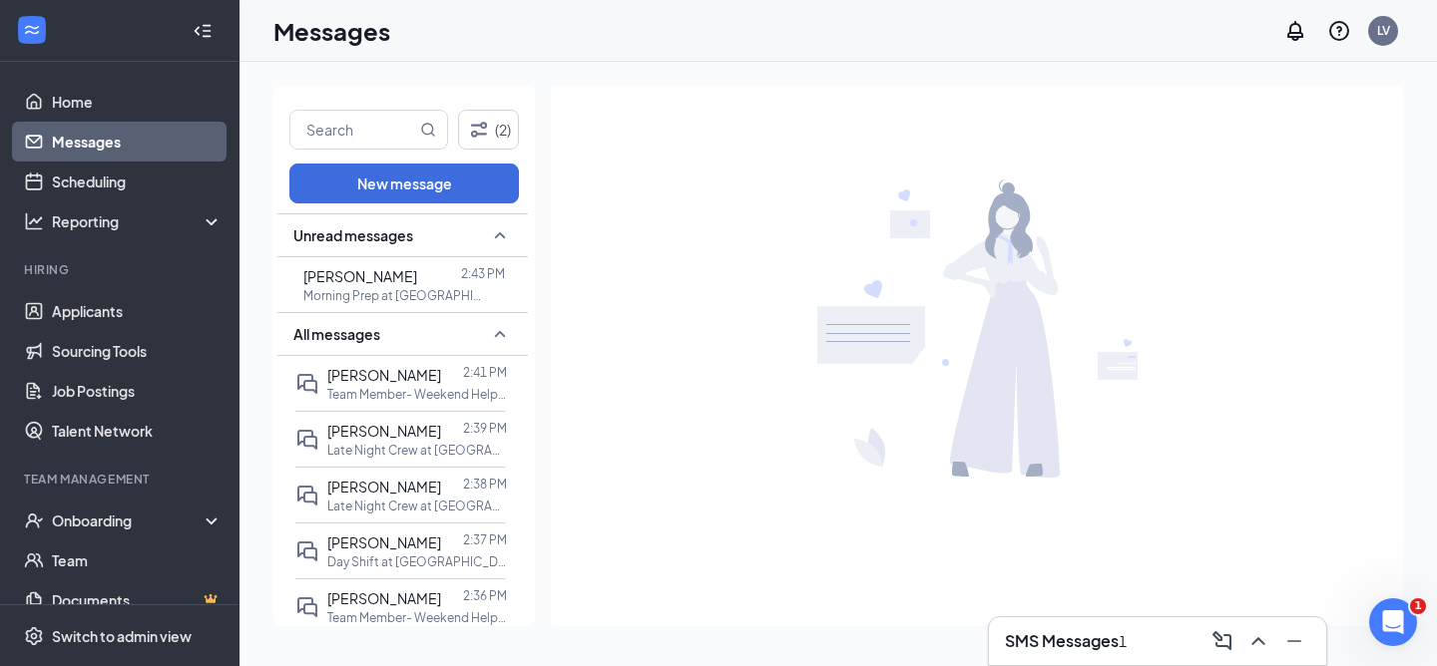
click at [367, 345] on div "All messages" at bounding box center [402, 334] width 250 height 44
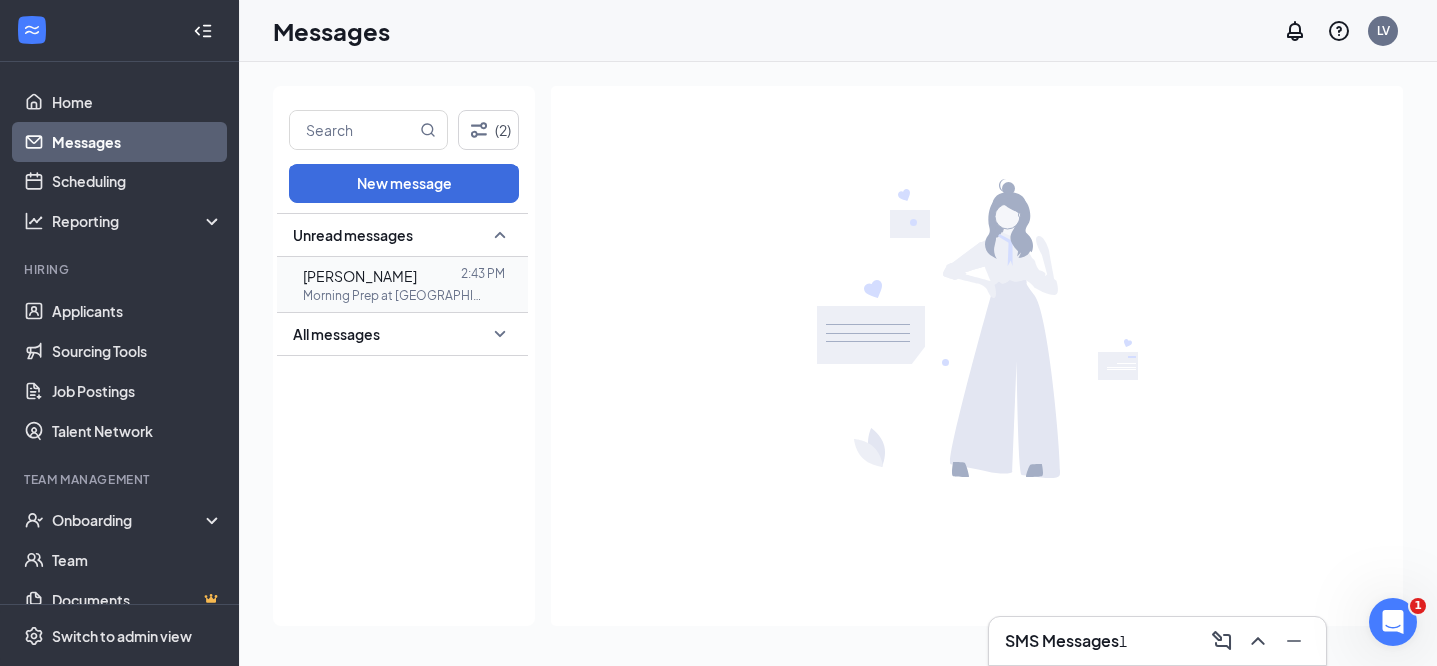
click at [367, 301] on p "Morning Prep at [GEOGRAPHIC_DATA]" at bounding box center [393, 295] width 180 height 17
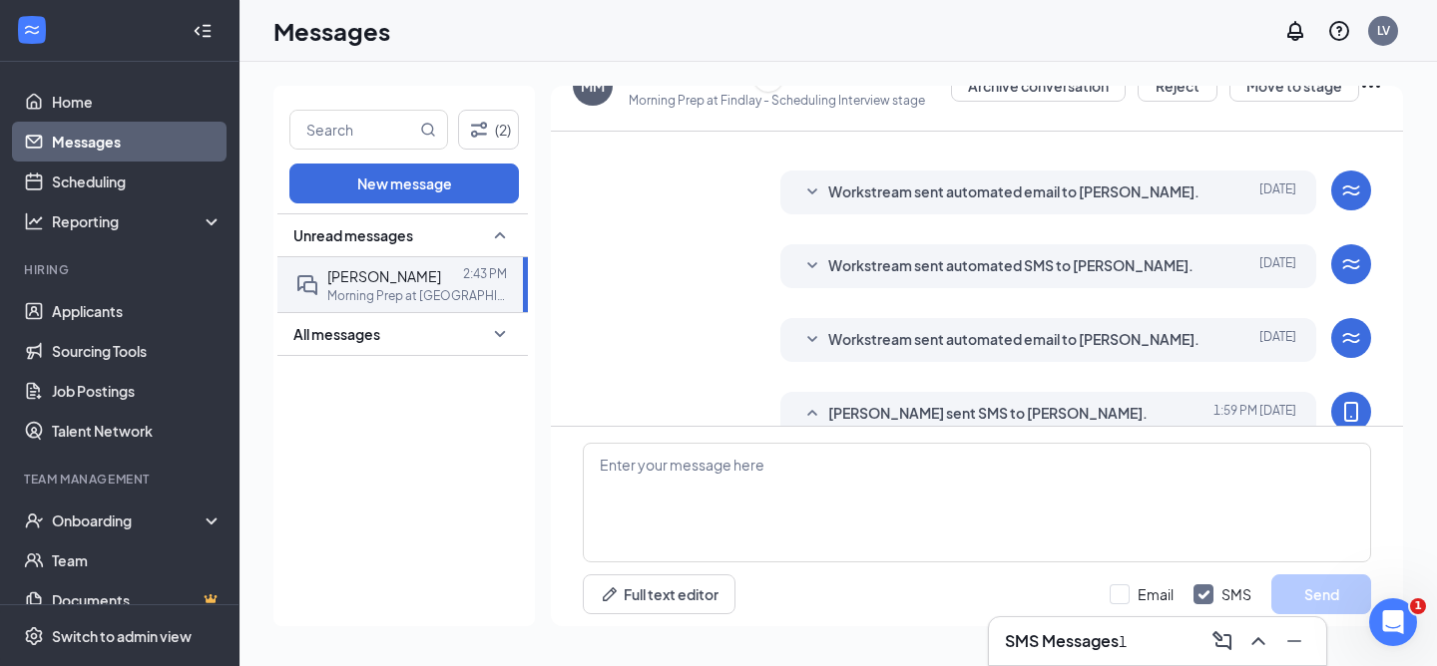
scroll to position [50, 0]
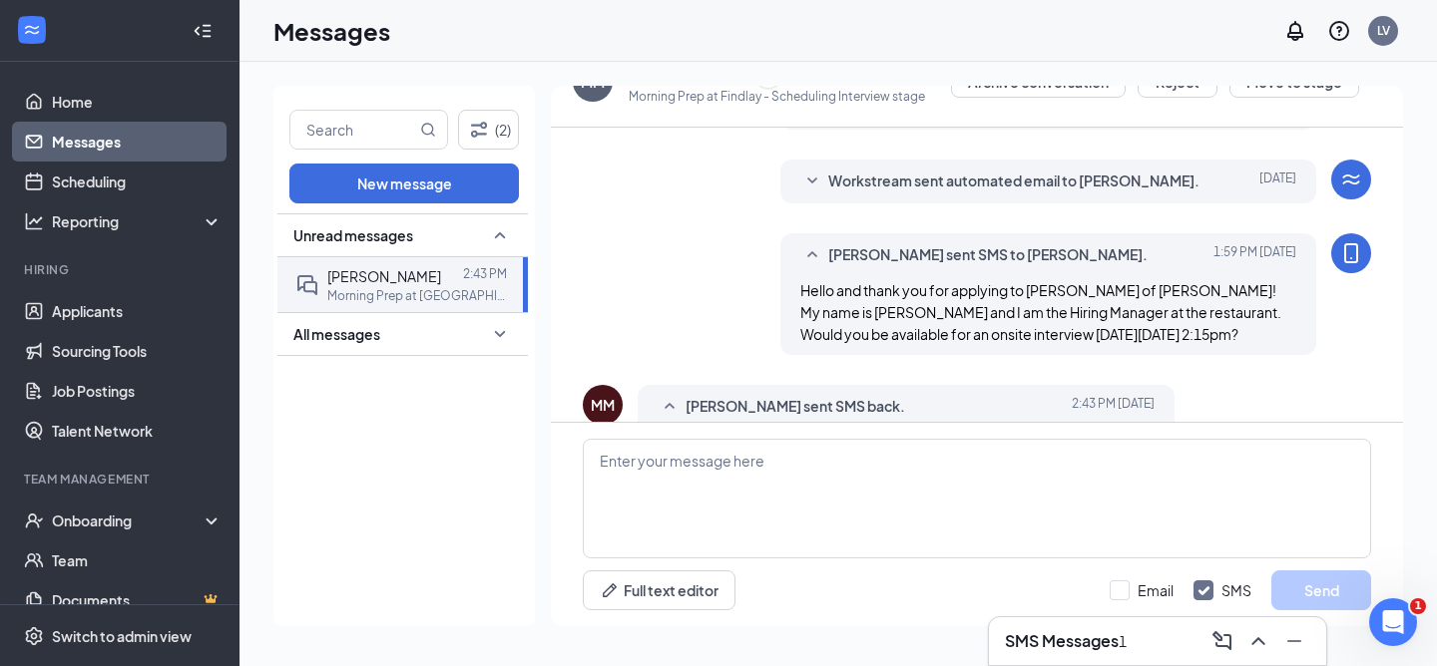
click at [363, 339] on span "All messages" at bounding box center [336, 334] width 87 height 20
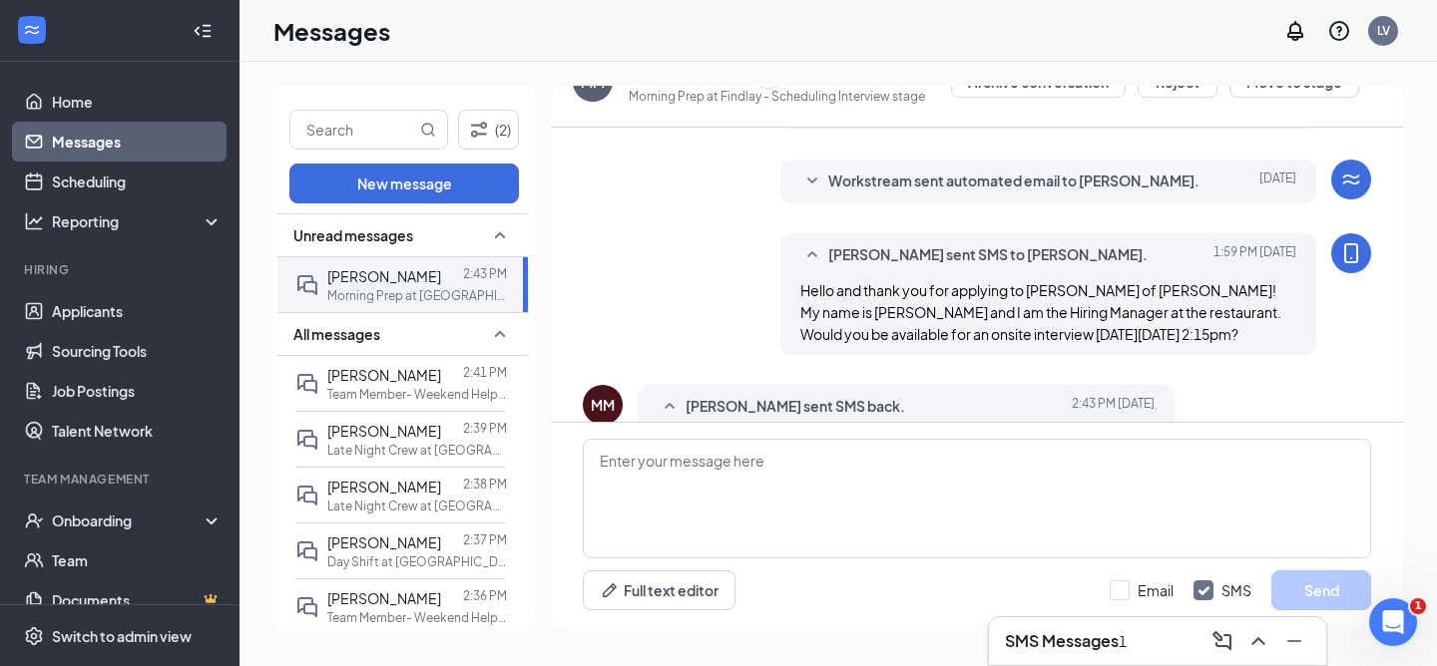
scroll to position [376, 0]
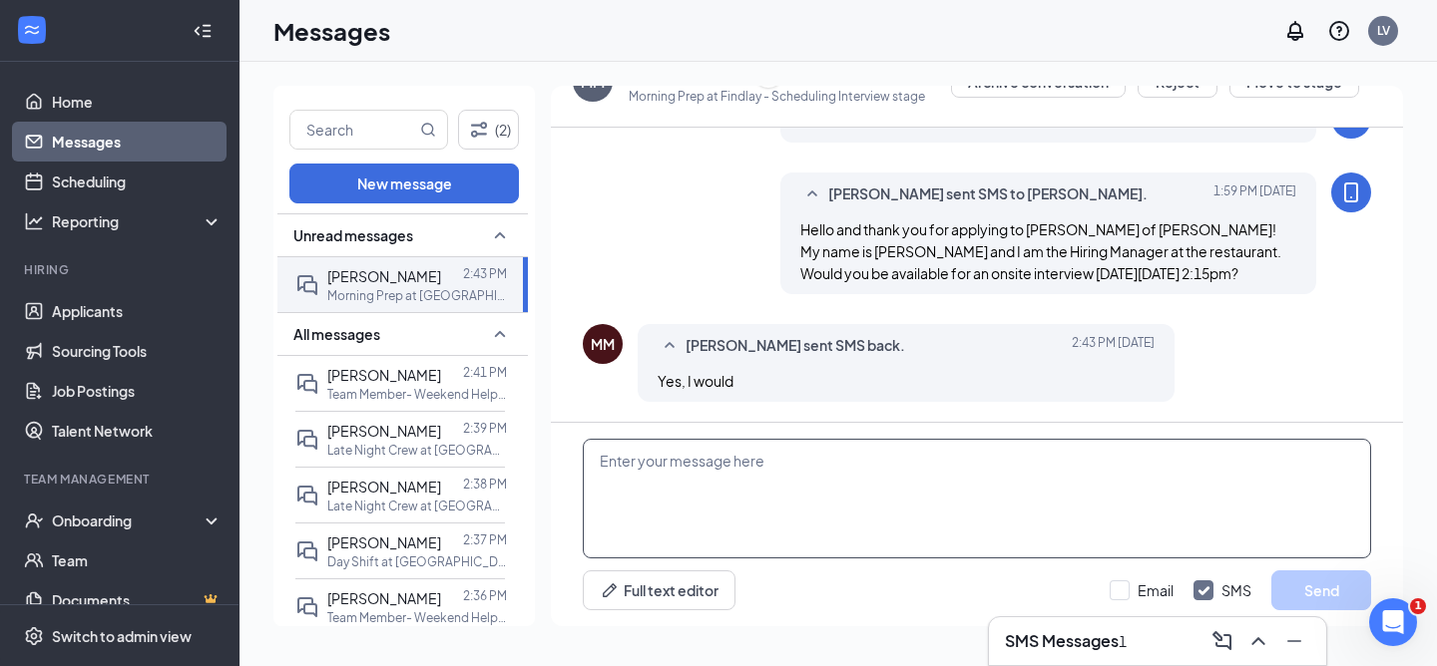
click at [784, 471] on textarea at bounding box center [977, 499] width 788 height 120
click at [719, 480] on textarea at bounding box center [977, 499] width 788 height 120
type textarea "Great, we will see you [DATE]!"
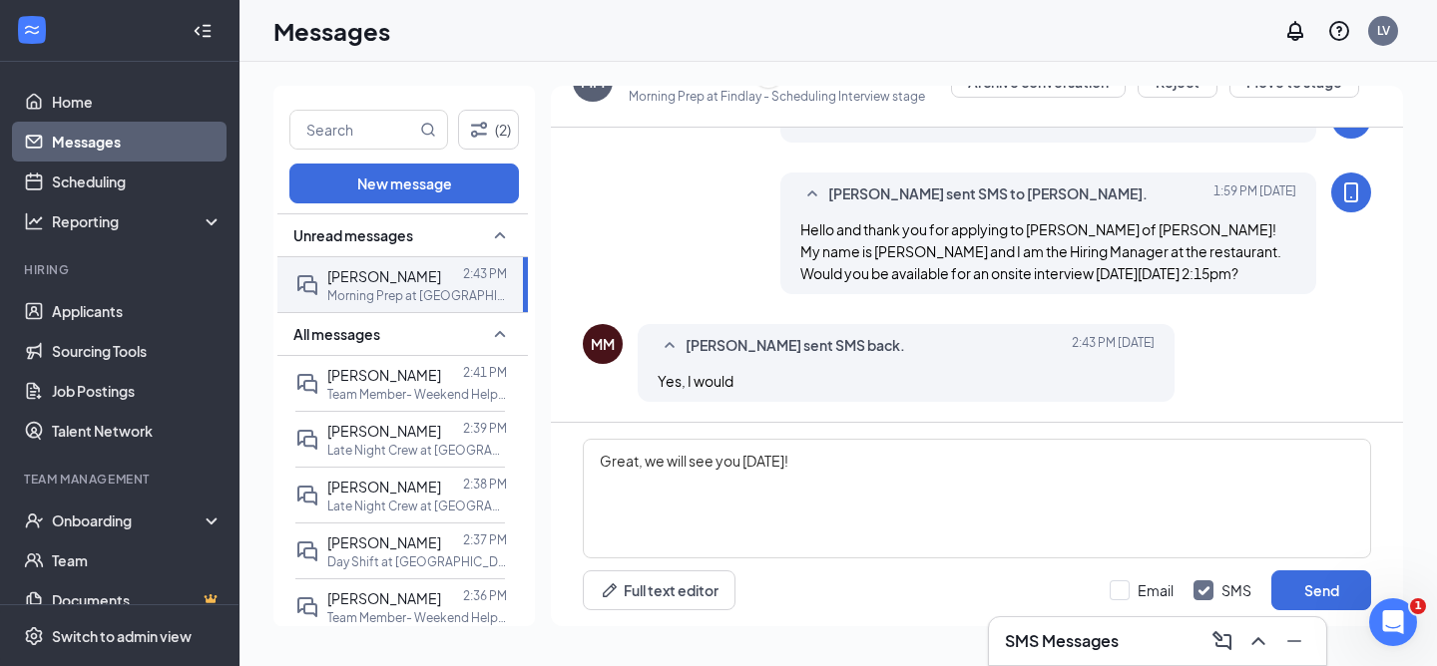
click at [1373, 579] on div "Great, we will see you Monday! Full text editor Email SMS Send" at bounding box center [977, 525] width 852 height 204
click at [1324, 582] on button "Send" at bounding box center [1321, 591] width 100 height 40
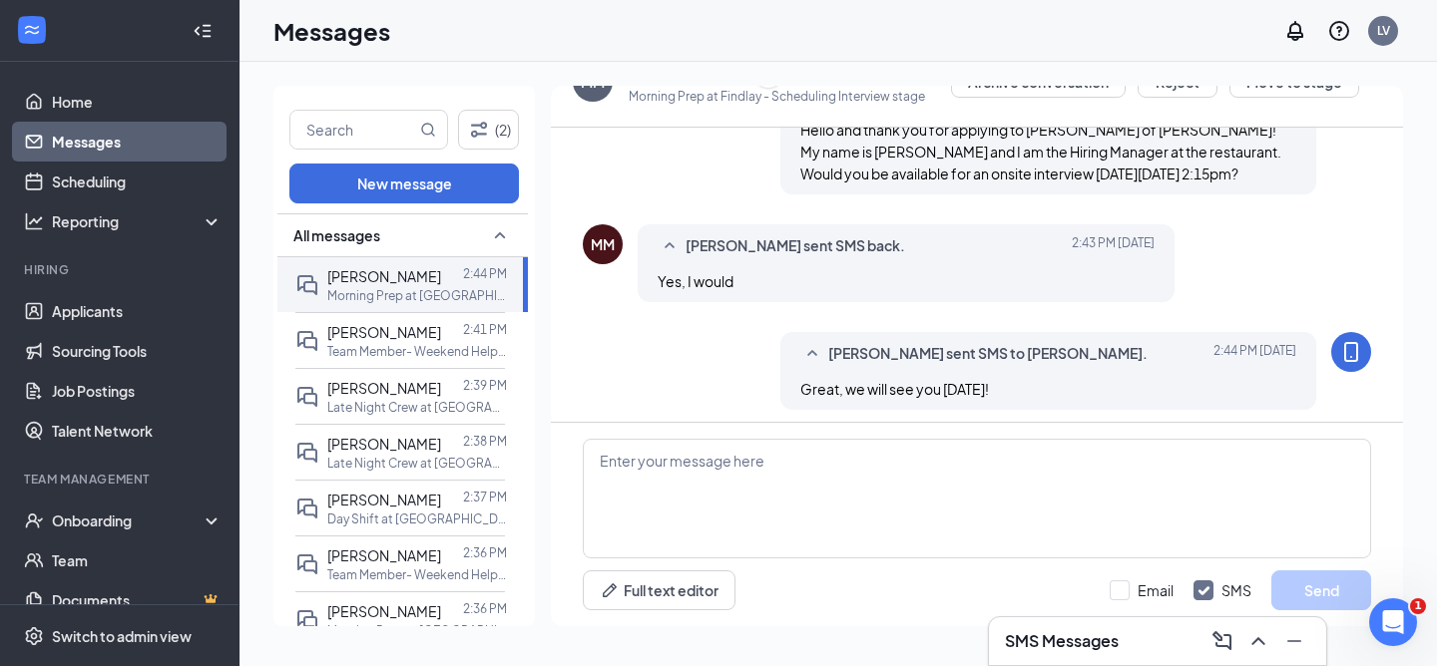
scroll to position [484, 0]
